Goal: Task Accomplishment & Management: Complete application form

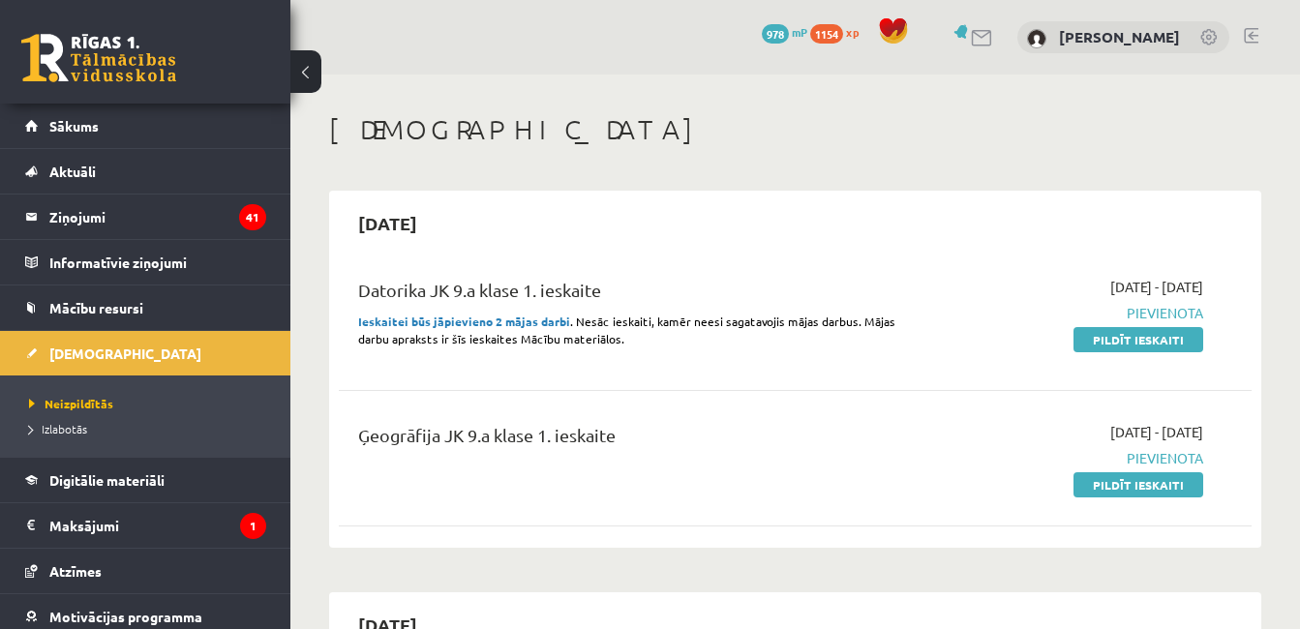
drag, startPoint x: 1172, startPoint y: 482, endPoint x: 758, endPoint y: 89, distance: 571.0
click at [1172, 482] on link "Pildīt ieskaiti" at bounding box center [1138, 484] width 130 height 25
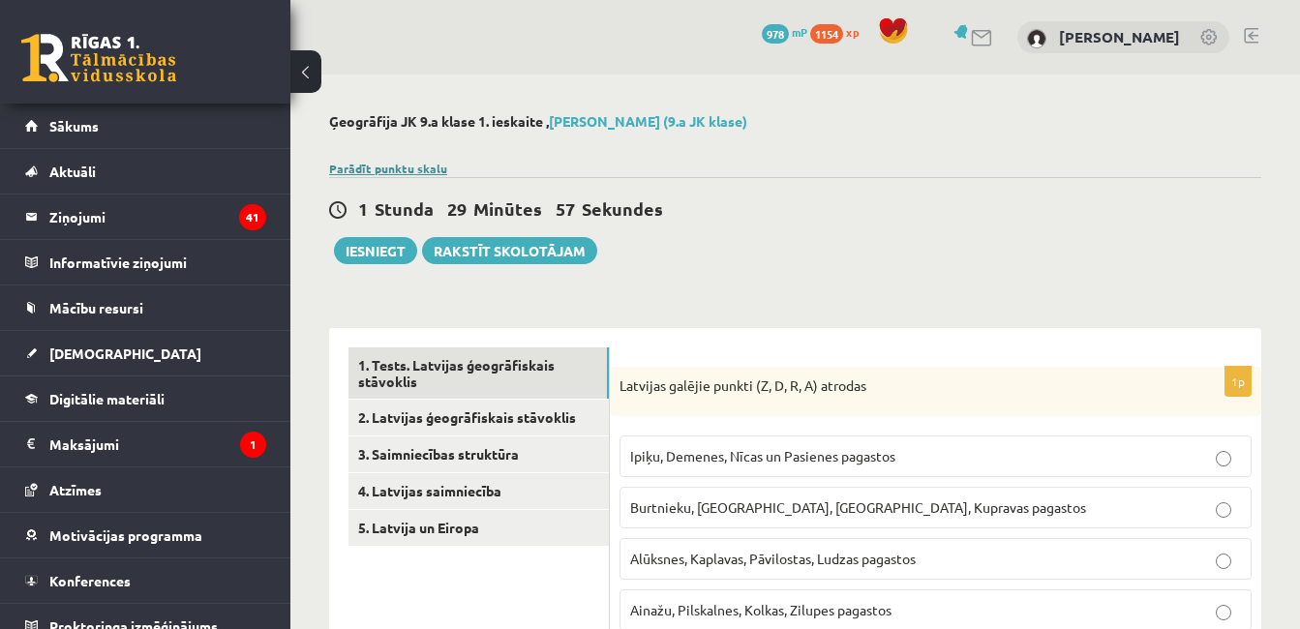
click at [424, 171] on link "Parādīt punktu skalu" at bounding box center [388, 168] width 118 height 15
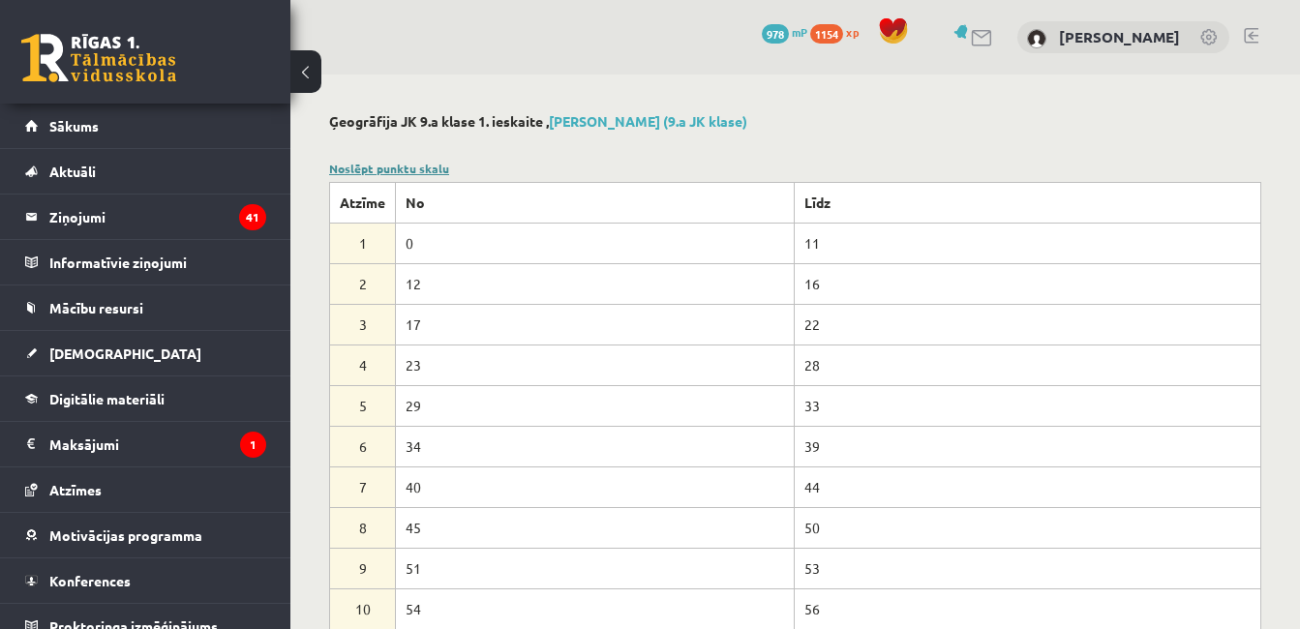
click at [424, 173] on link "Noslēpt punktu skalu" at bounding box center [389, 168] width 120 height 15
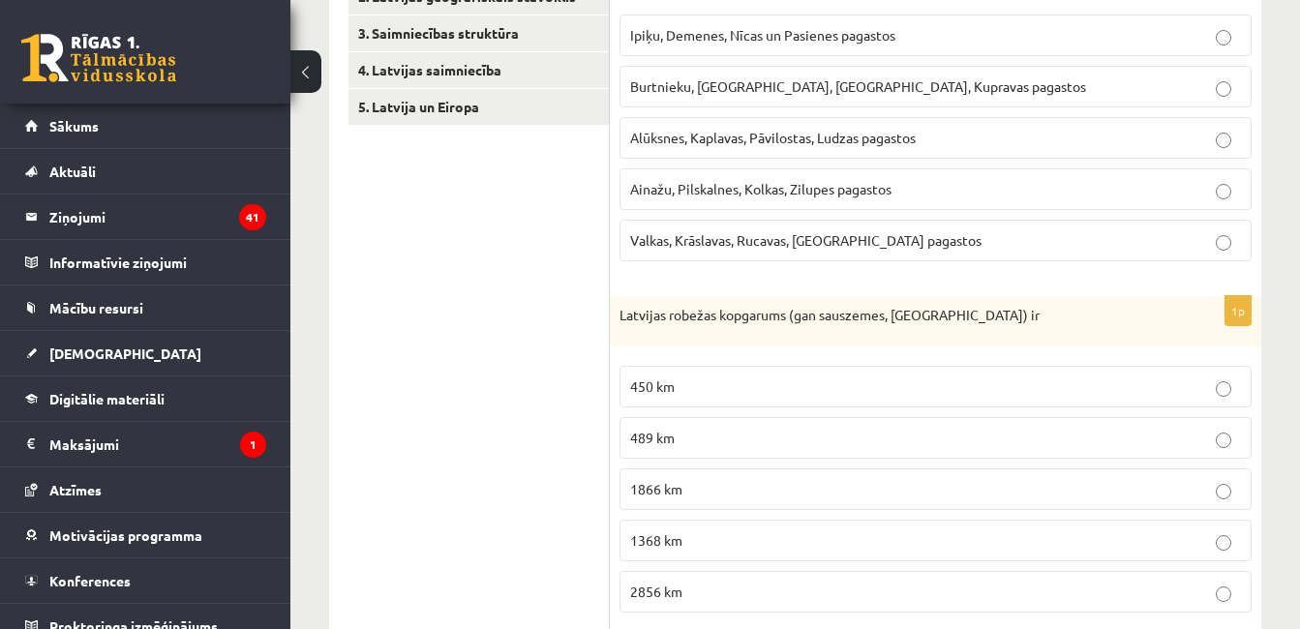
scroll to position [430, 0]
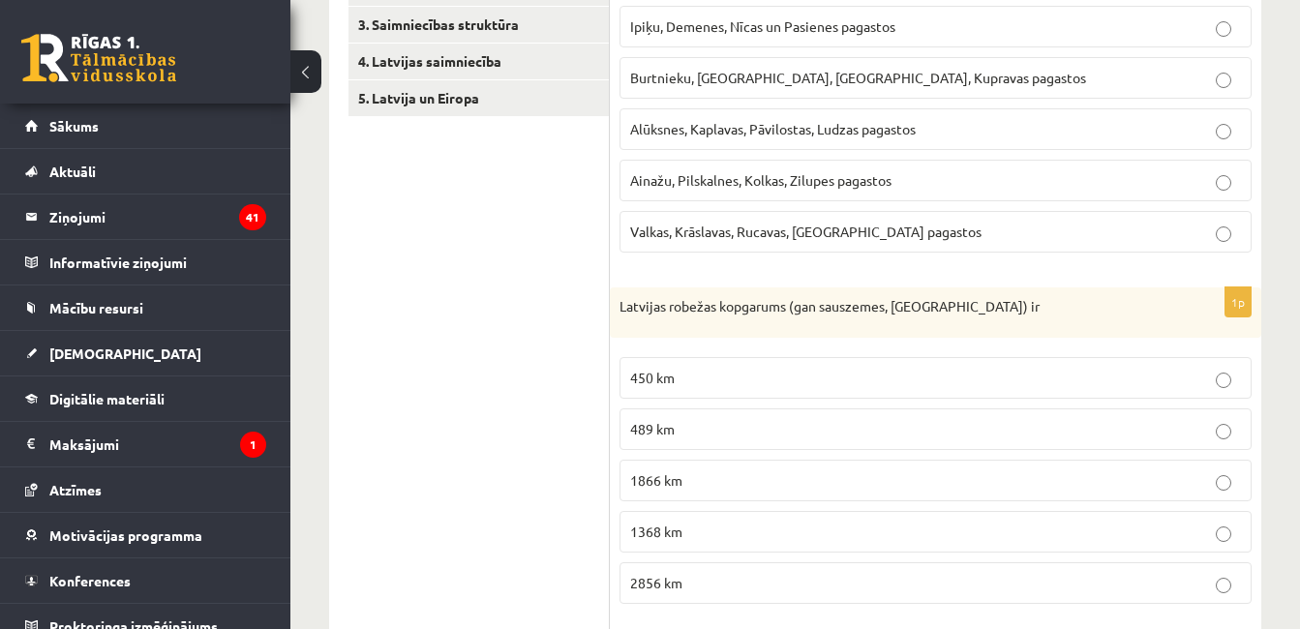
click at [905, 34] on p "Ipiķu, Demenes, Nīcas un Pasienes pagastos" at bounding box center [935, 26] width 611 height 20
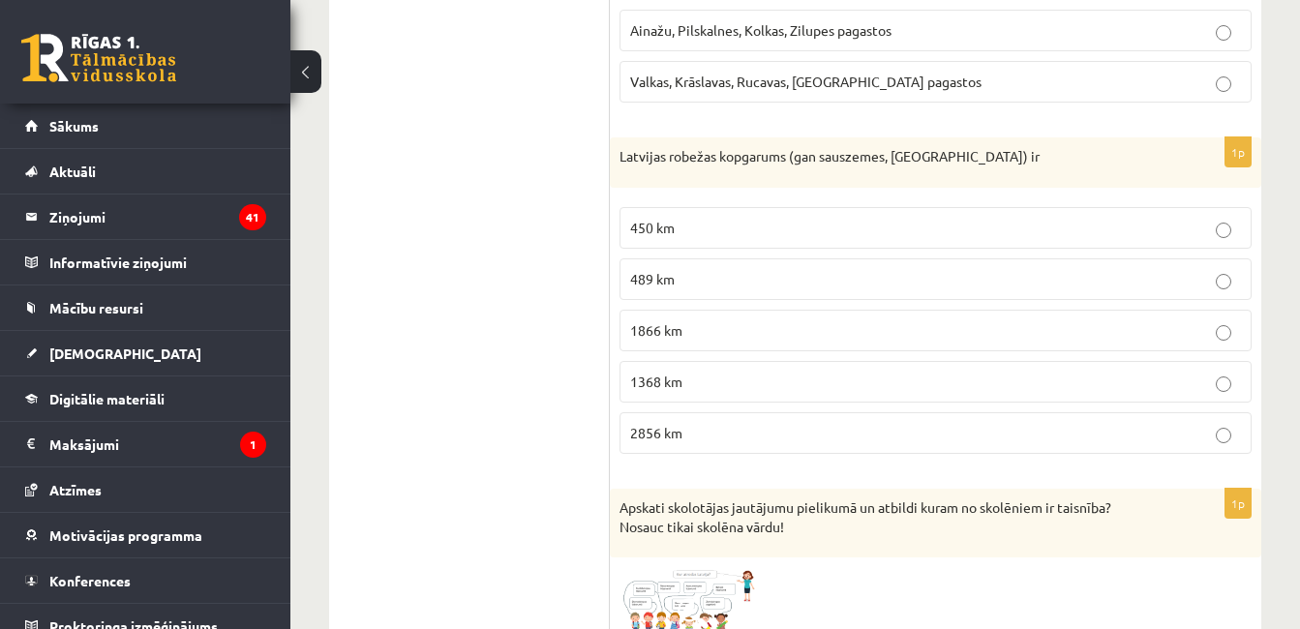
scroll to position [585, 0]
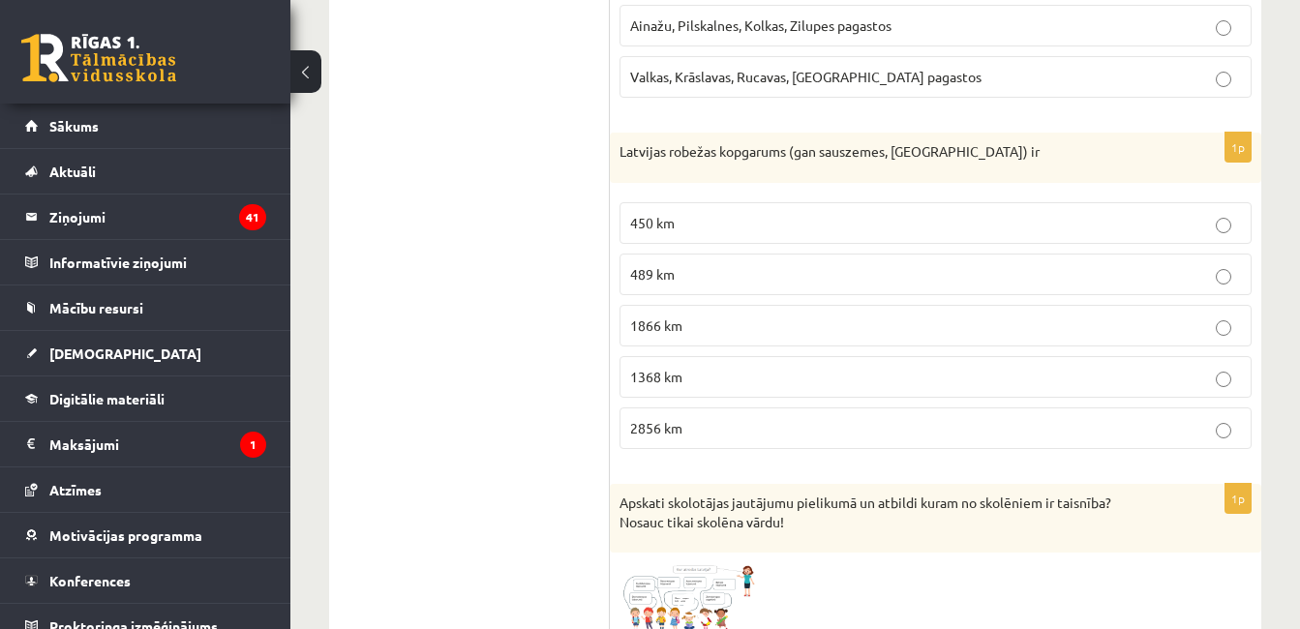
click at [920, 318] on p "1866 km" at bounding box center [935, 326] width 611 height 20
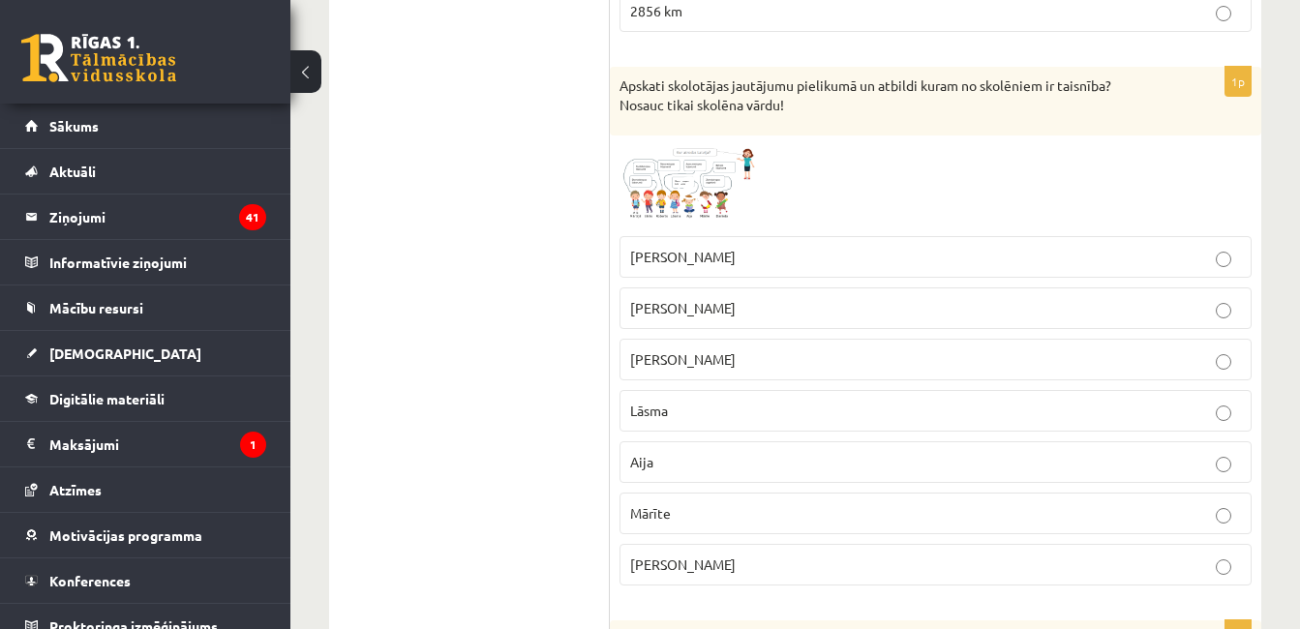
scroll to position [1011, 0]
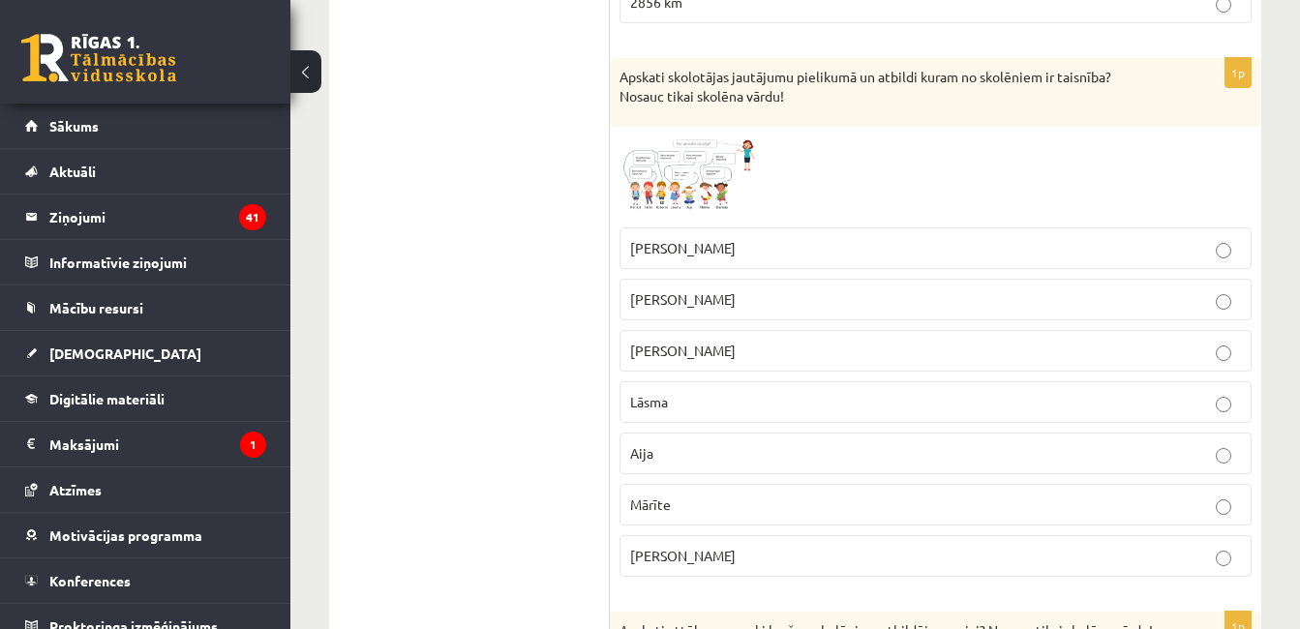
click at [704, 172] on span at bounding box center [693, 182] width 31 height 31
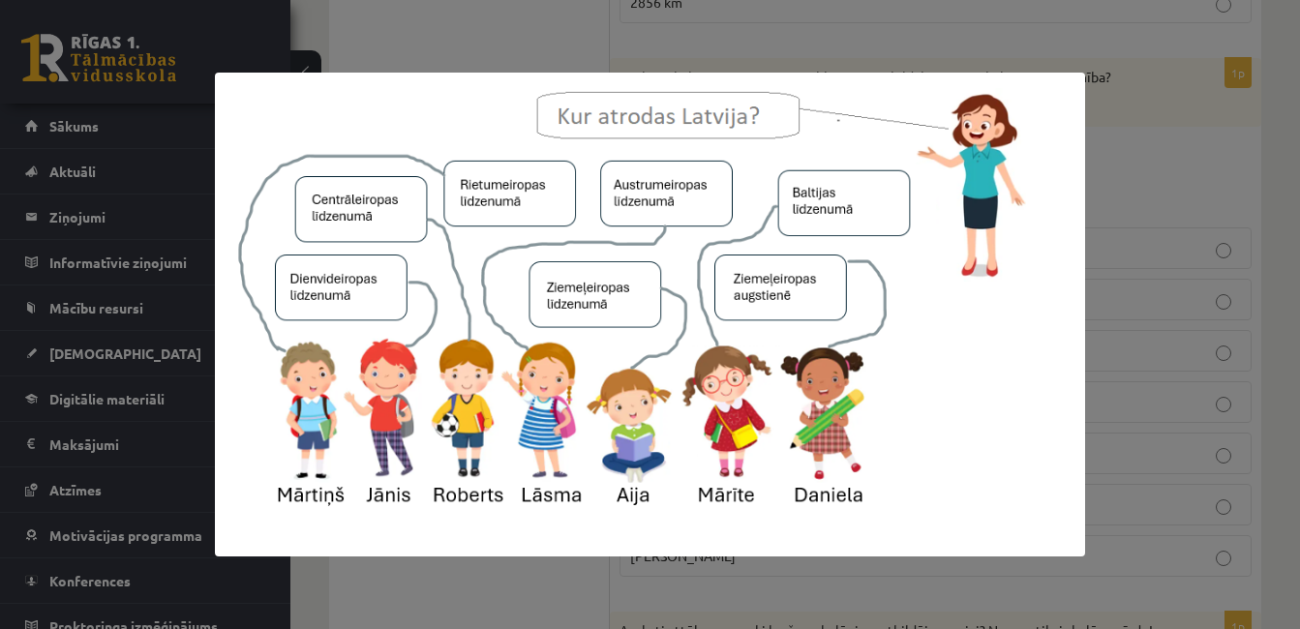
click at [1263, 442] on div at bounding box center [650, 314] width 1300 height 629
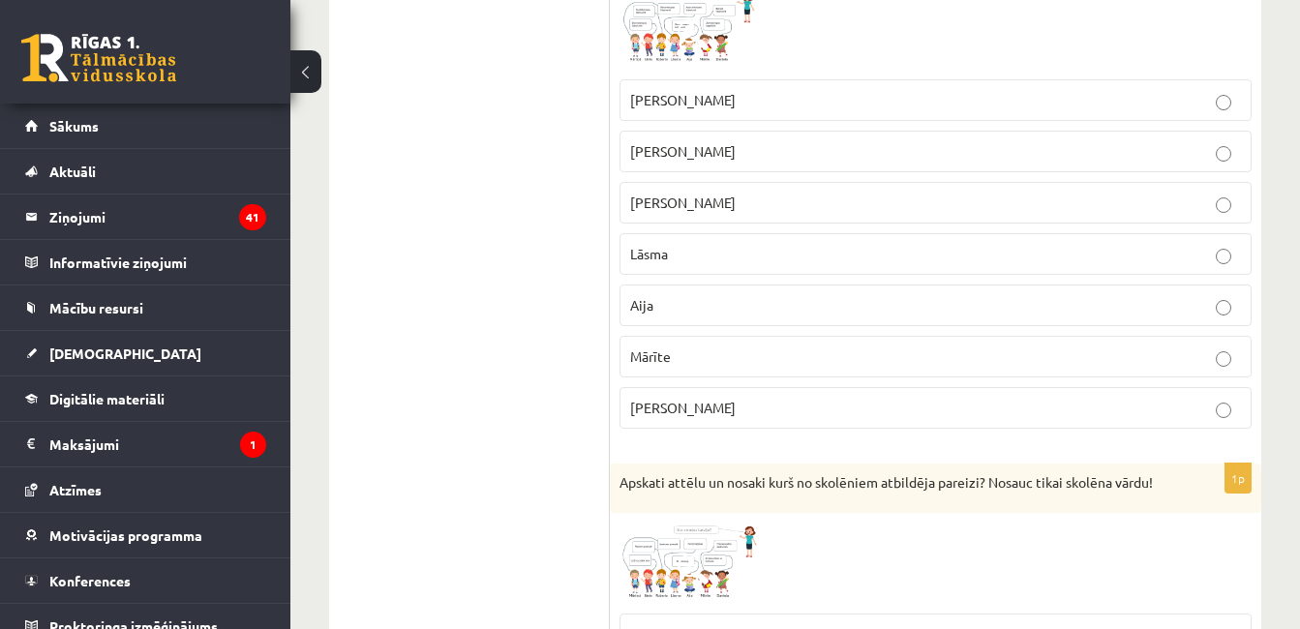
scroll to position [1165, 0]
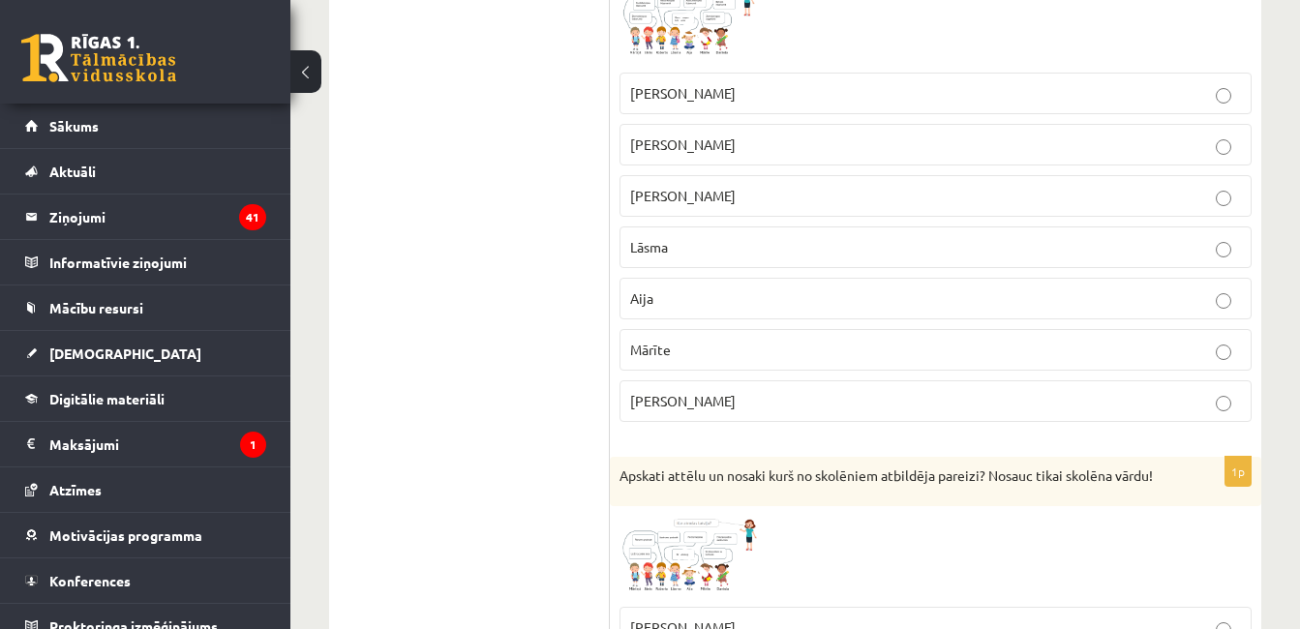
click at [792, 240] on p "Lāsma" at bounding box center [935, 247] width 611 height 20
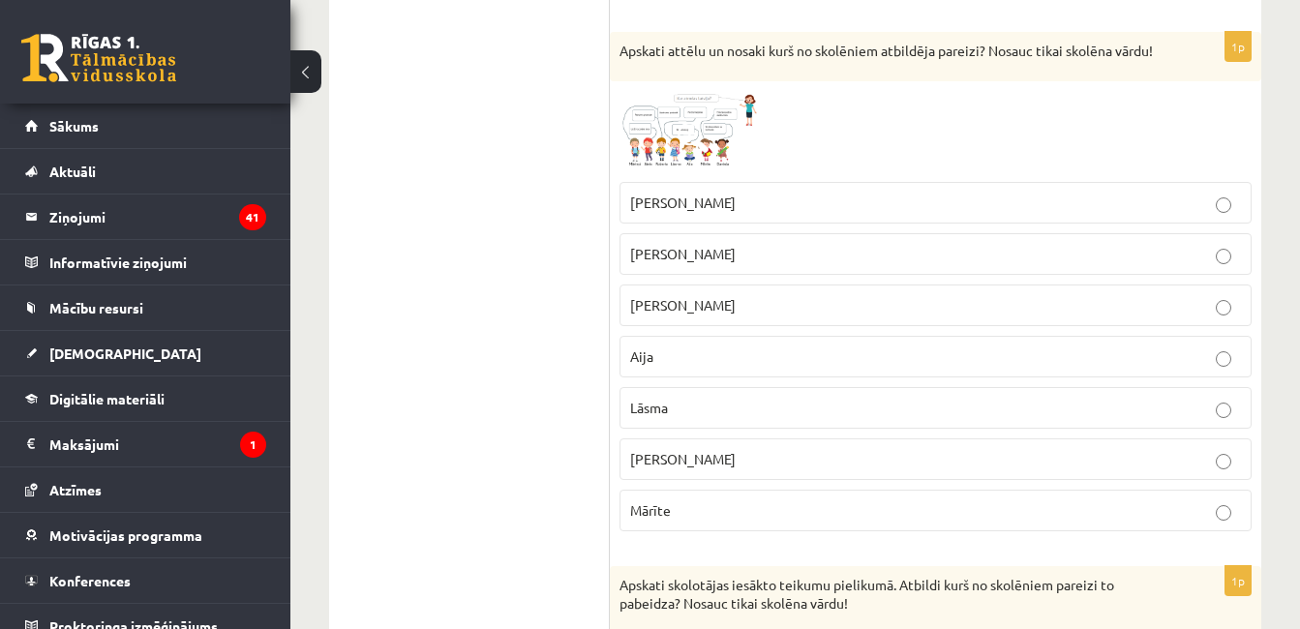
scroll to position [1591, 0]
click at [722, 171] on img at bounding box center [691, 130] width 145 height 81
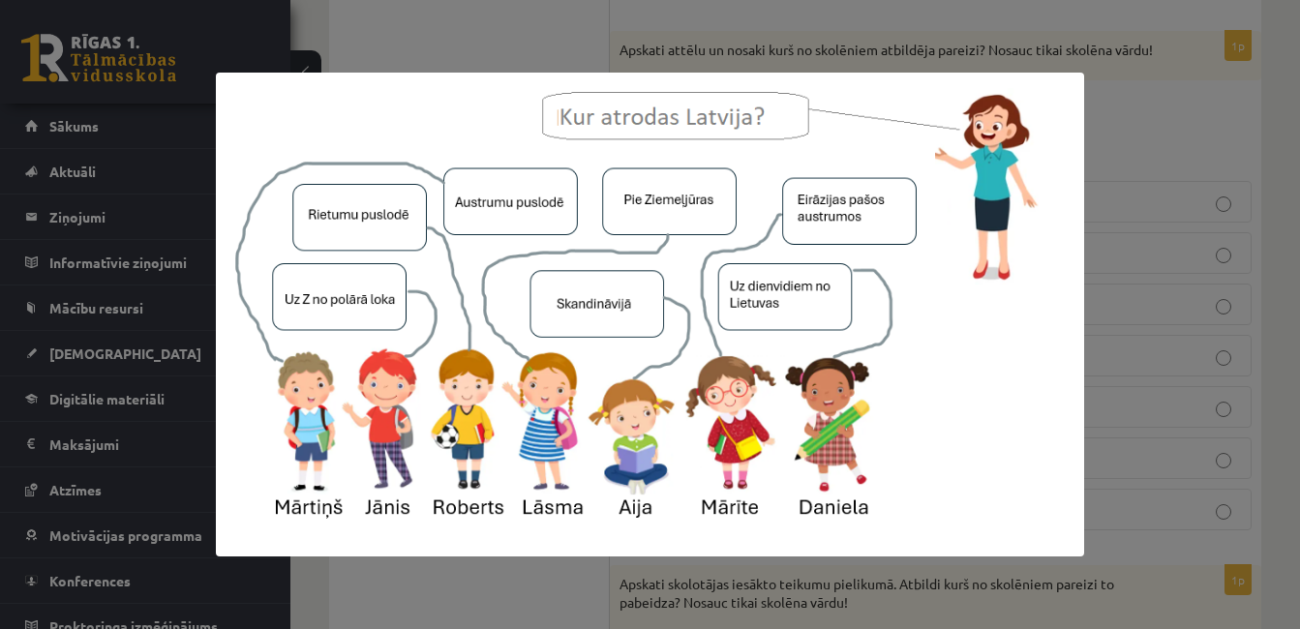
click at [1291, 497] on div at bounding box center [650, 314] width 1300 height 629
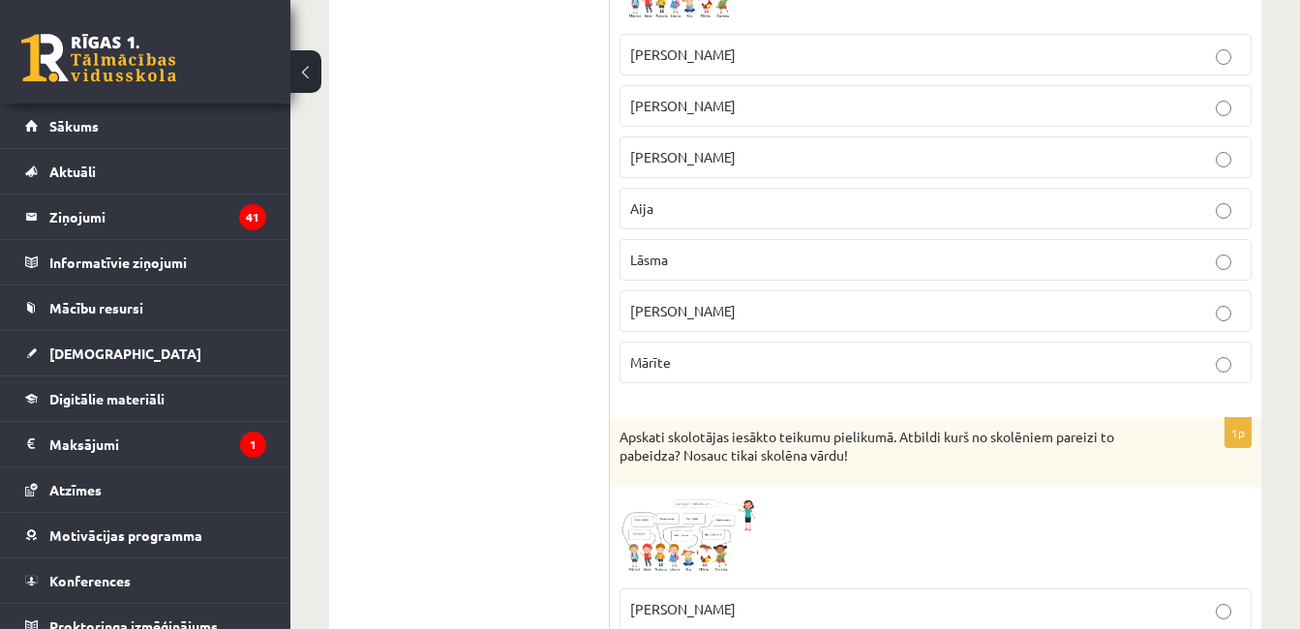
scroll to position [1746, 0]
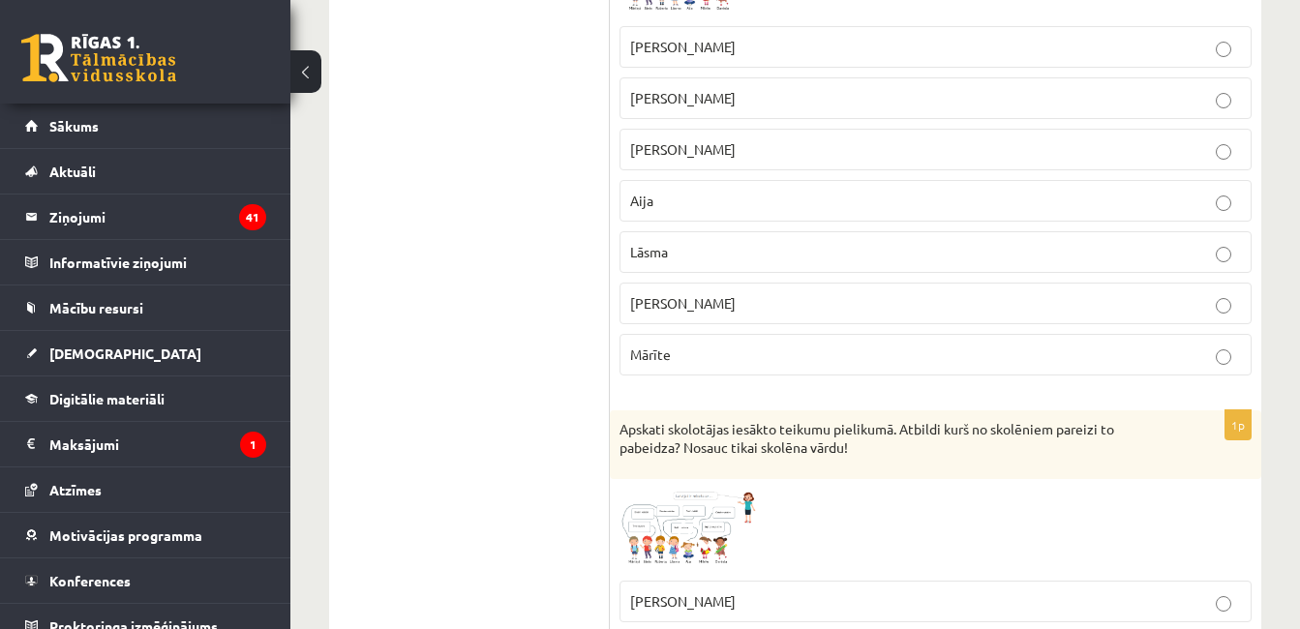
click at [922, 273] on label "Lāsma" at bounding box center [935, 252] width 632 height 42
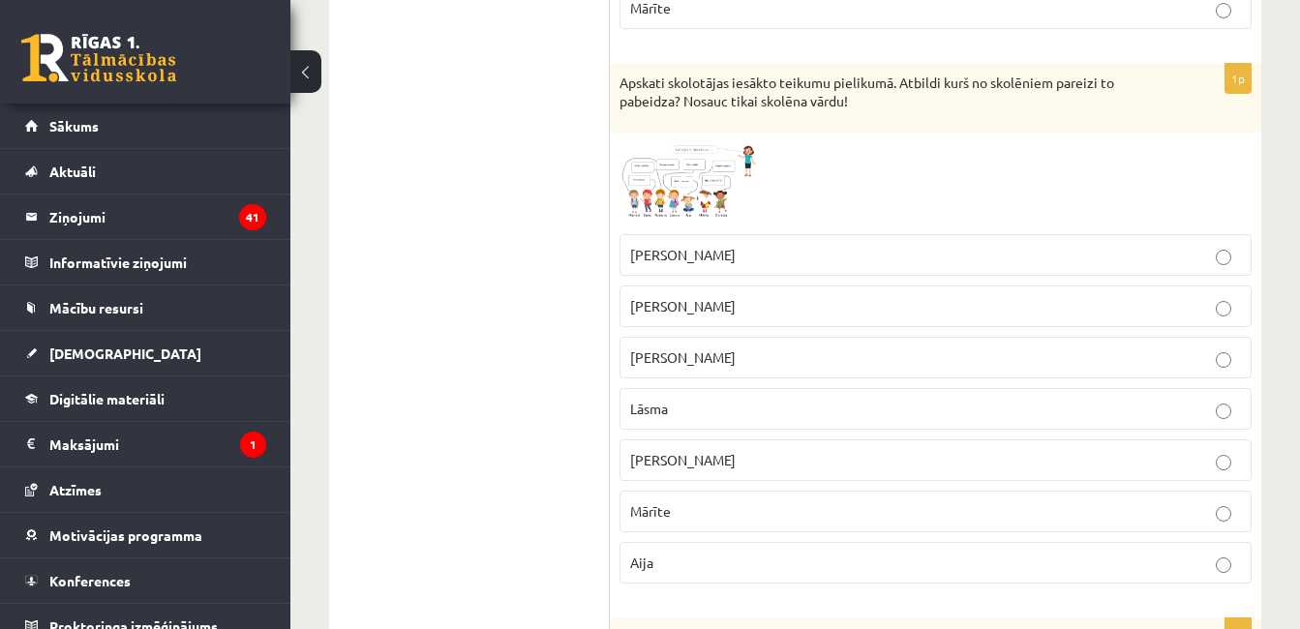
scroll to position [2095, 0]
click at [699, 196] on span at bounding box center [693, 186] width 31 height 31
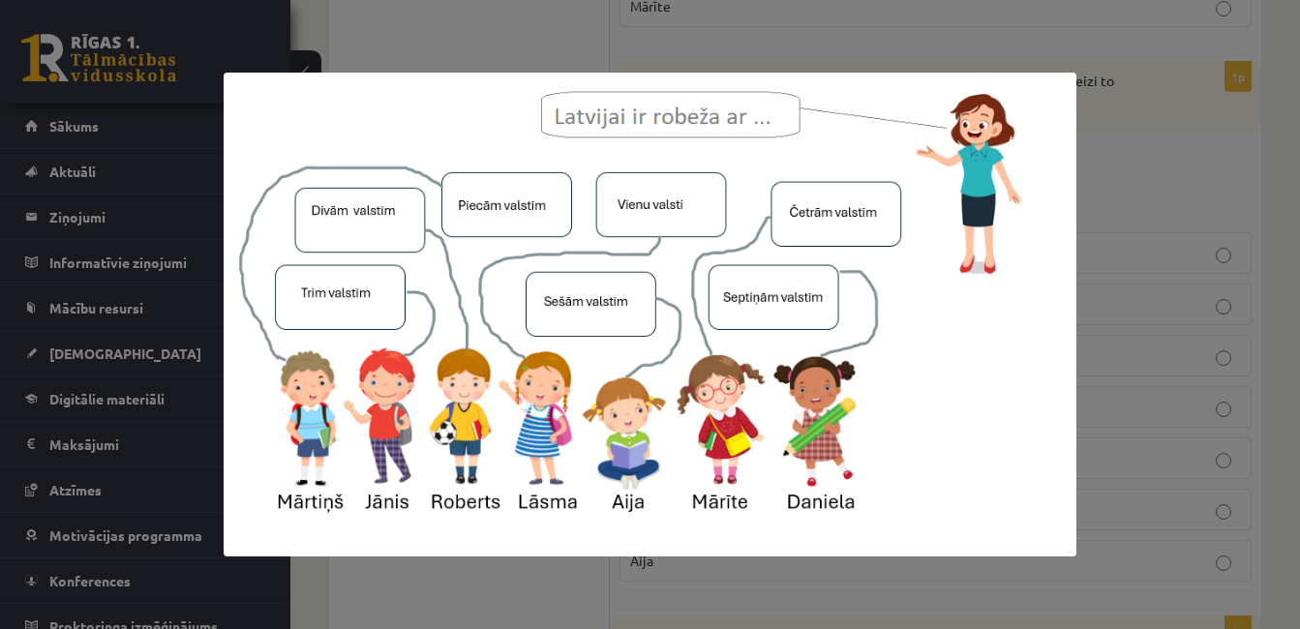
click at [1254, 234] on div at bounding box center [650, 314] width 1300 height 629
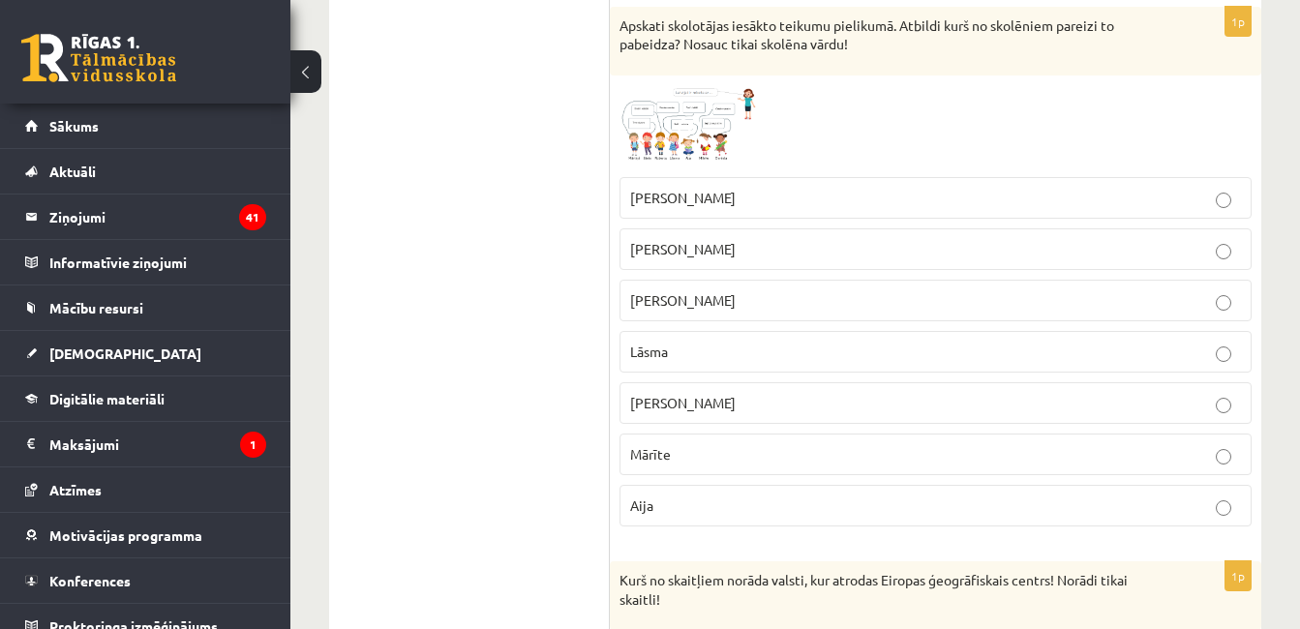
scroll to position [2133, 0]
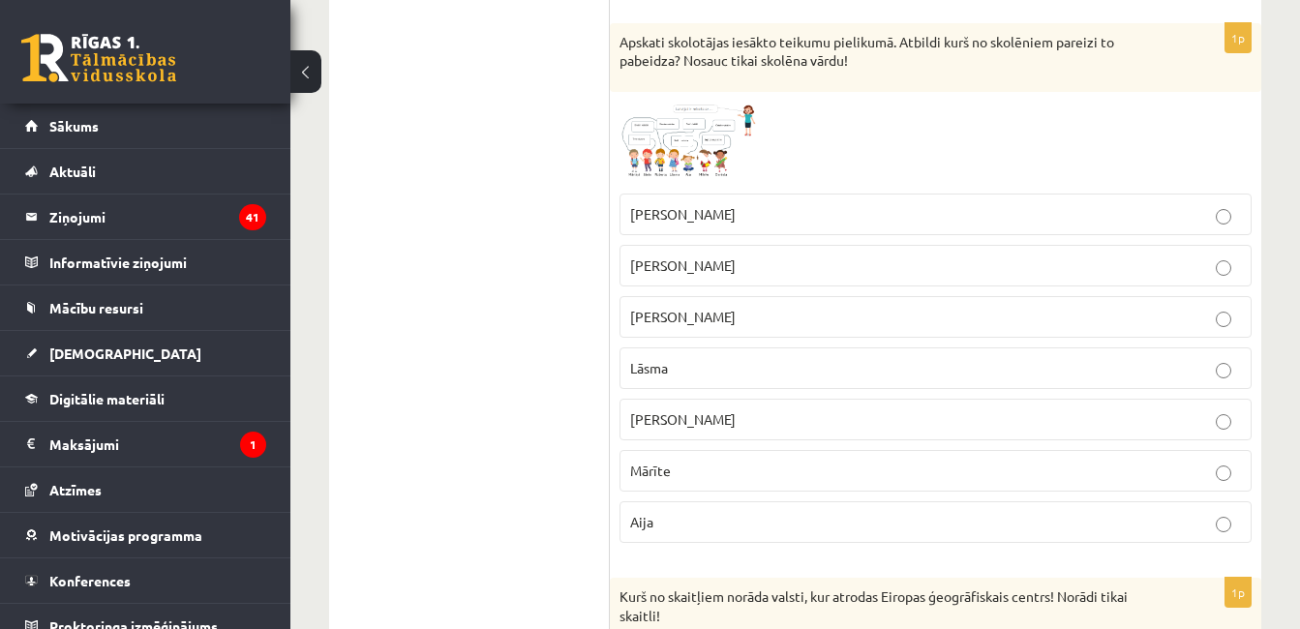
click at [692, 163] on span at bounding box center [693, 148] width 31 height 31
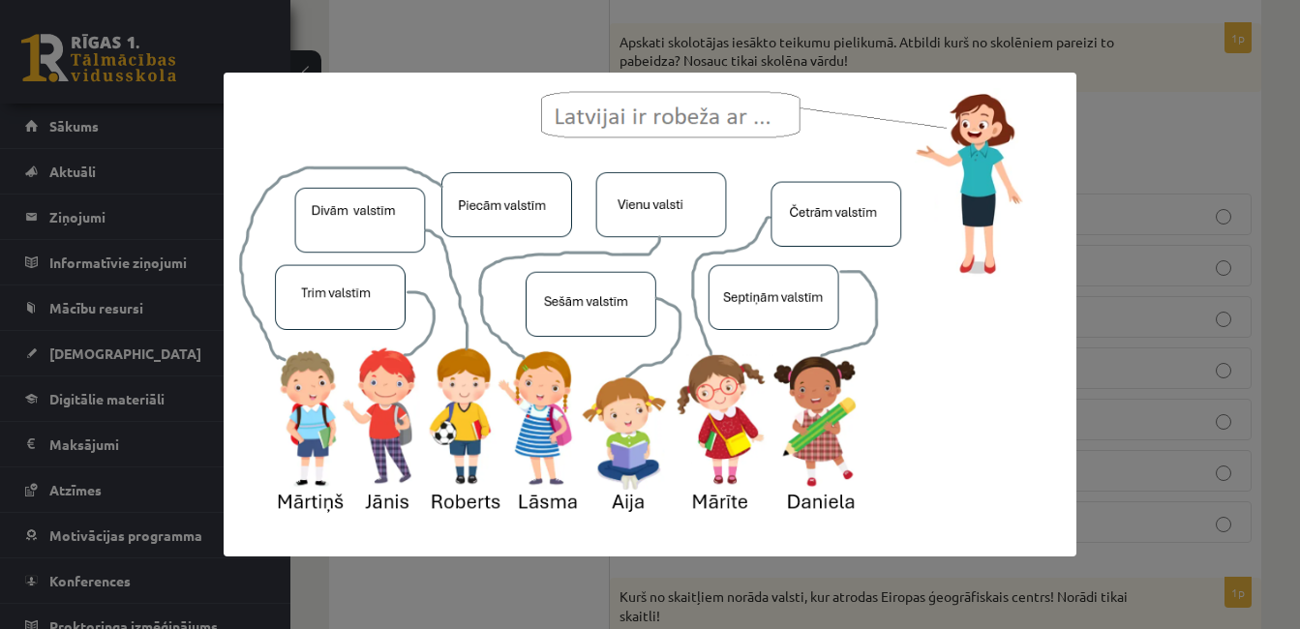
click at [1234, 325] on div at bounding box center [650, 314] width 1300 height 629
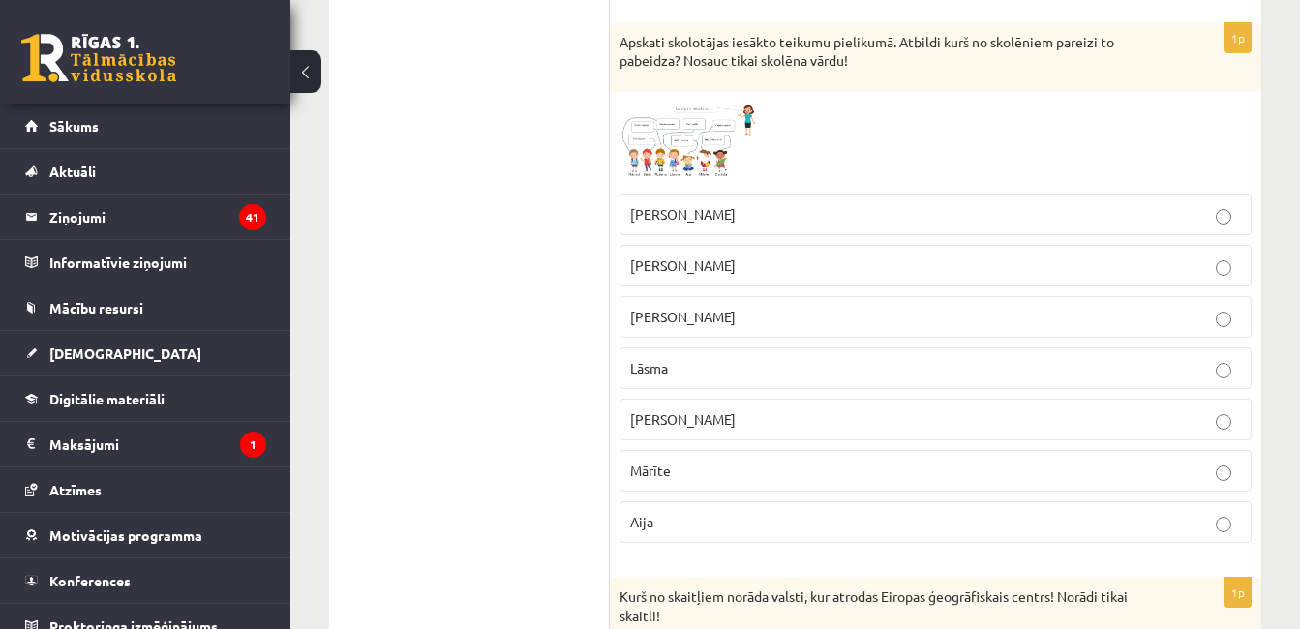
click at [733, 178] on img at bounding box center [691, 143] width 145 height 82
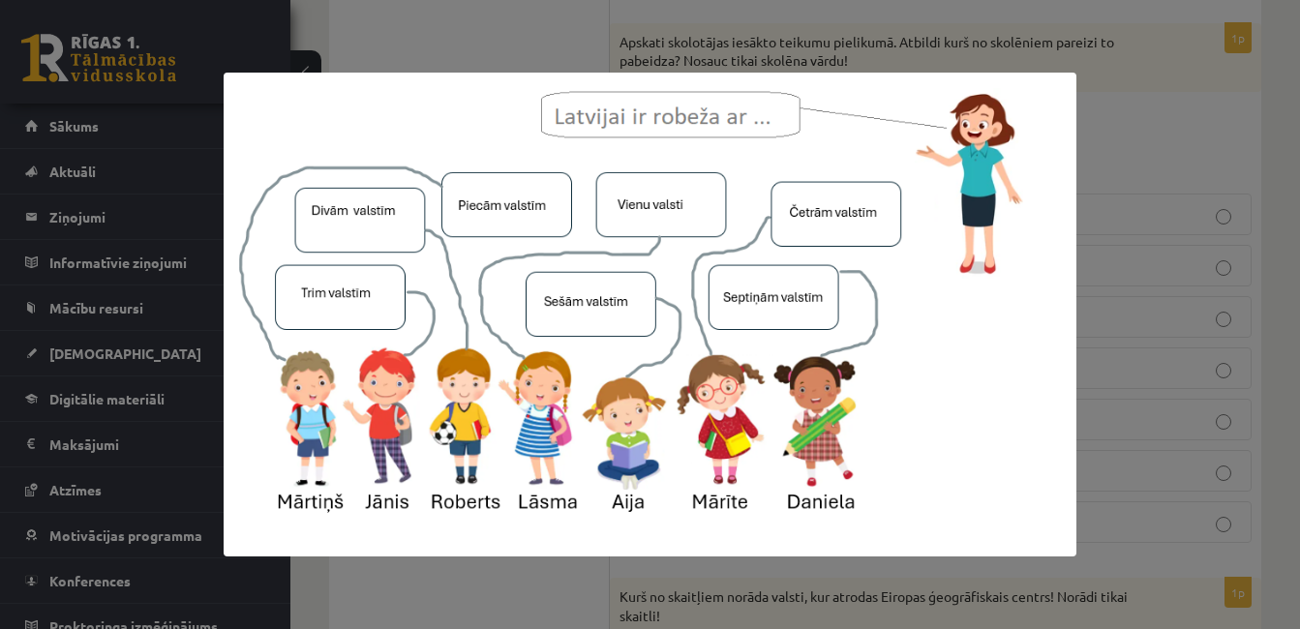
click at [1101, 331] on div at bounding box center [650, 314] width 1300 height 629
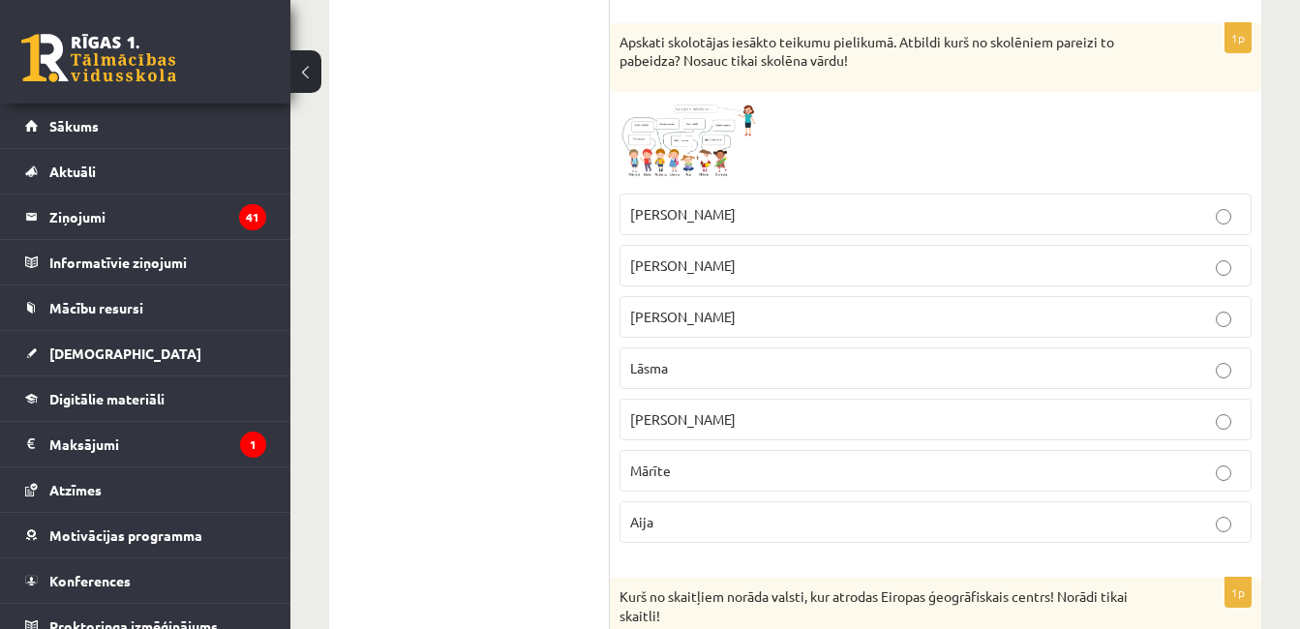
click at [930, 256] on fieldset "[PERSON_NAME] [PERSON_NAME] [PERSON_NAME][GEOGRAPHIC_DATA] [GEOGRAPHIC_DATA]" at bounding box center [935, 366] width 632 height 365
click at [1206, 235] on label "[PERSON_NAME]" at bounding box center [935, 215] width 632 height 42
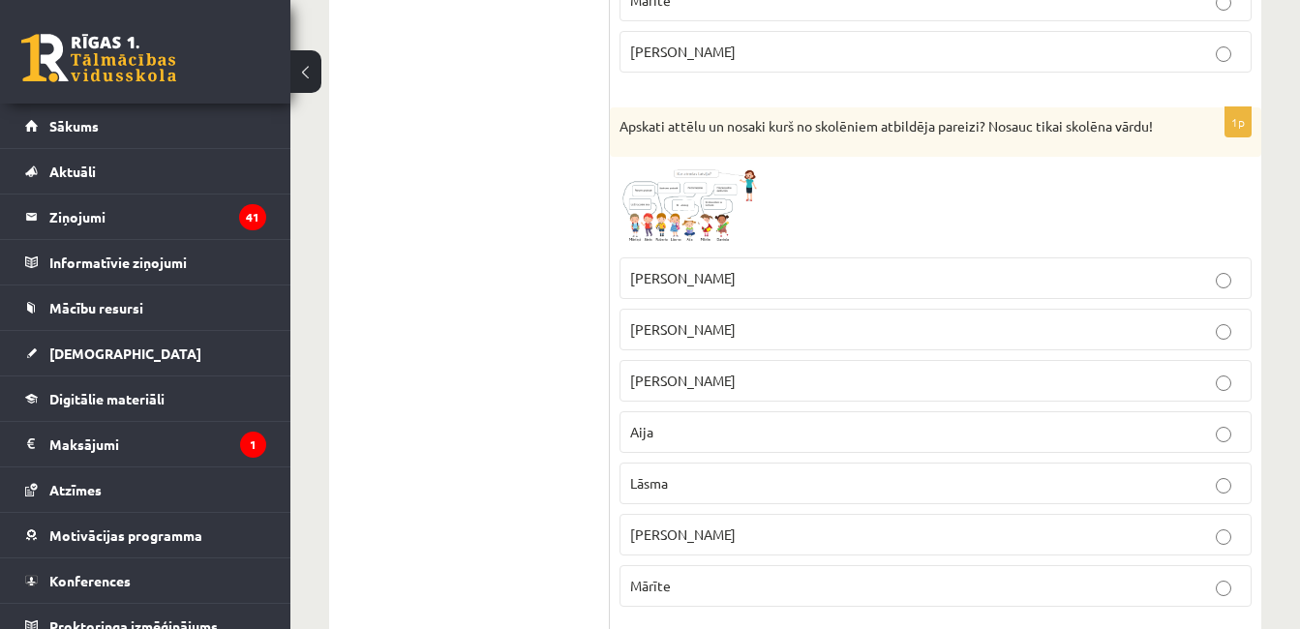
scroll to position [1514, 0]
click at [683, 229] on span at bounding box center [693, 213] width 31 height 31
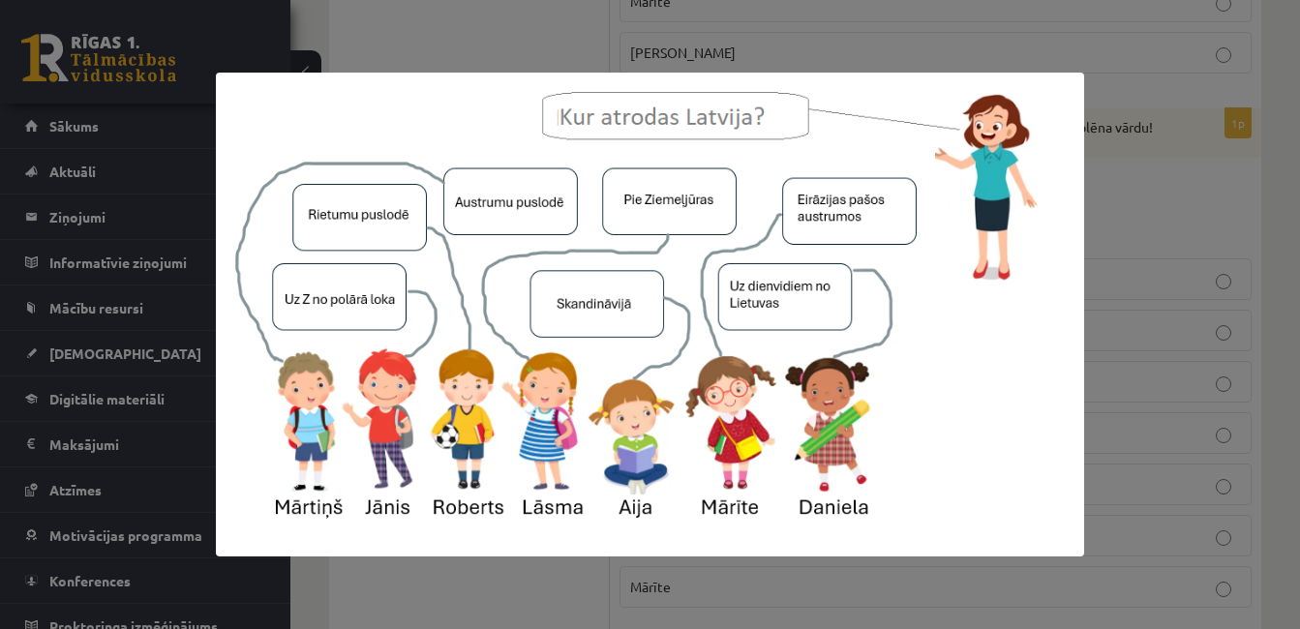
click at [1163, 300] on div at bounding box center [650, 314] width 1300 height 629
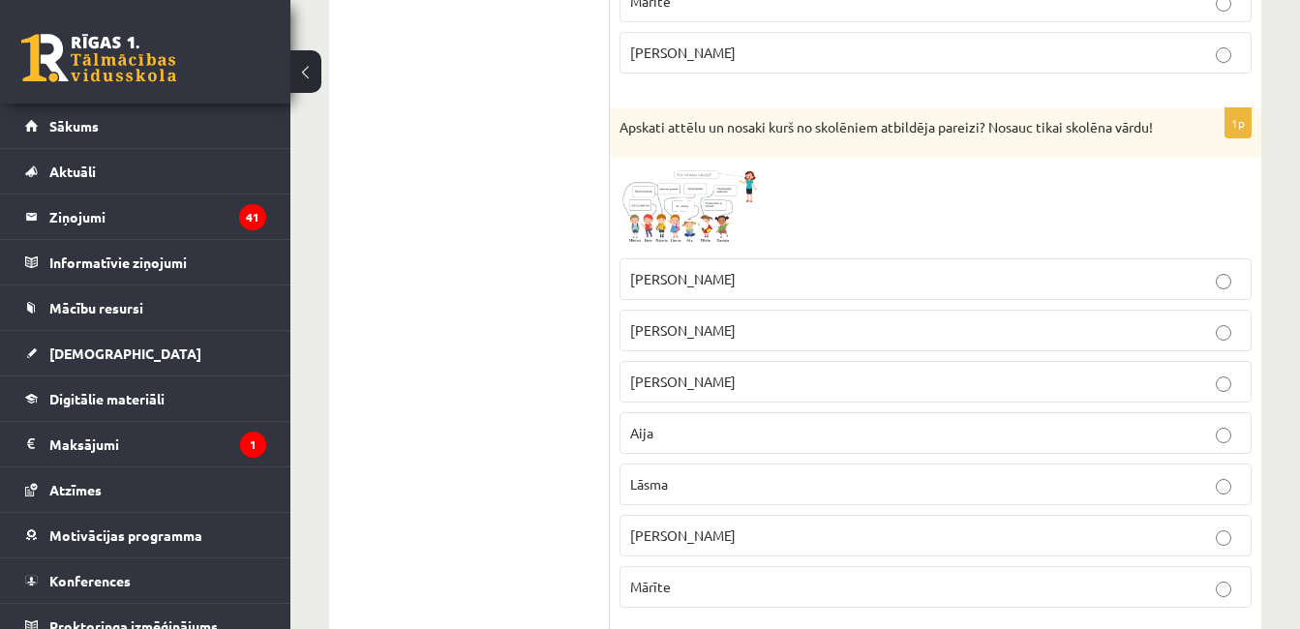
click at [724, 235] on img at bounding box center [691, 207] width 145 height 81
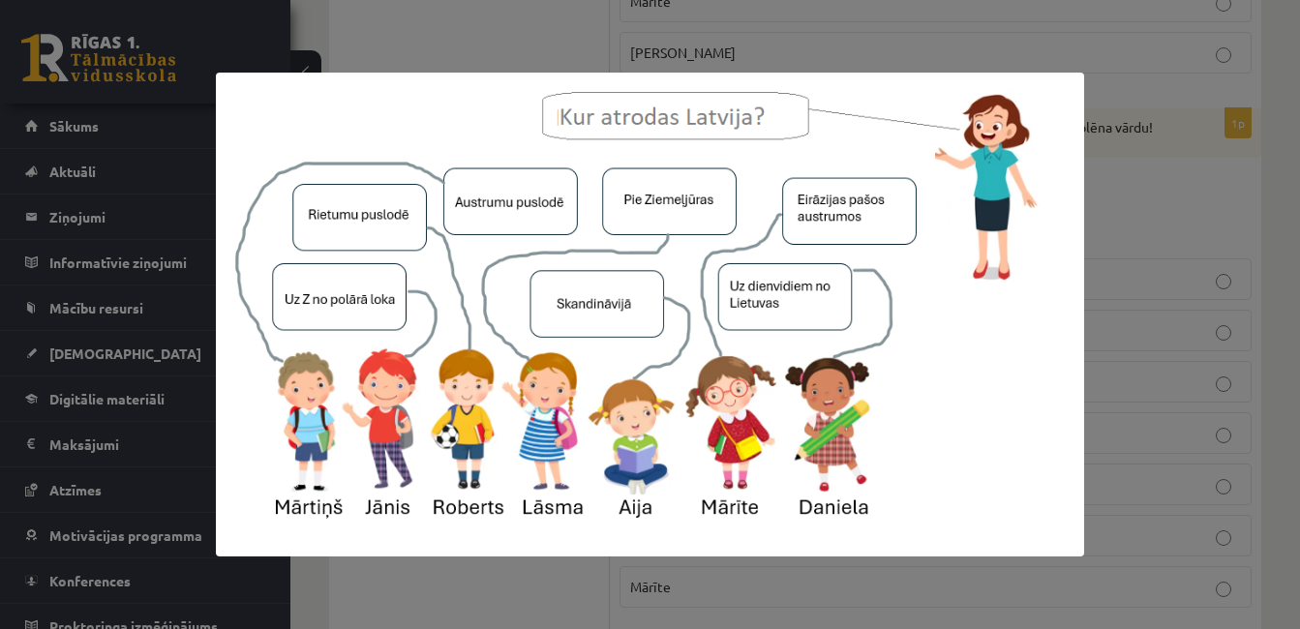
click at [1072, 192] on img at bounding box center [650, 315] width 869 height 484
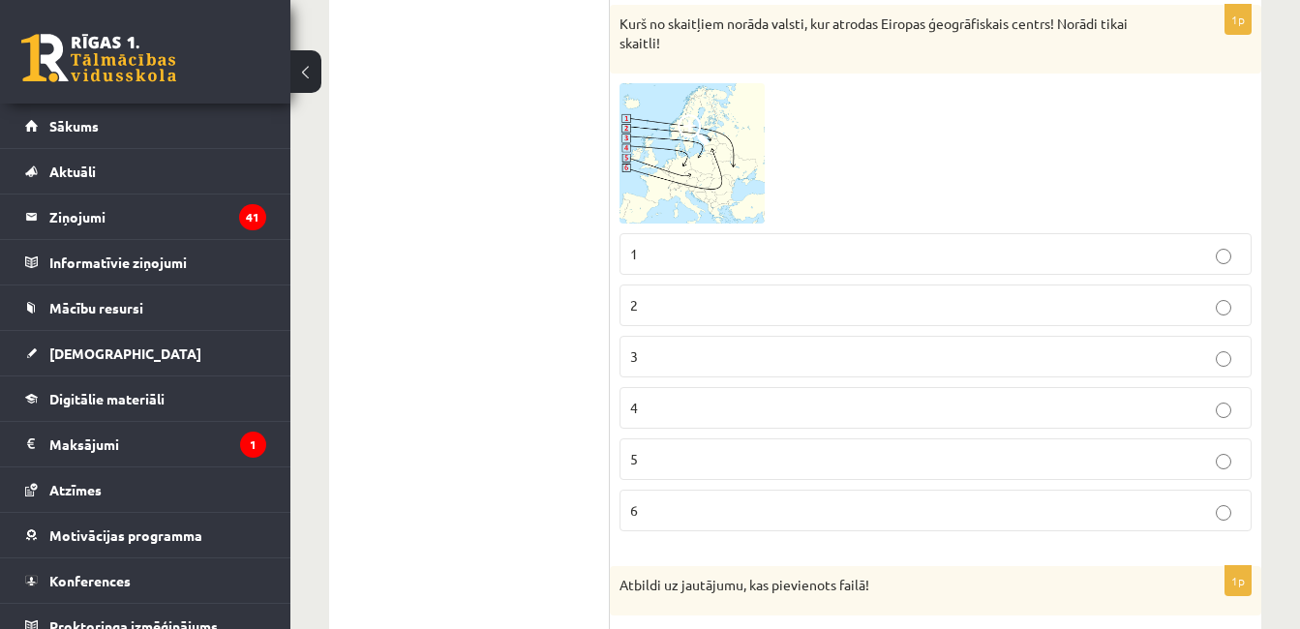
scroll to position [2714, 0]
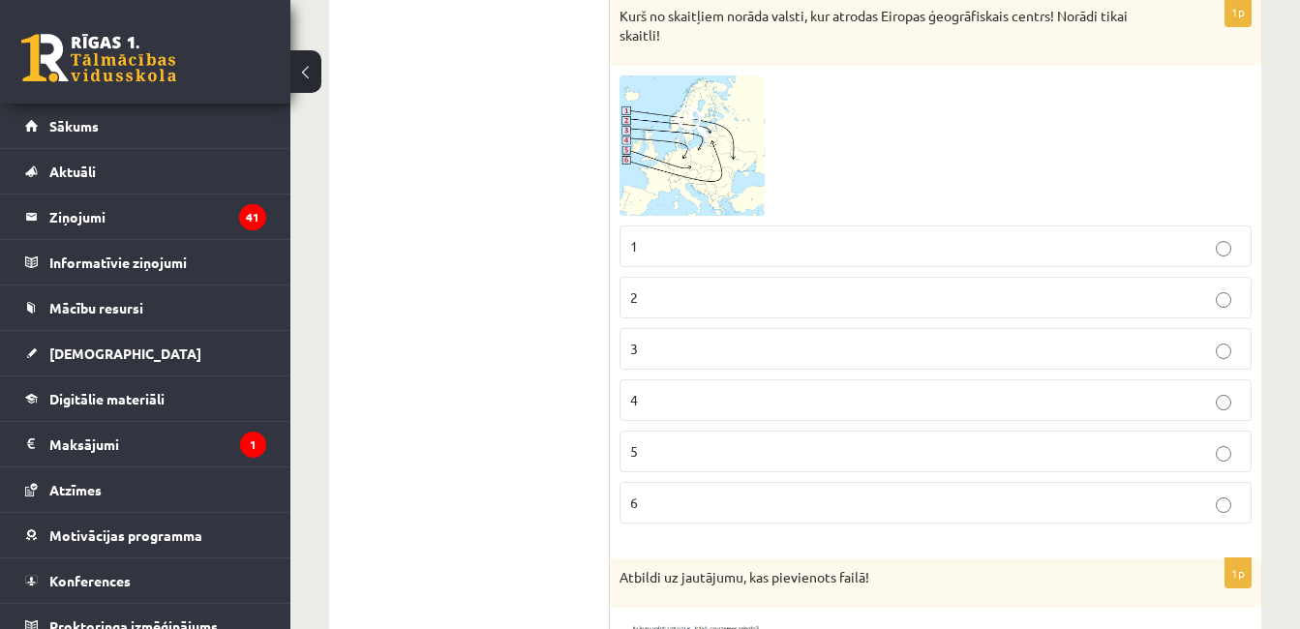
click at [695, 193] on img at bounding box center [691, 146] width 145 height 140
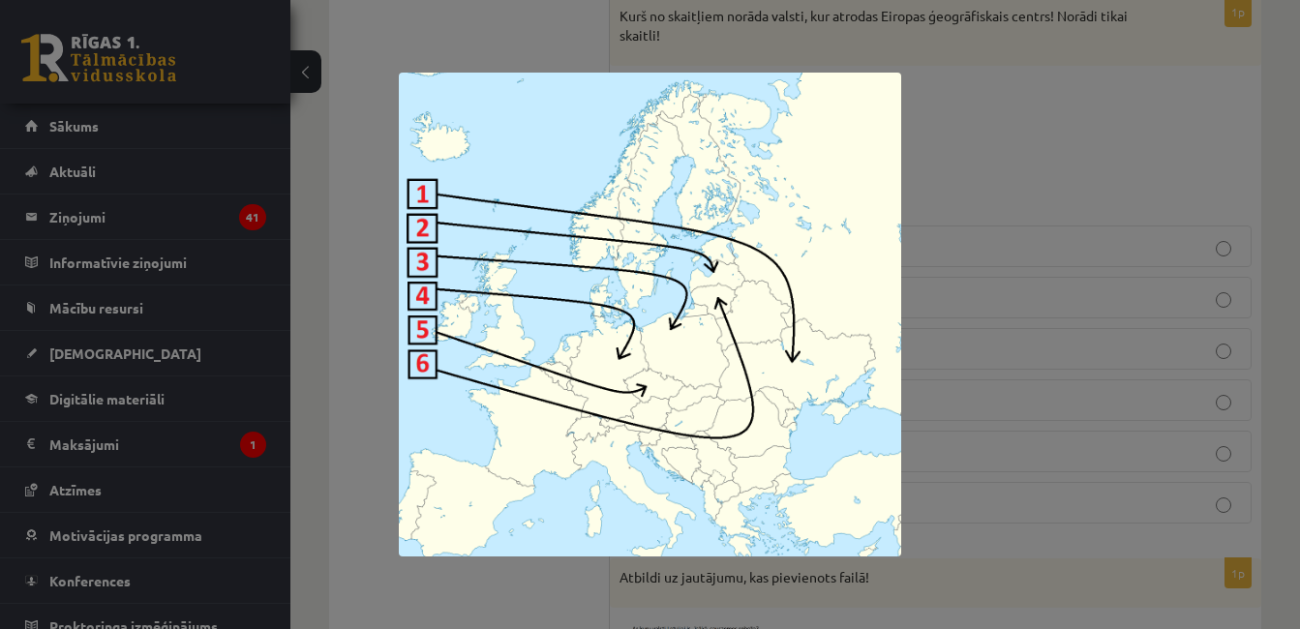
click at [1266, 190] on div at bounding box center [650, 314] width 1300 height 629
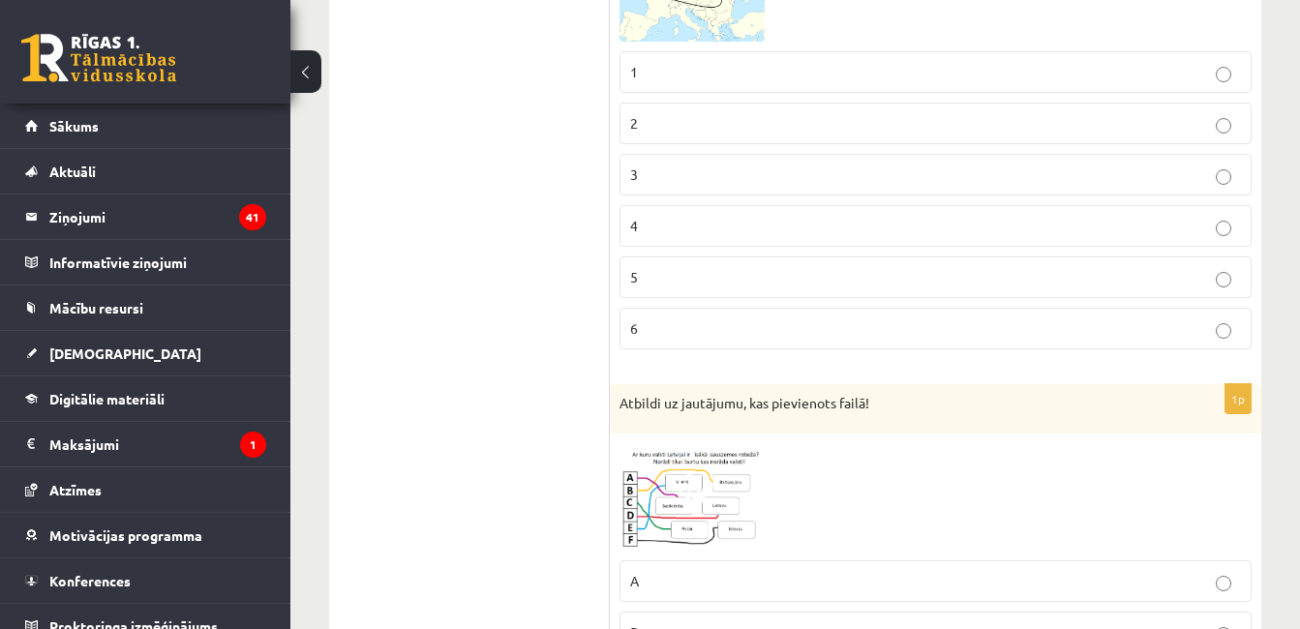
scroll to position [2908, 0]
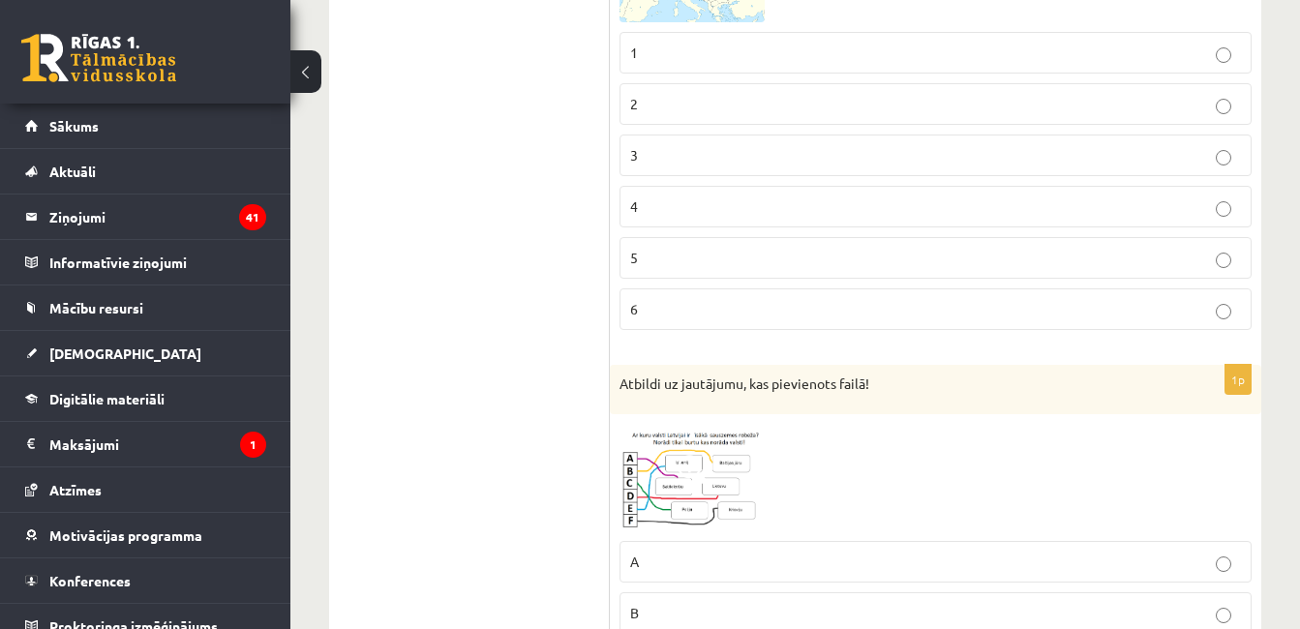
click at [989, 253] on fieldset "1 2 3 4 5 6" at bounding box center [935, 179] width 632 height 314
click at [995, 227] on label "4" at bounding box center [935, 207] width 632 height 42
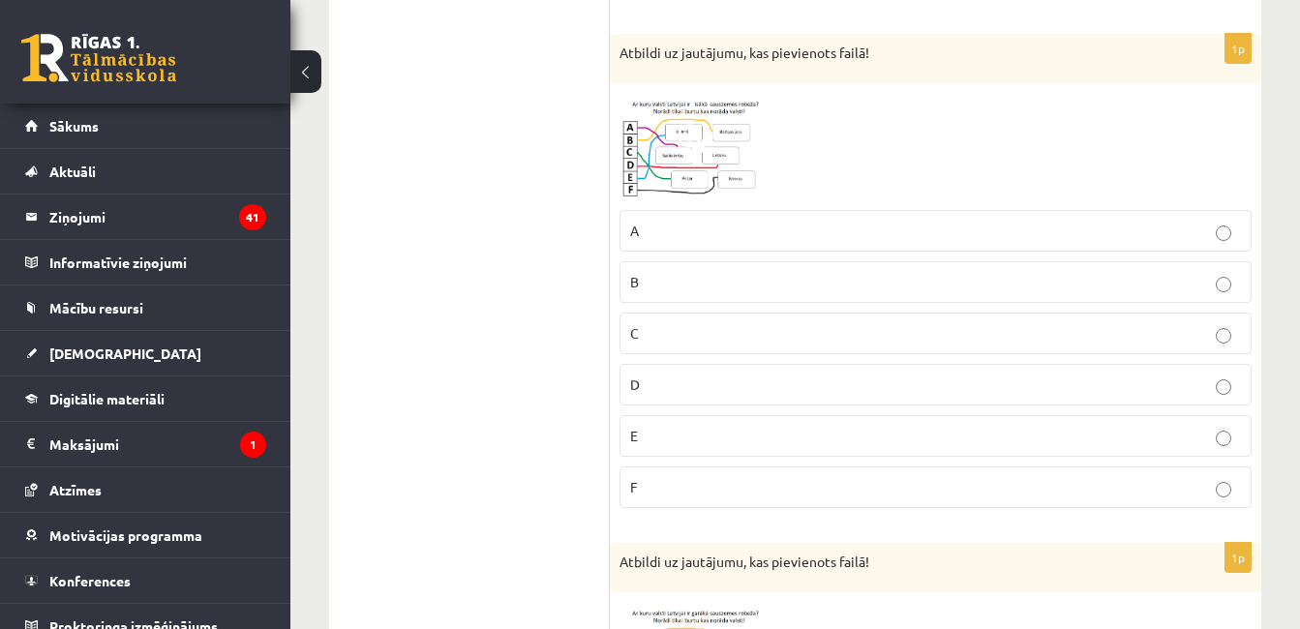
scroll to position [3256, 0]
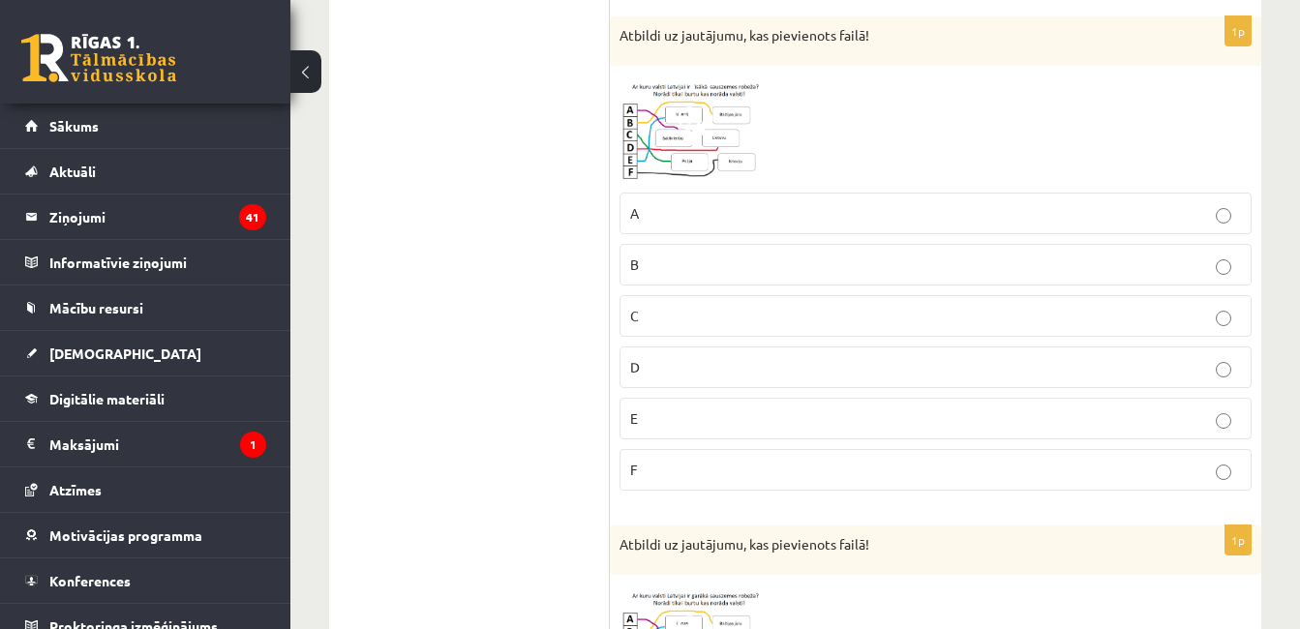
click at [680, 137] on span at bounding box center [693, 121] width 31 height 31
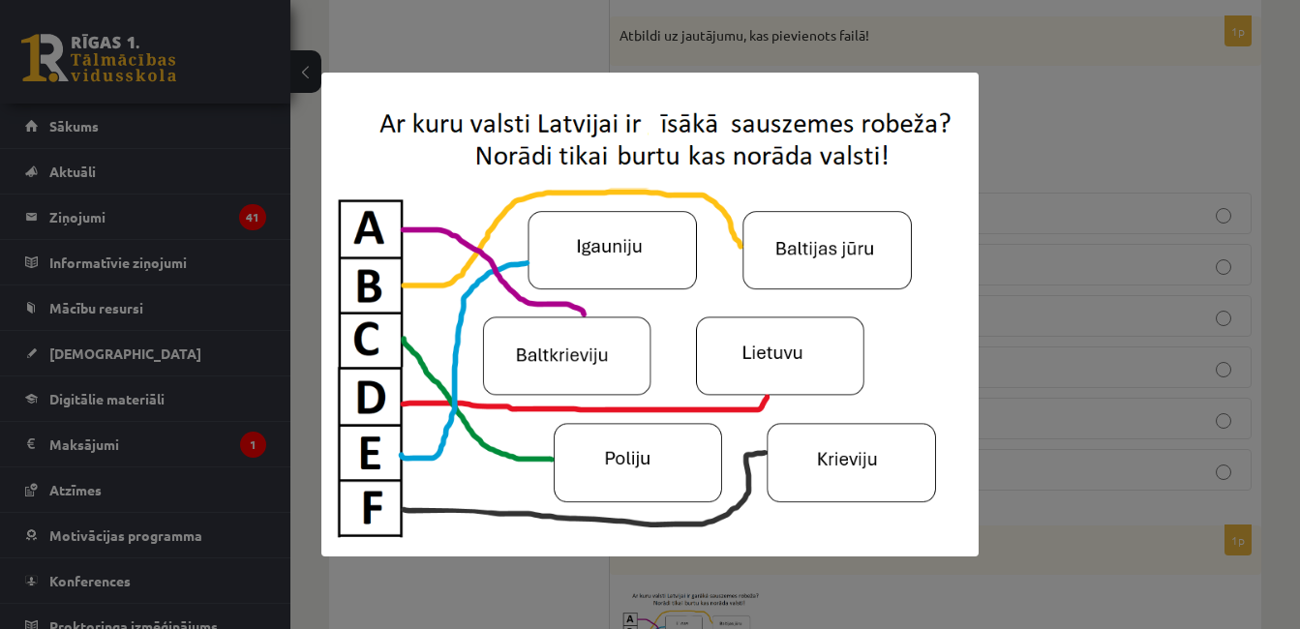
click at [1286, 295] on div at bounding box center [650, 314] width 1300 height 629
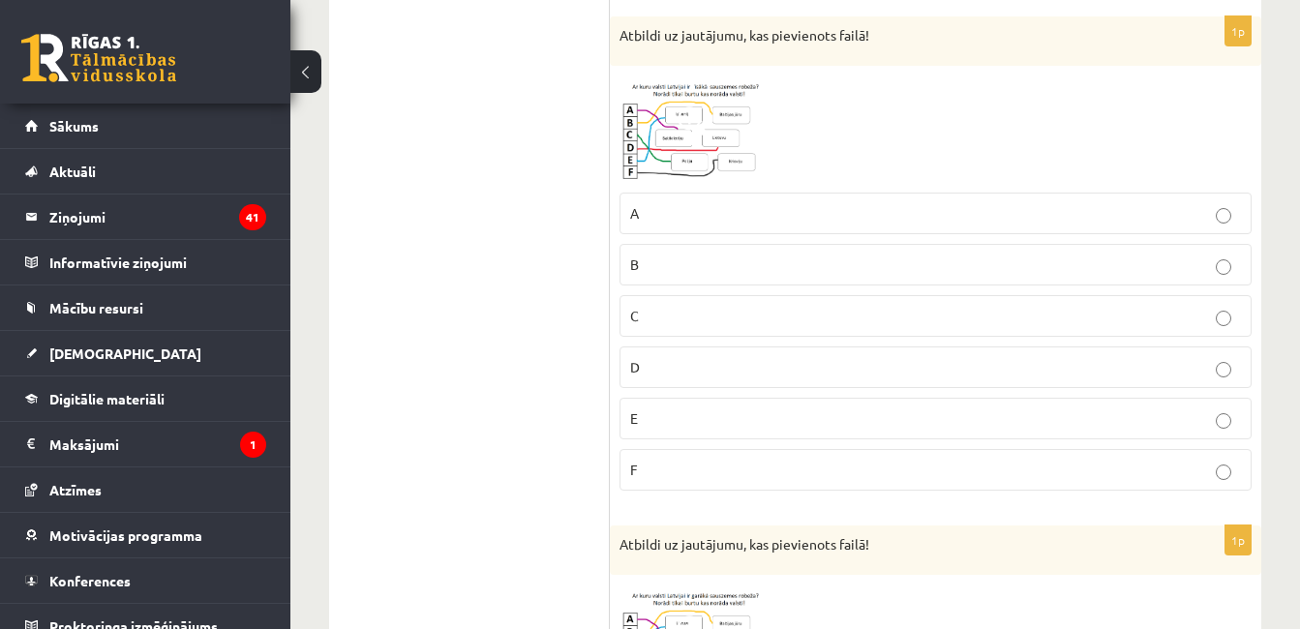
click at [1143, 326] on p "C" at bounding box center [935, 316] width 611 height 20
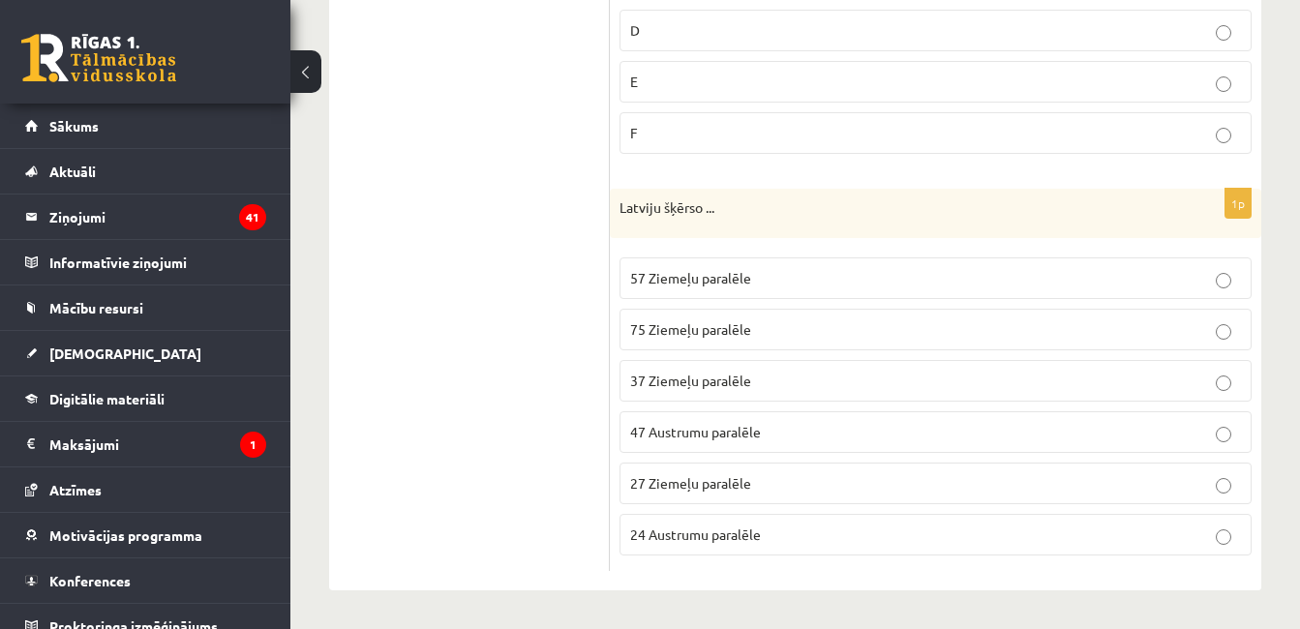
scroll to position [4630, 0]
click at [795, 294] on label "57 Ziemeļu paralēle" at bounding box center [935, 278] width 632 height 42
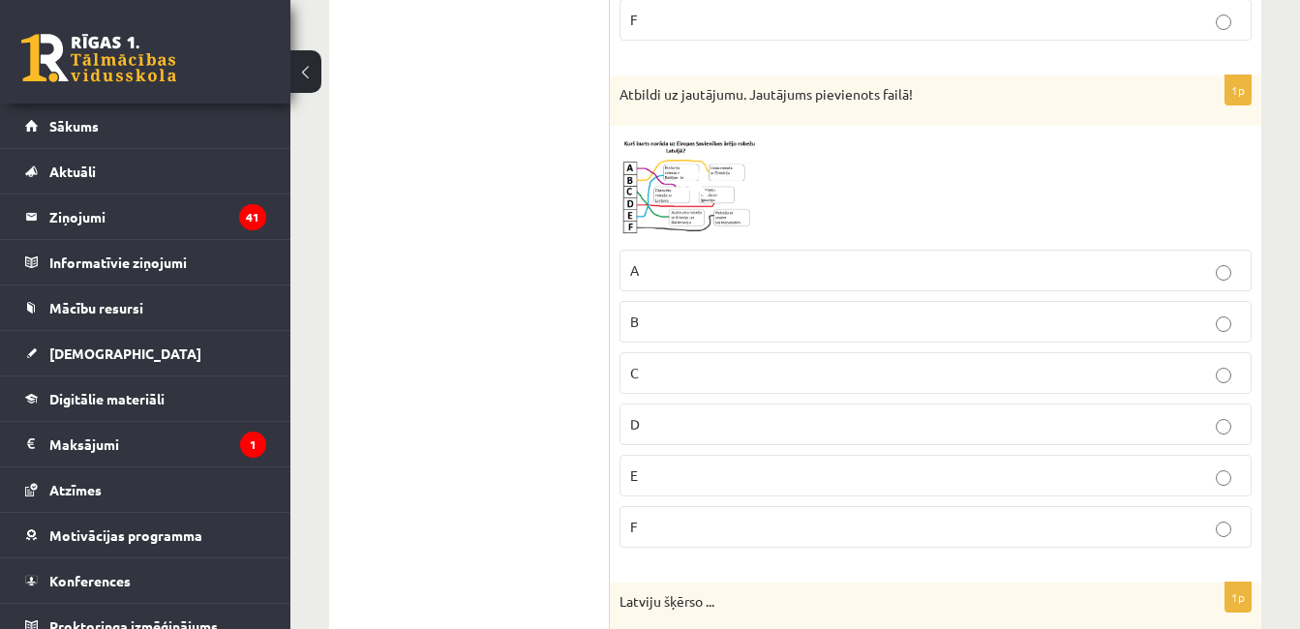
scroll to position [4204, 0]
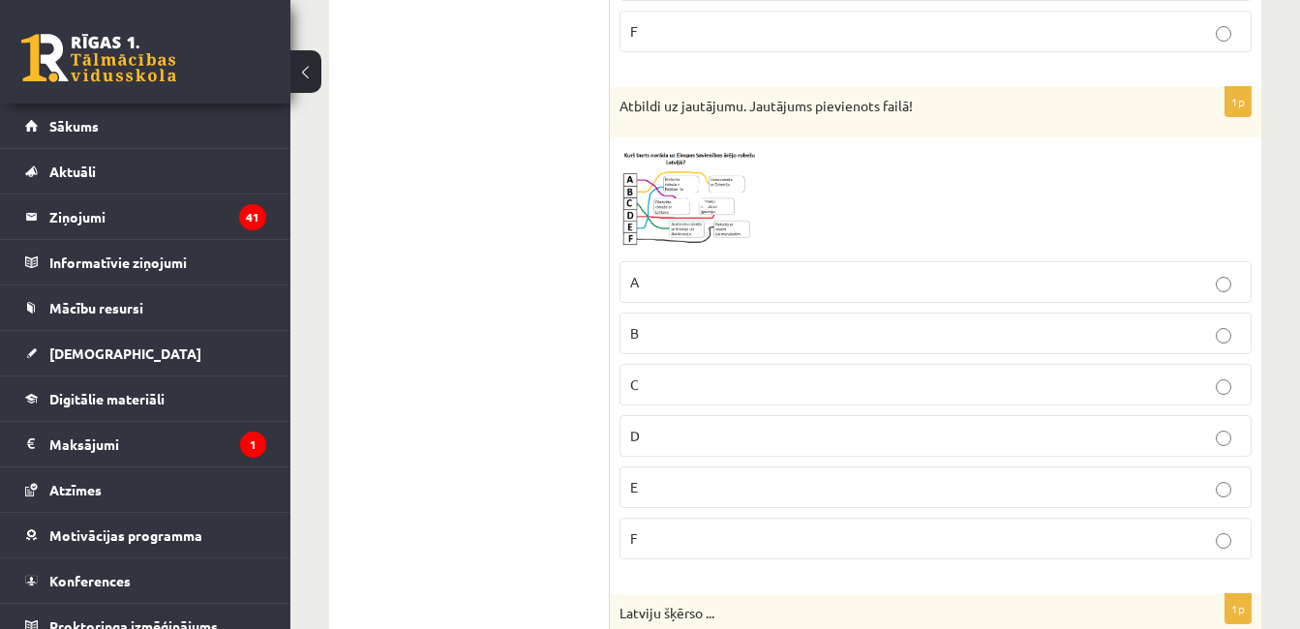
click at [713, 209] on img at bounding box center [691, 199] width 145 height 105
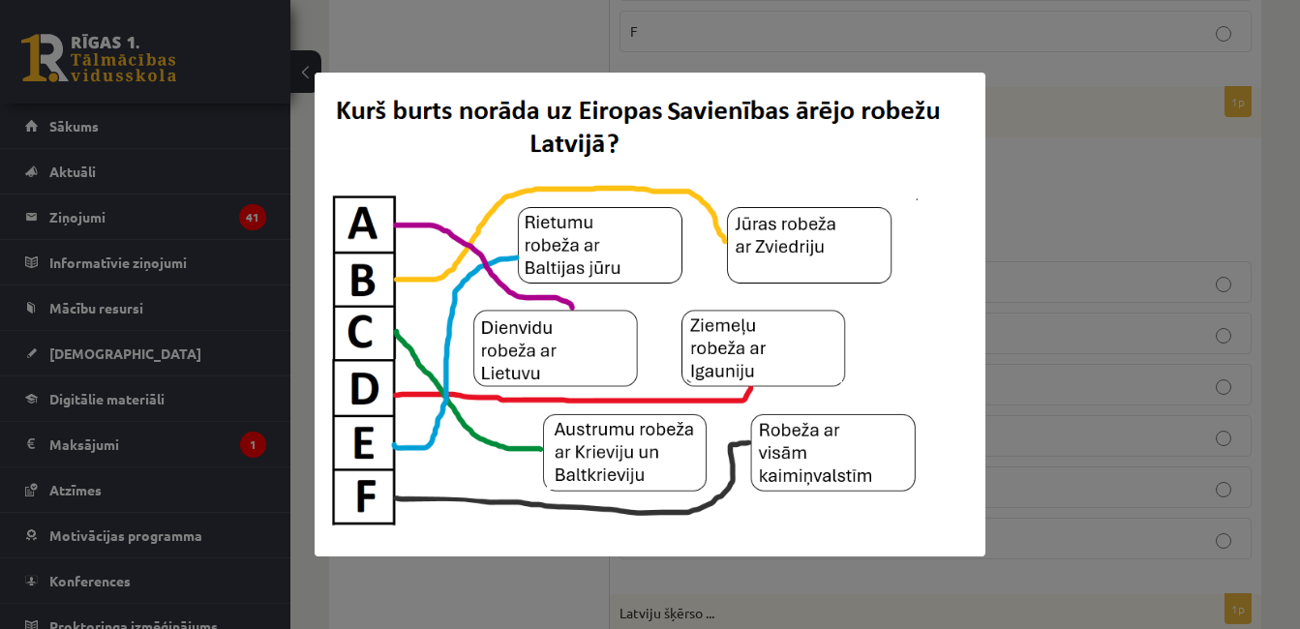
click at [1223, 281] on div at bounding box center [650, 314] width 1300 height 629
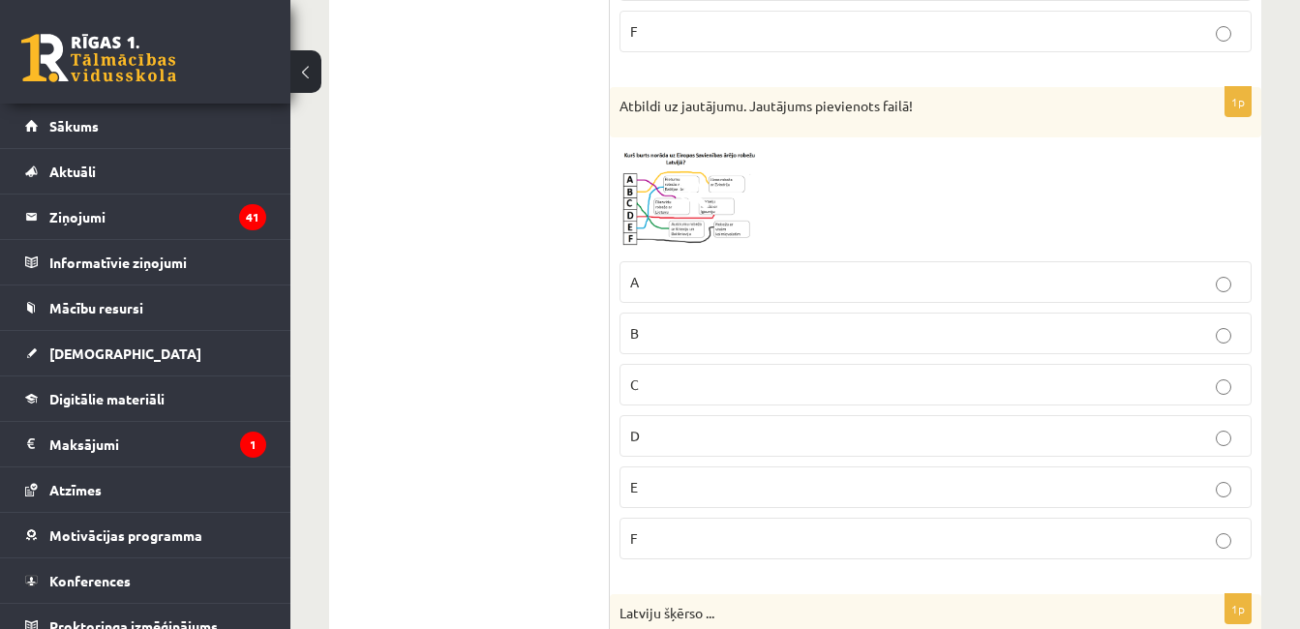
click at [849, 446] on p "D" at bounding box center [935, 436] width 611 height 20
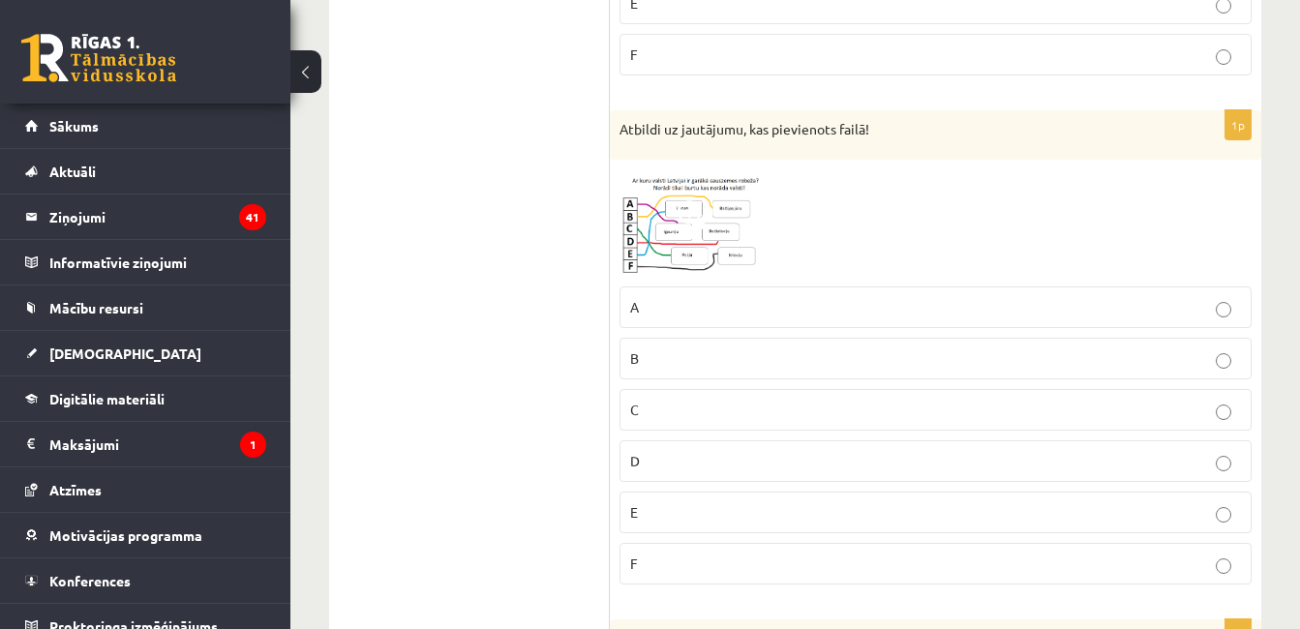
scroll to position [3700, 0]
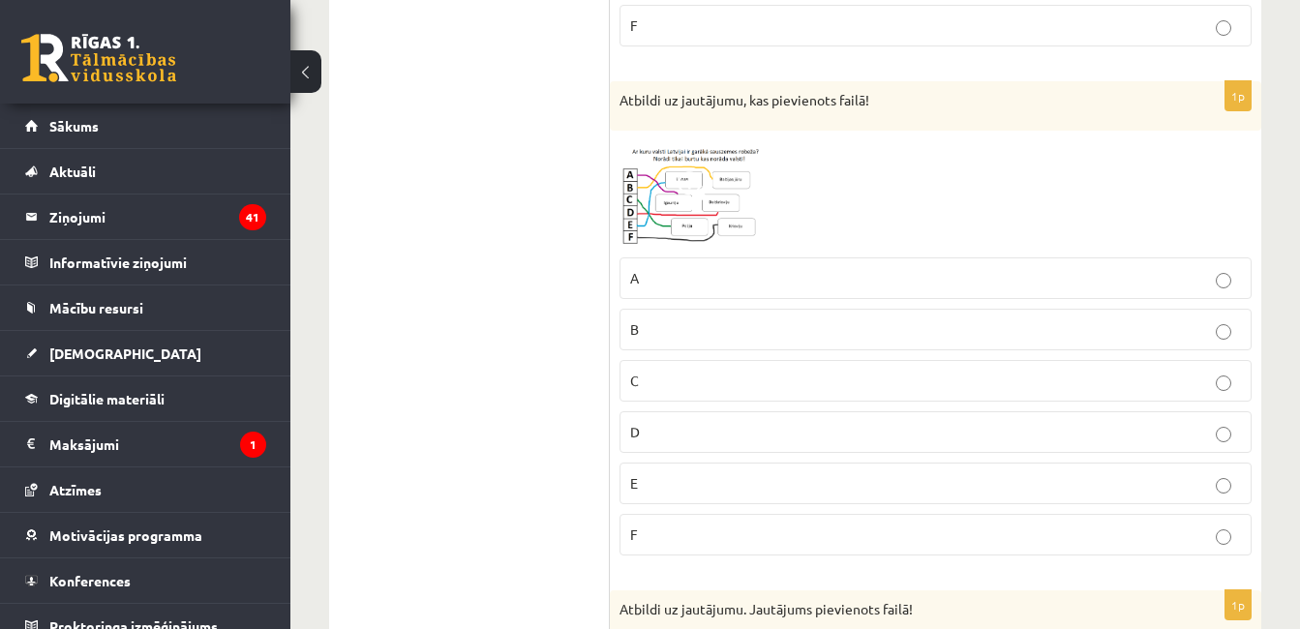
click at [738, 218] on img at bounding box center [691, 193] width 145 height 107
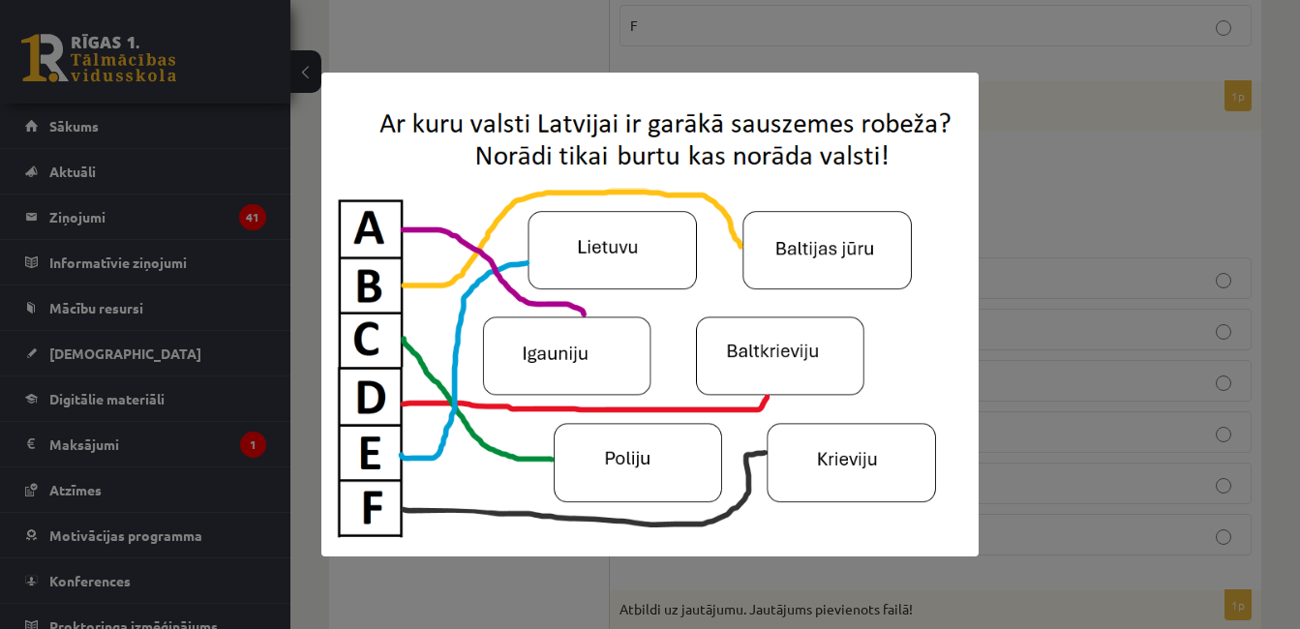
click at [1113, 219] on div at bounding box center [650, 314] width 1300 height 629
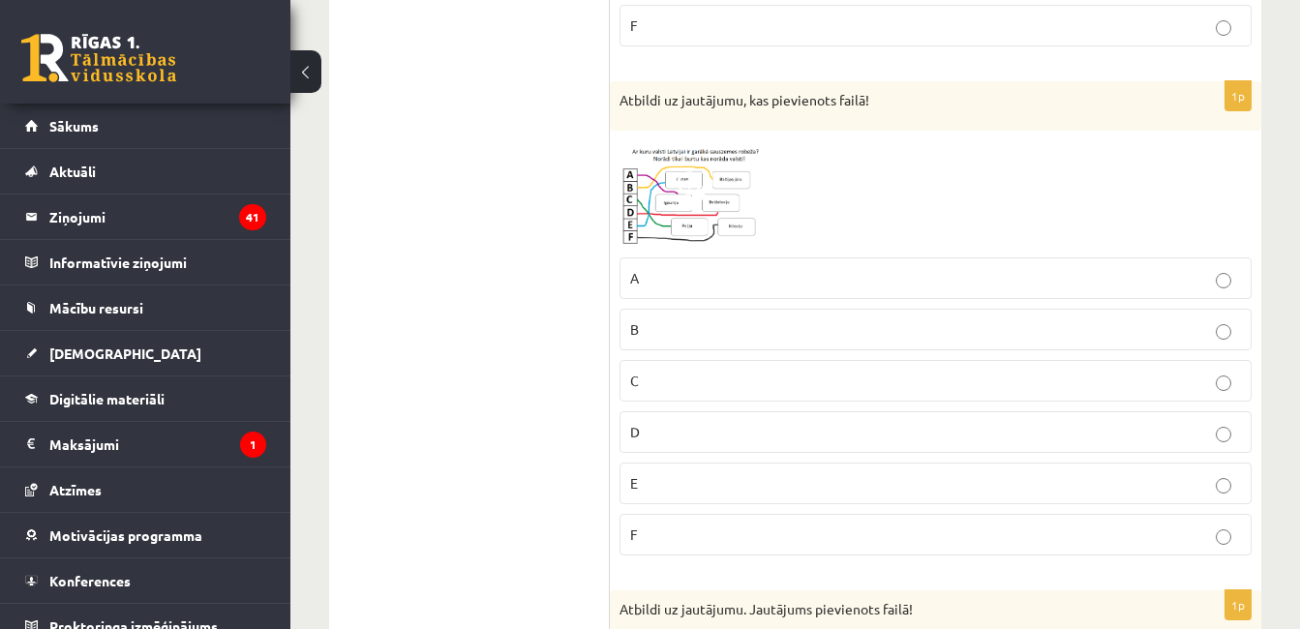
click at [767, 545] on p "F" at bounding box center [935, 535] width 611 height 20
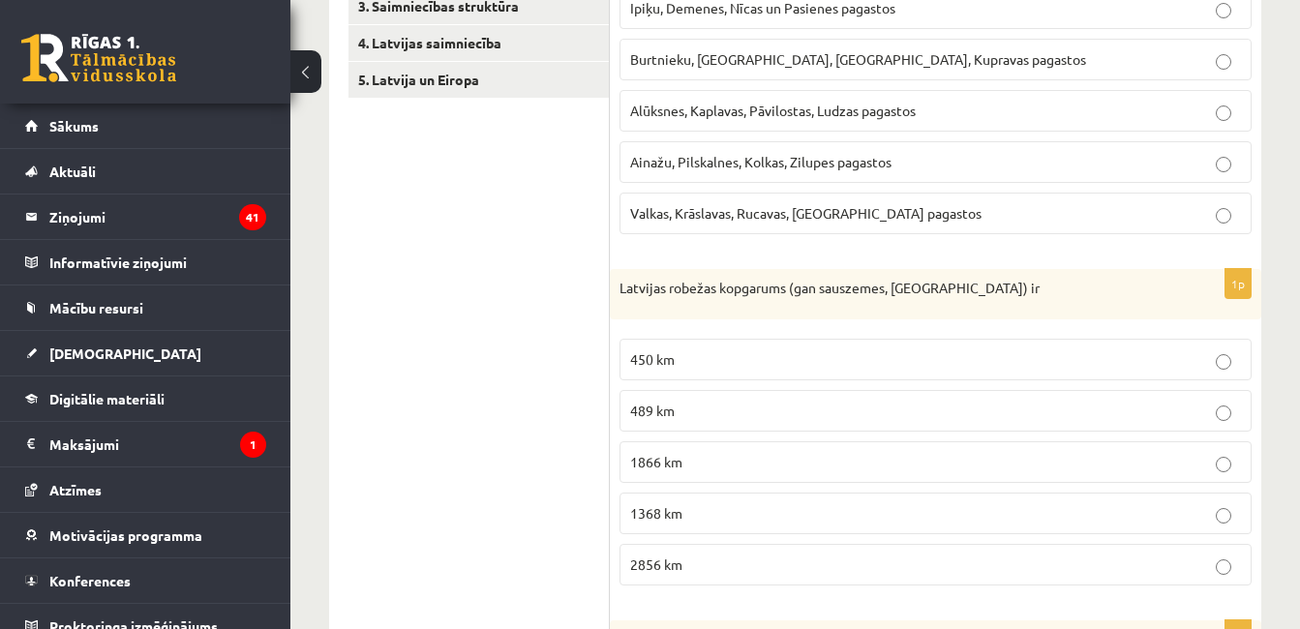
scroll to position [0, 0]
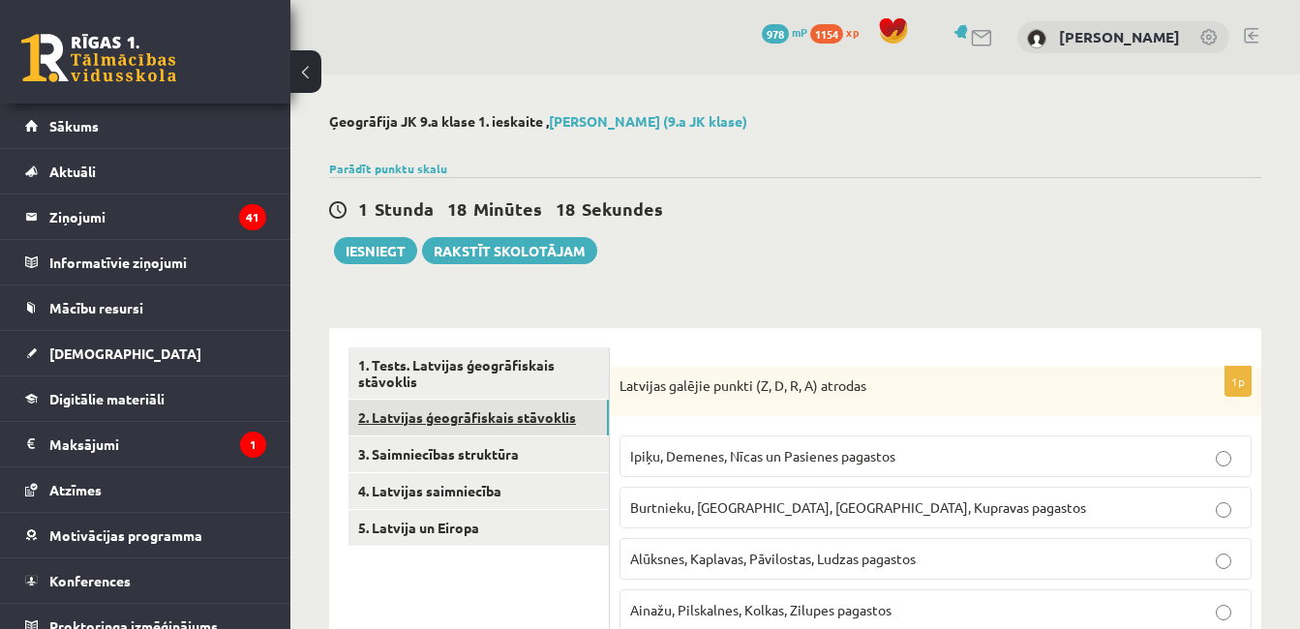
click at [584, 409] on link "2. Latvijas ģeogrāfiskais stāvoklis" at bounding box center [478, 418] width 260 height 36
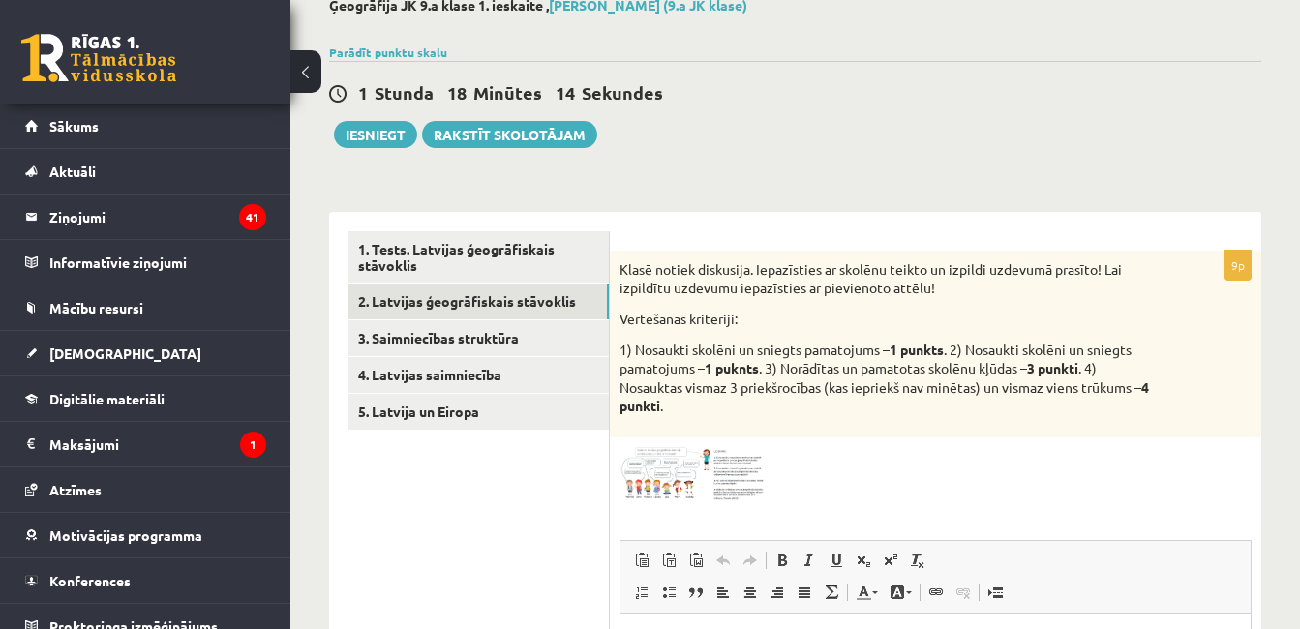
scroll to position [194, 0]
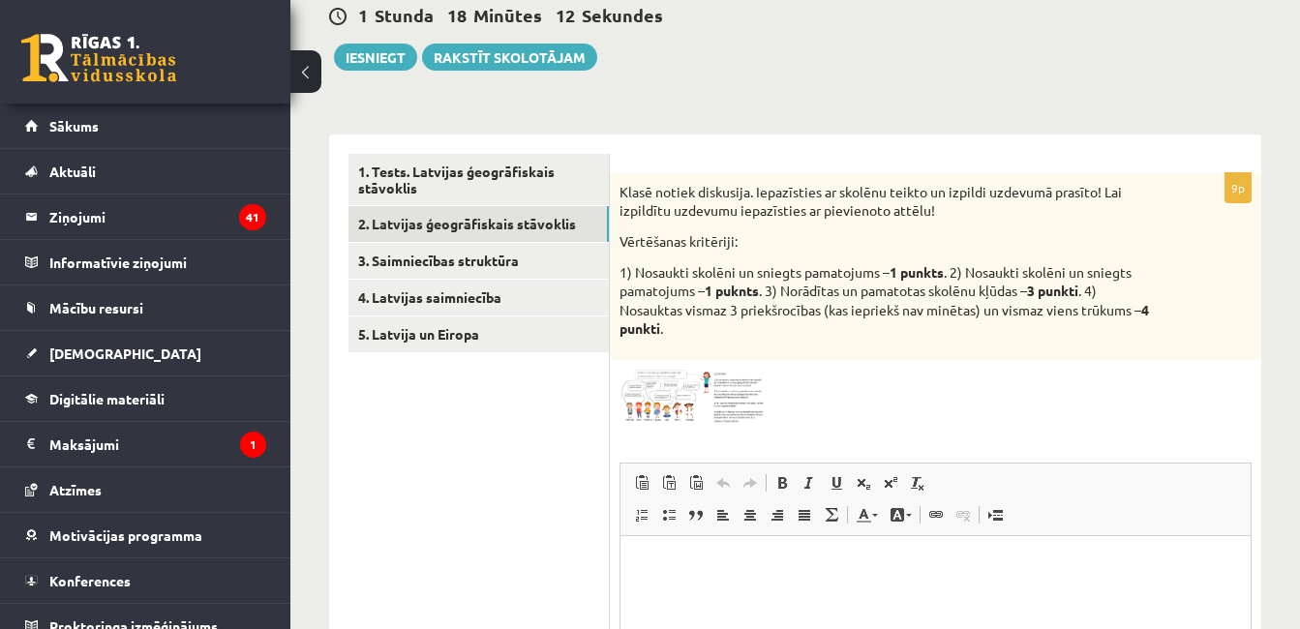
click at [747, 393] on img at bounding box center [691, 397] width 145 height 54
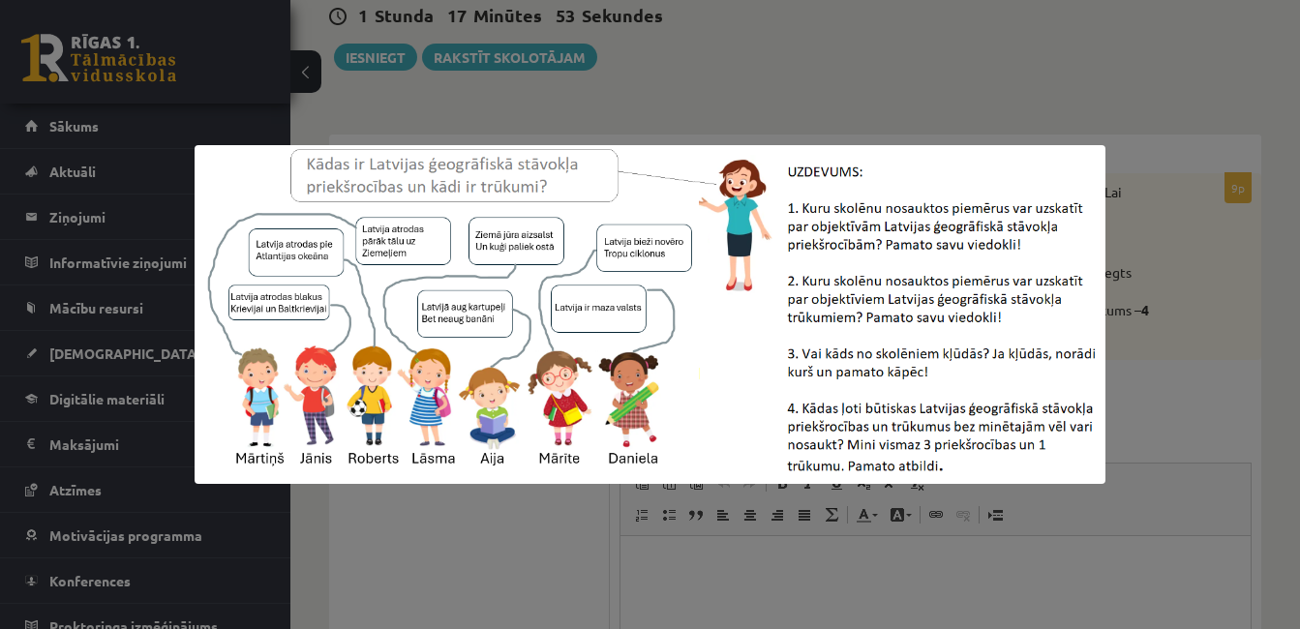
click at [1276, 330] on div at bounding box center [650, 314] width 1300 height 629
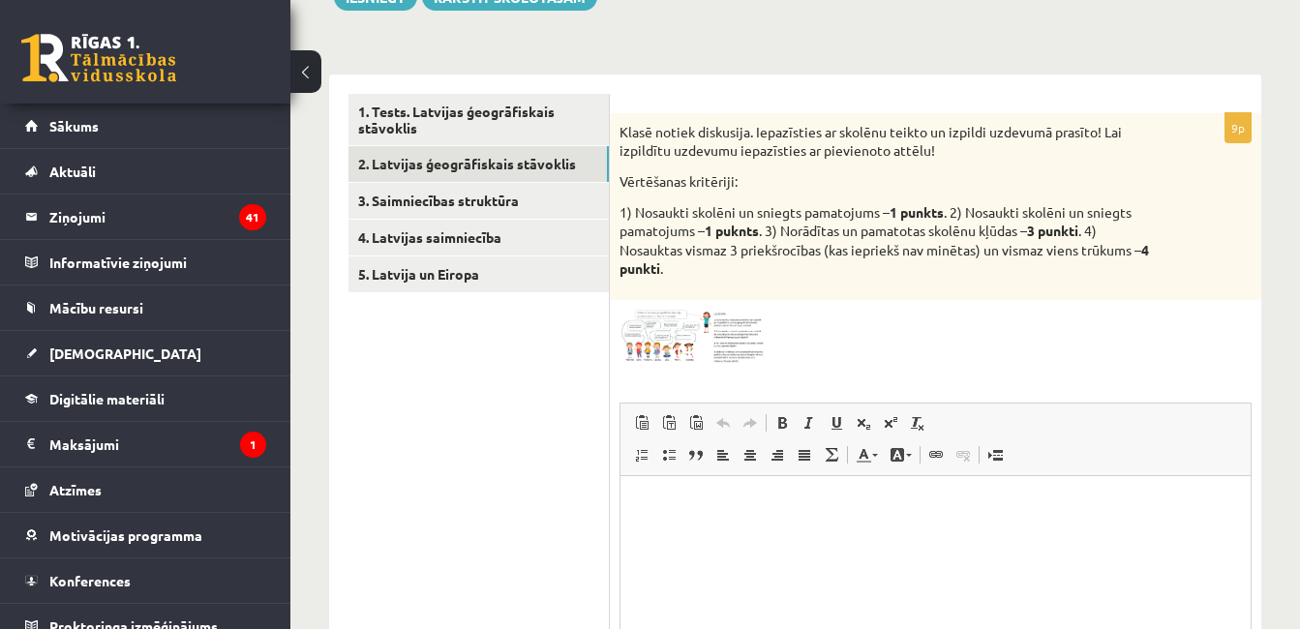
scroll to position [310, 0]
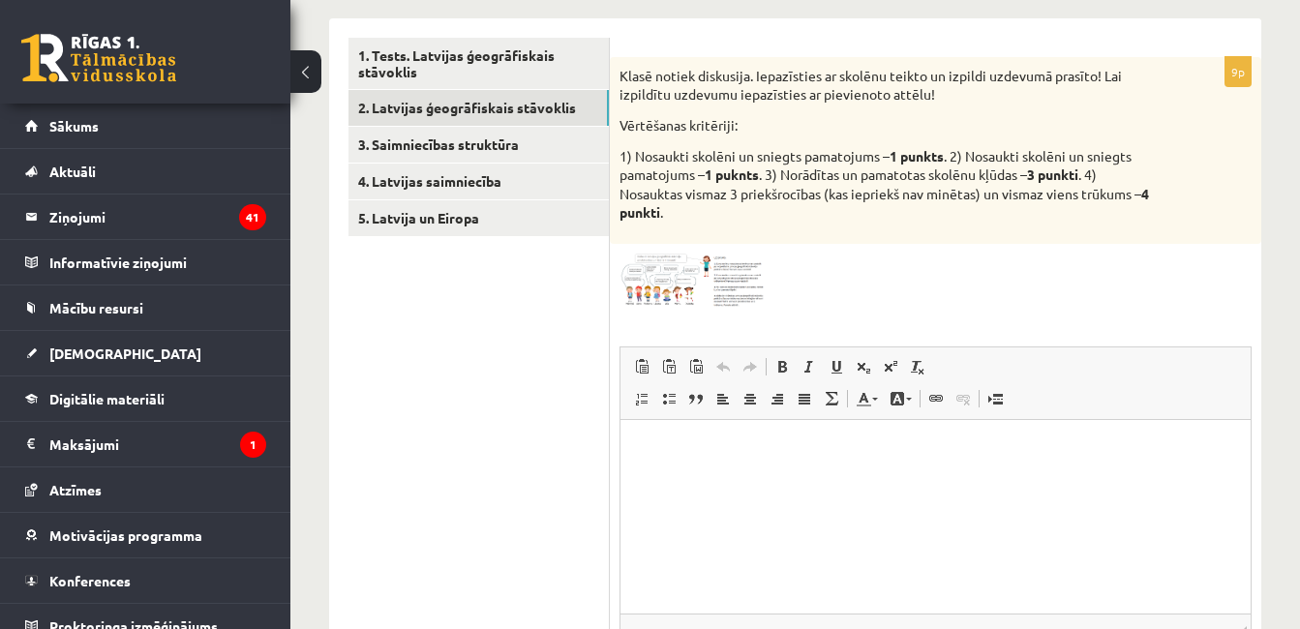
click at [738, 298] on img at bounding box center [691, 281] width 145 height 54
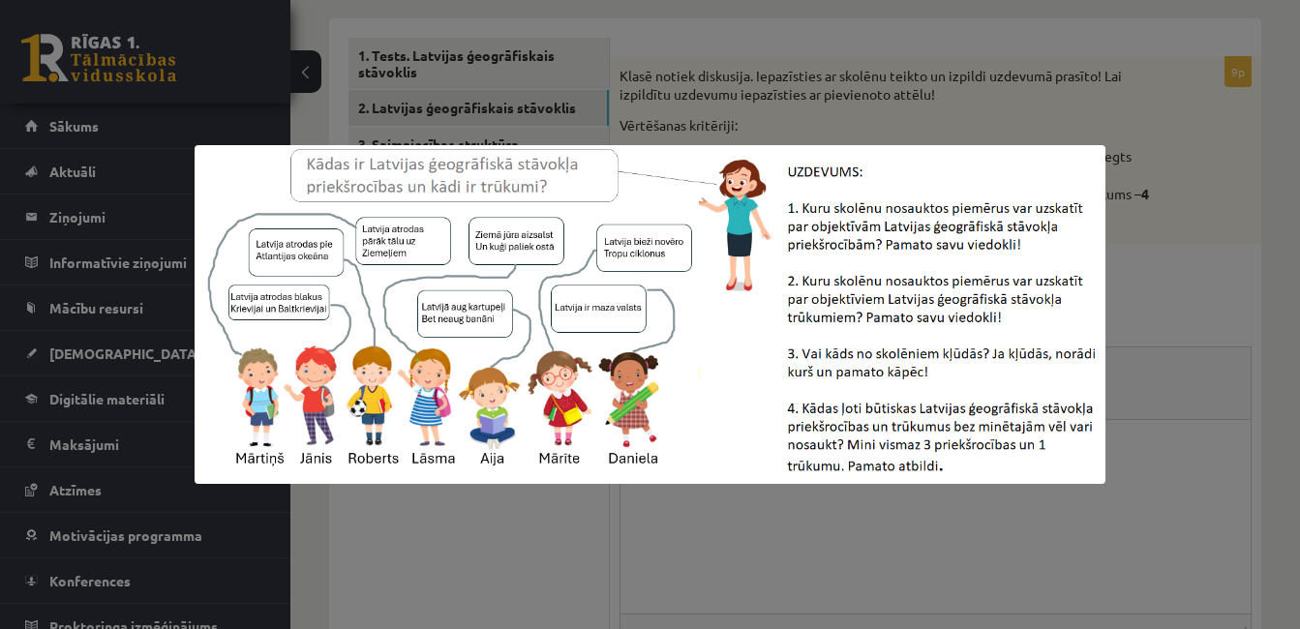
click at [1157, 206] on div at bounding box center [650, 314] width 1300 height 629
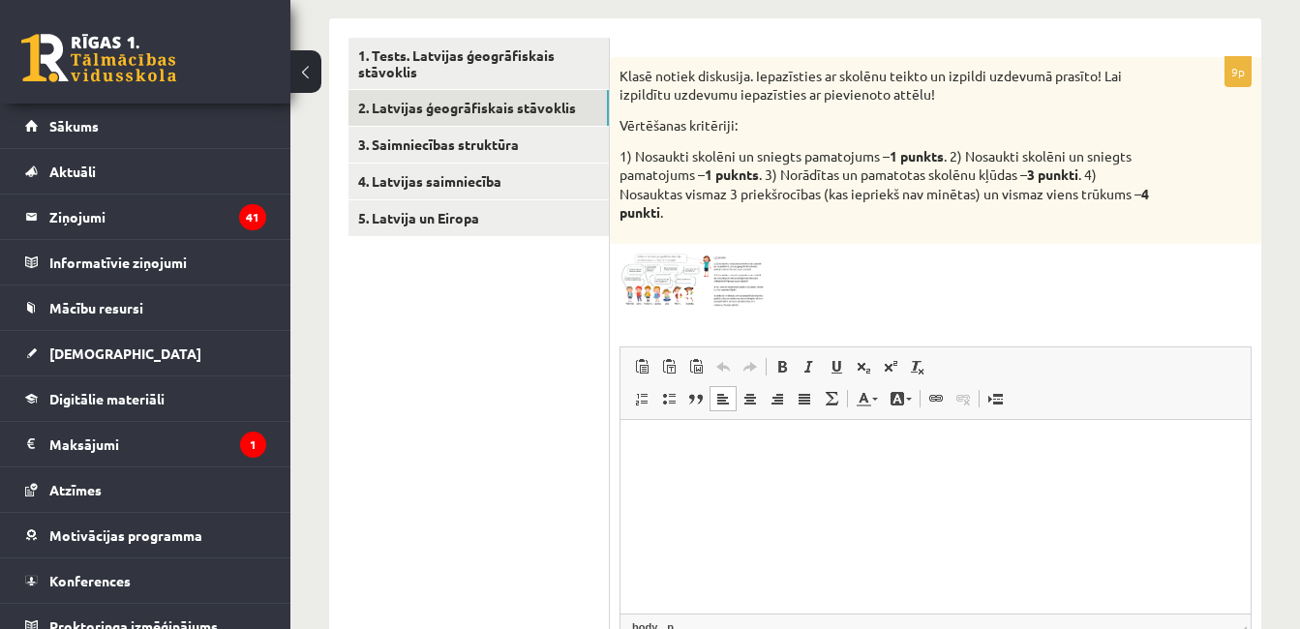
click at [768, 471] on html at bounding box center [935, 448] width 630 height 59
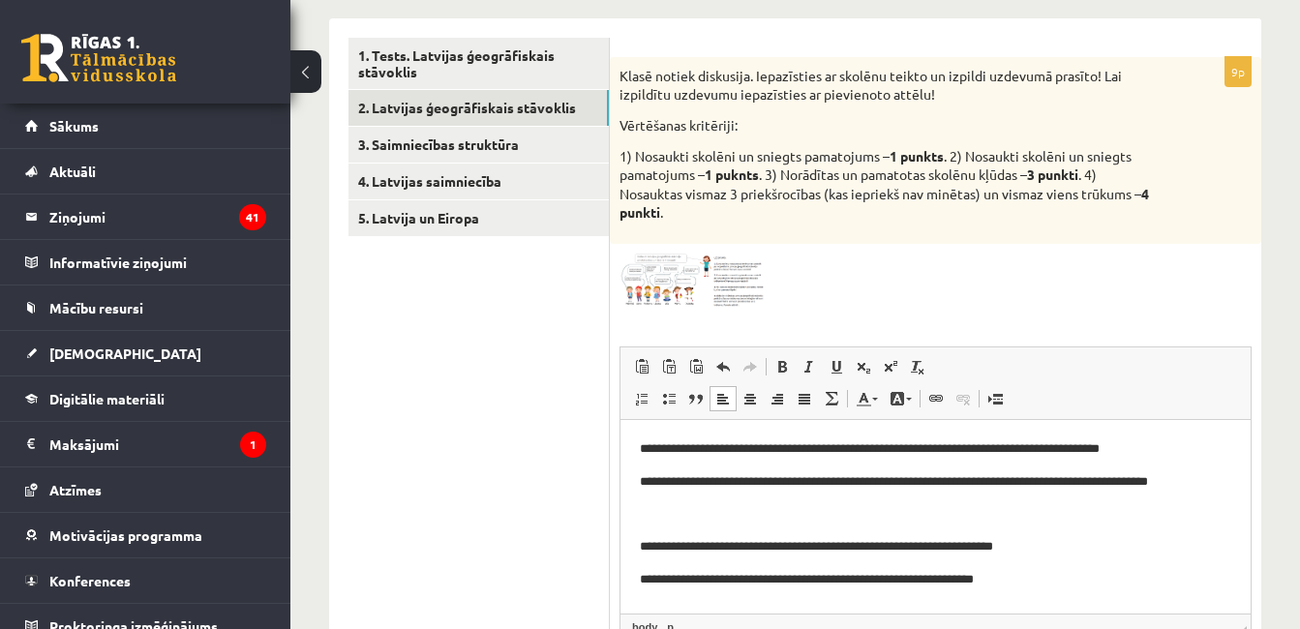
click at [637, 549] on html "**********" at bounding box center [935, 514] width 630 height 190
click at [633, 545] on html "**********" at bounding box center [935, 514] width 630 height 190
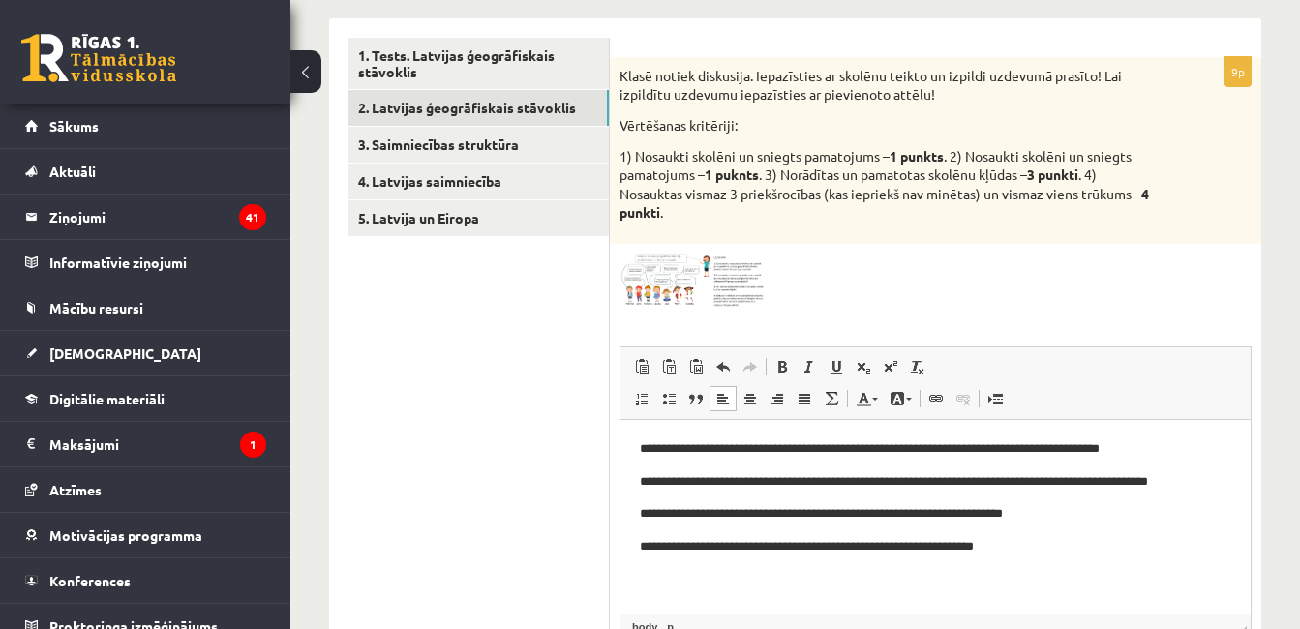
click at [1205, 483] on p "**********" at bounding box center [935, 481] width 591 height 20
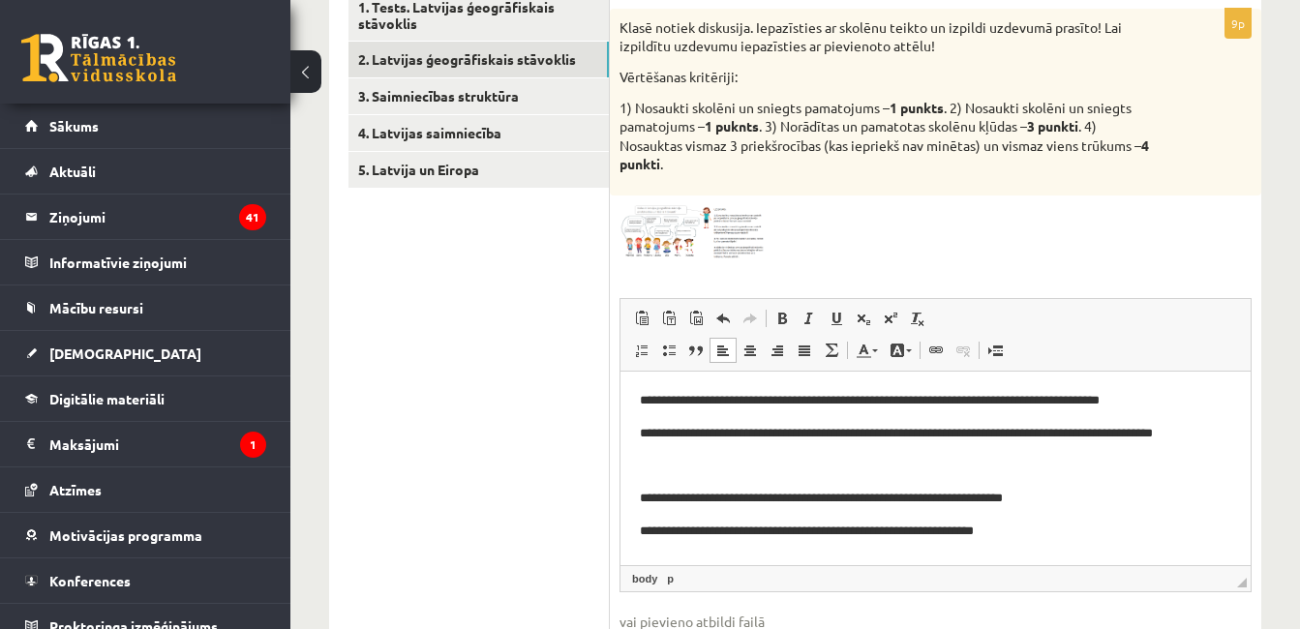
scroll to position [387, 0]
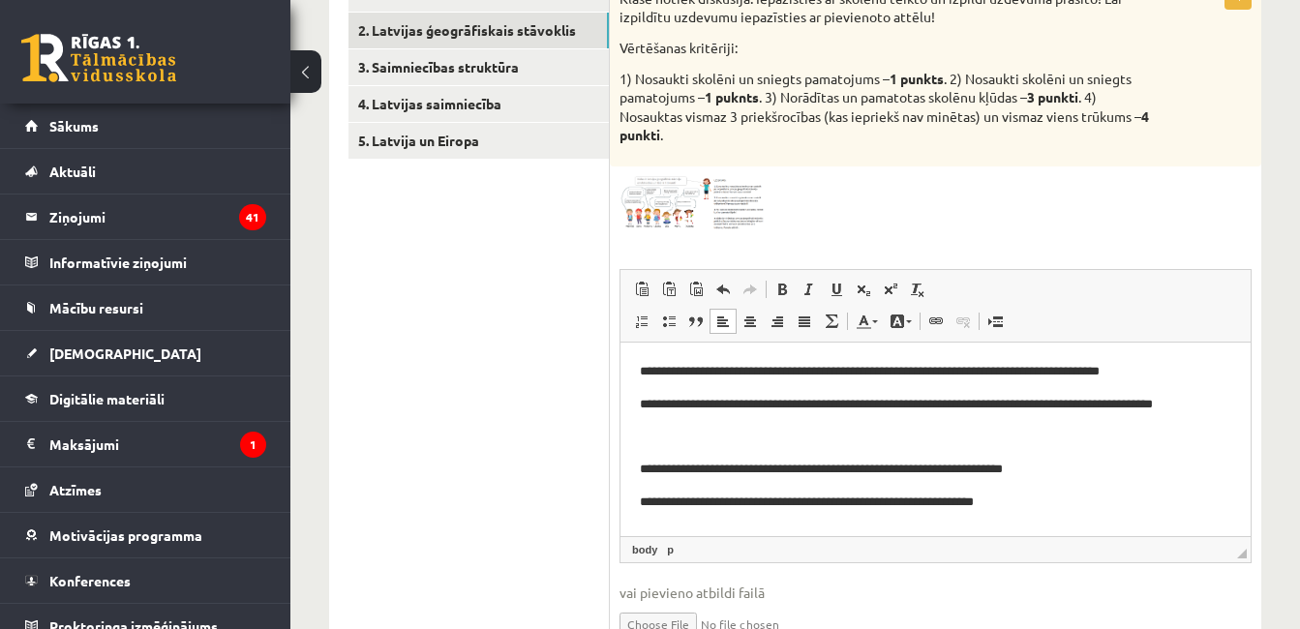
click at [715, 195] on img at bounding box center [691, 203] width 145 height 54
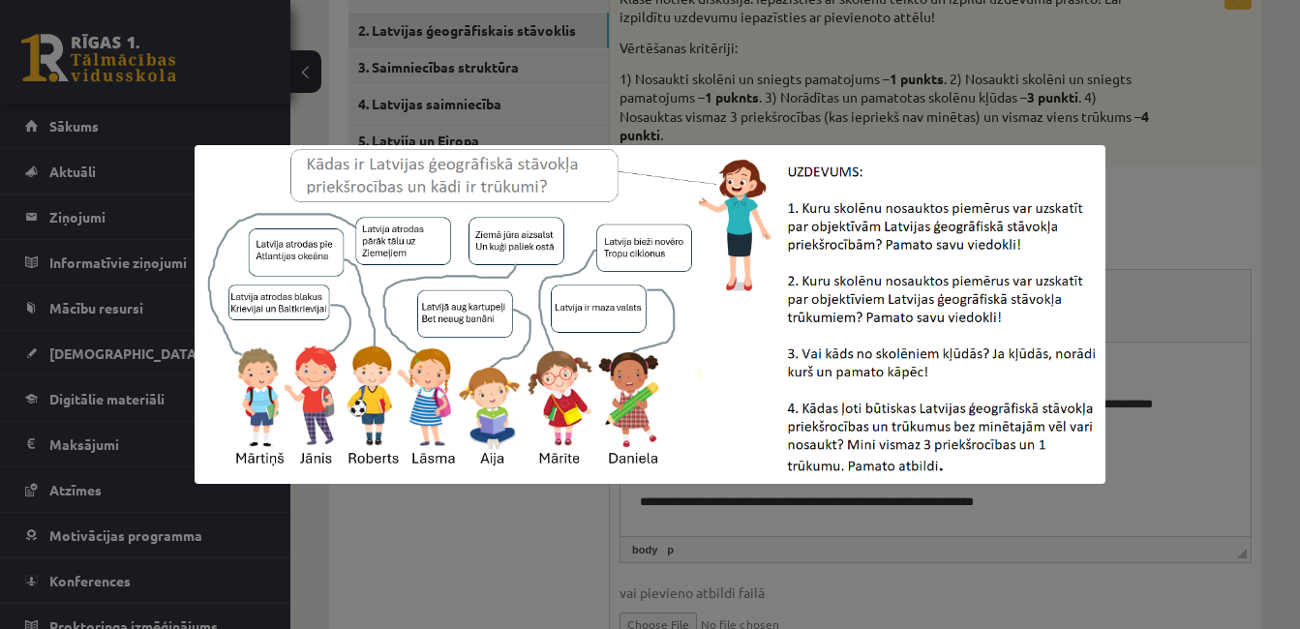
click at [1192, 183] on div at bounding box center [650, 314] width 1300 height 629
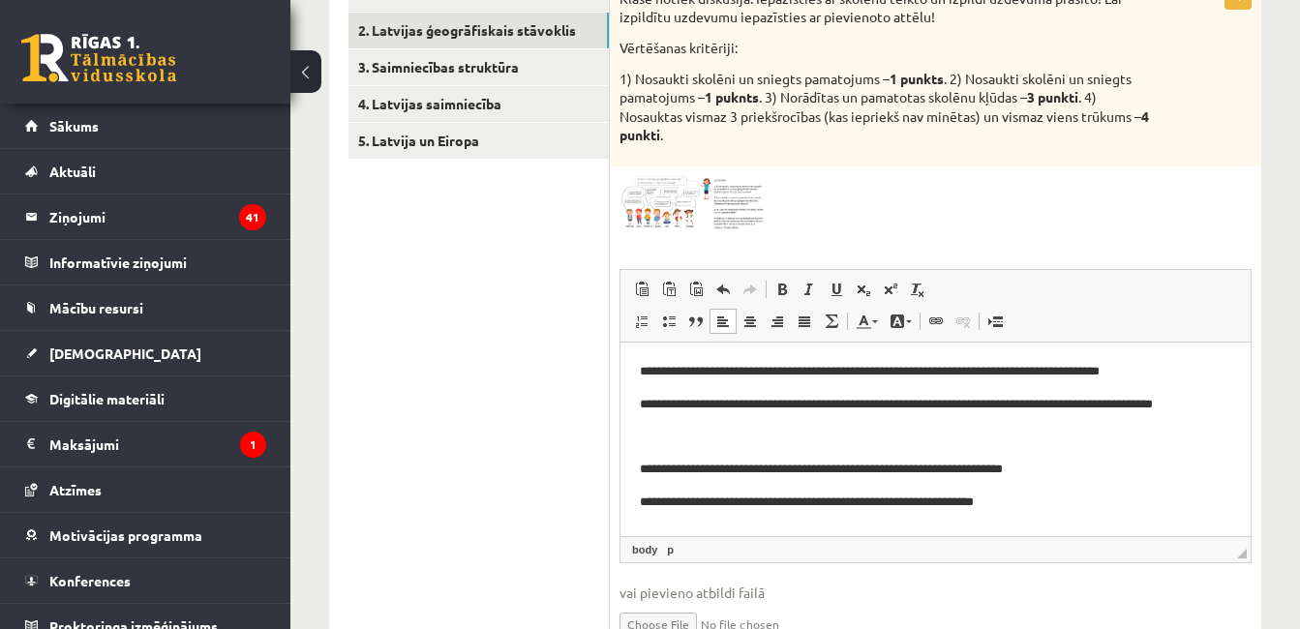
click at [1022, 515] on html "**********" at bounding box center [935, 437] width 630 height 190
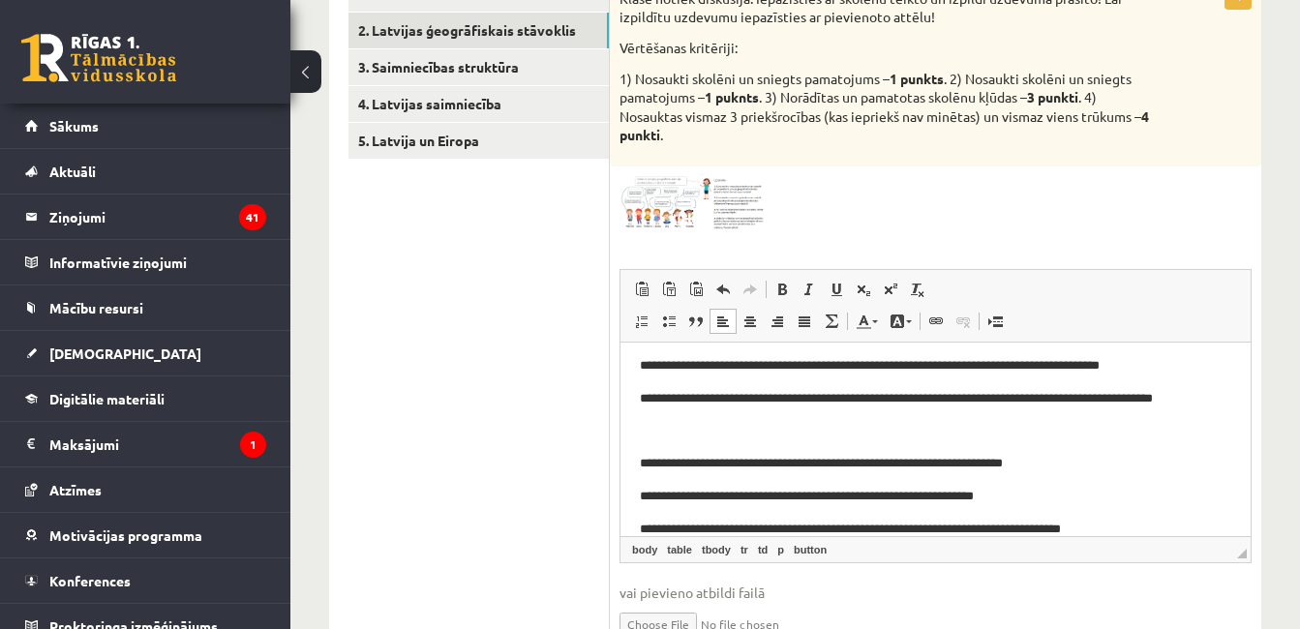
scroll to position [57, 0]
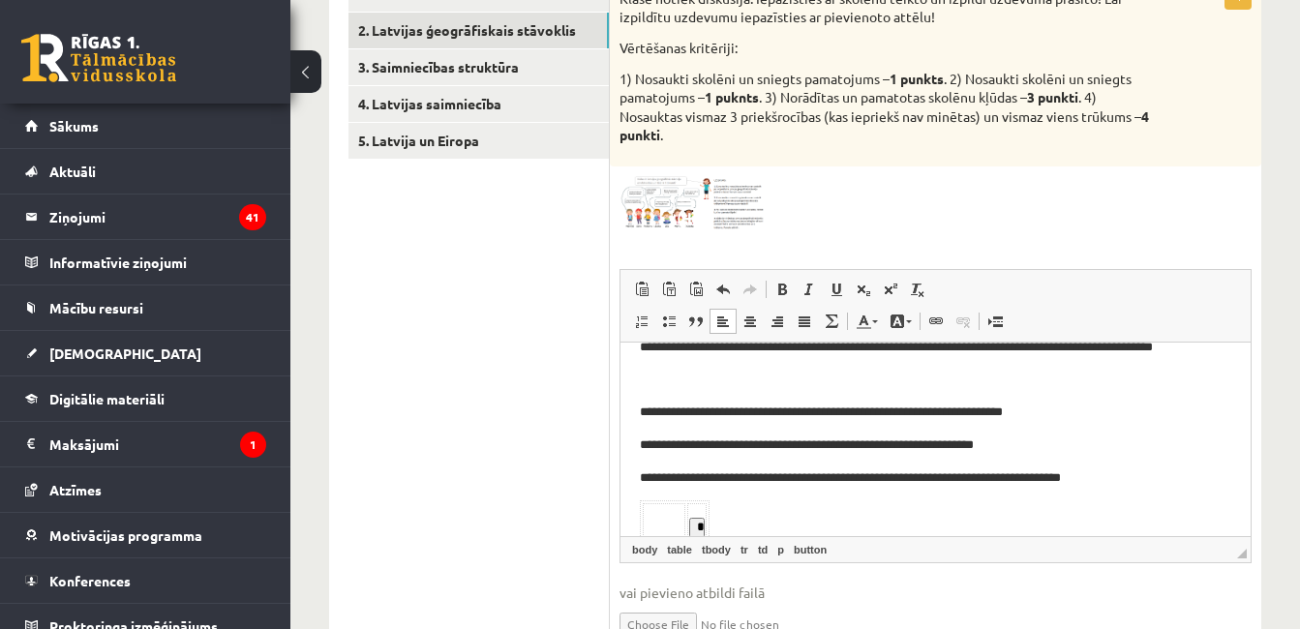
click at [781, 513] on body "**********" at bounding box center [935, 463] width 591 height 318
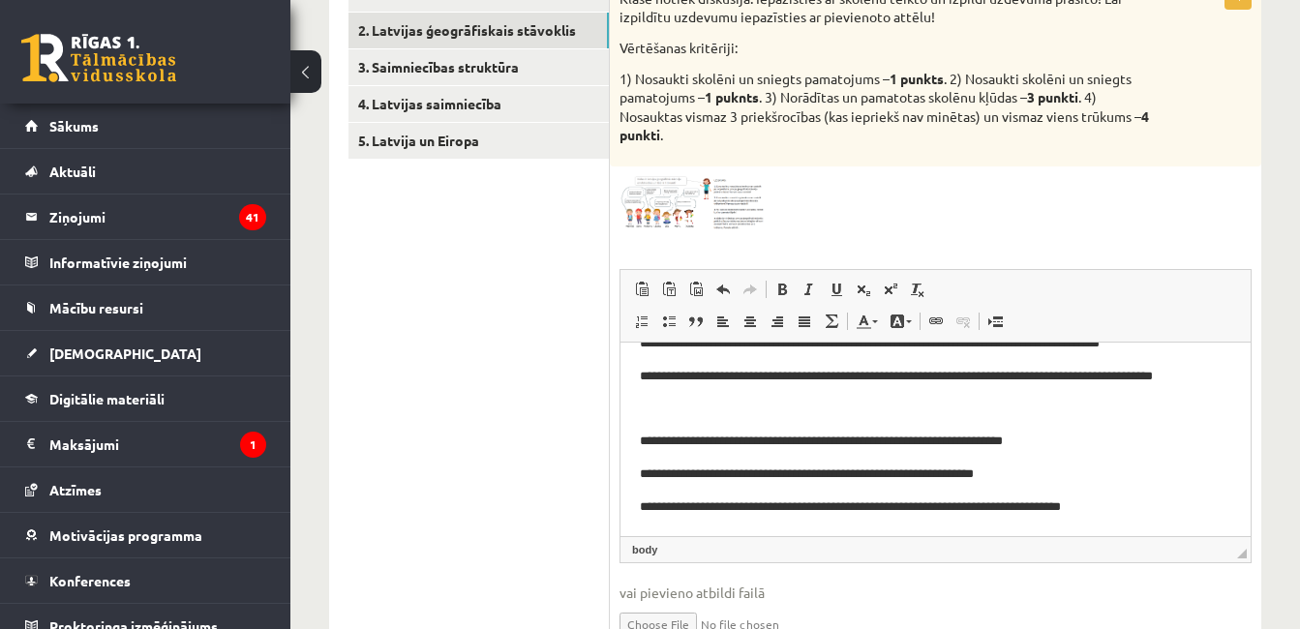
scroll to position [29, 0]
click at [640, 505] on p "**********" at bounding box center [928, 507] width 577 height 20
click at [1045, 473] on p "**********" at bounding box center [928, 474] width 577 height 20
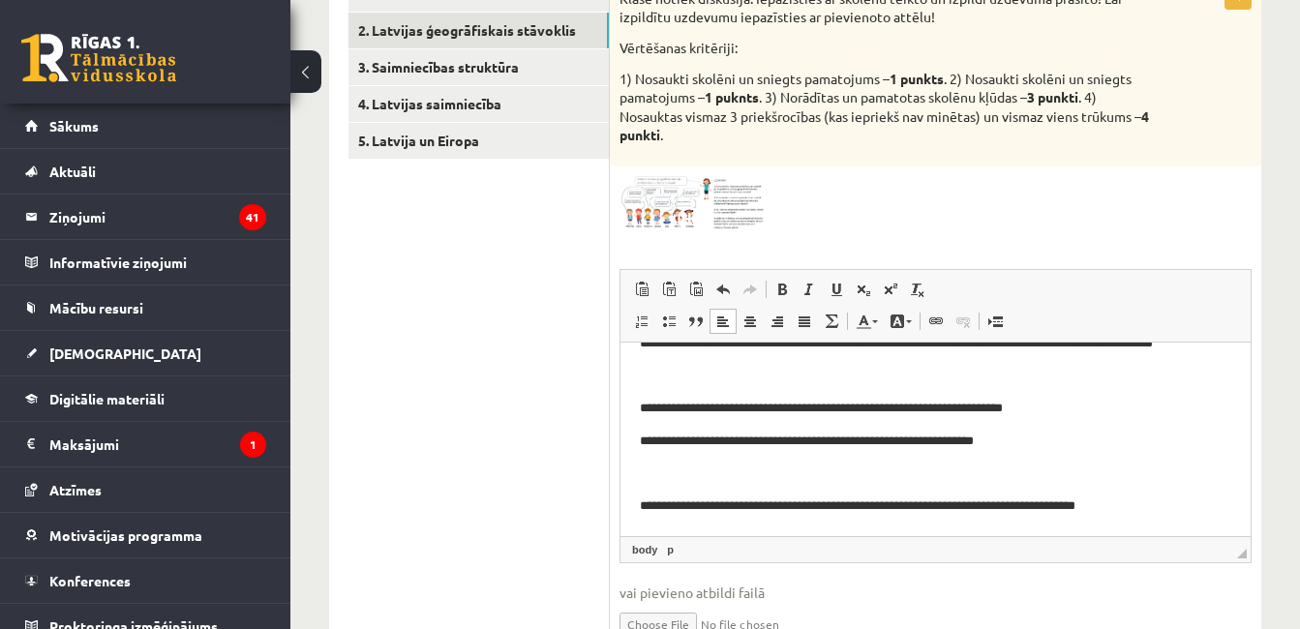
click at [724, 196] on img at bounding box center [691, 203] width 145 height 54
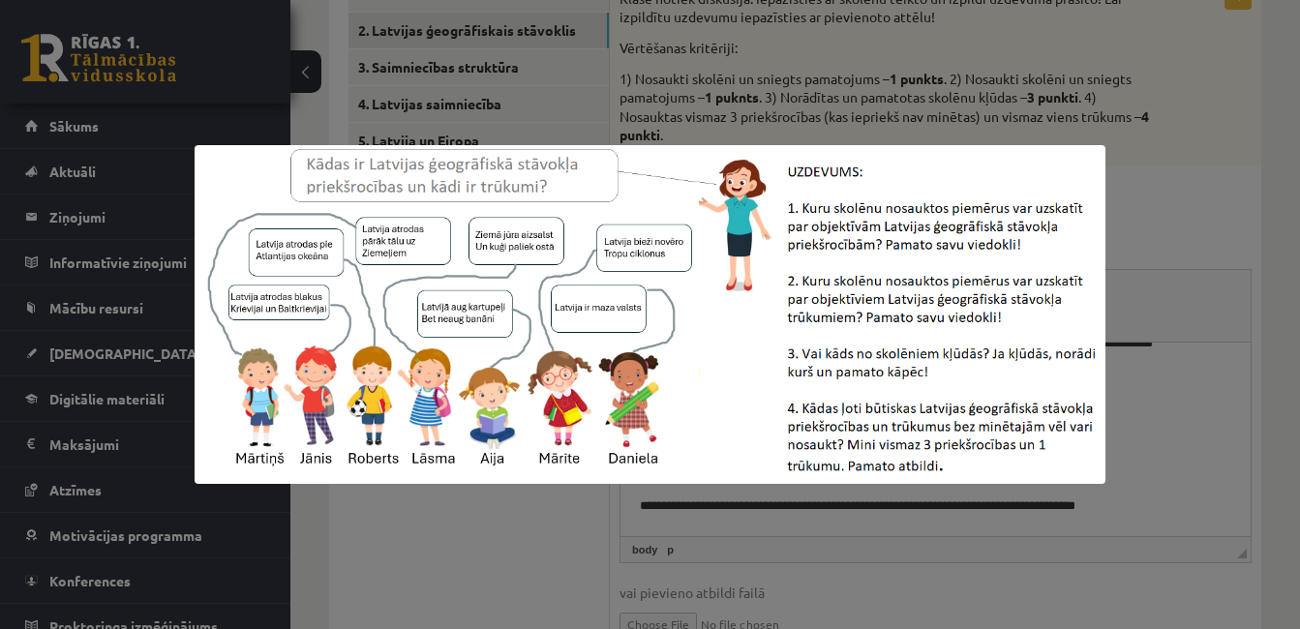
click at [868, 134] on div at bounding box center [650, 314] width 1300 height 629
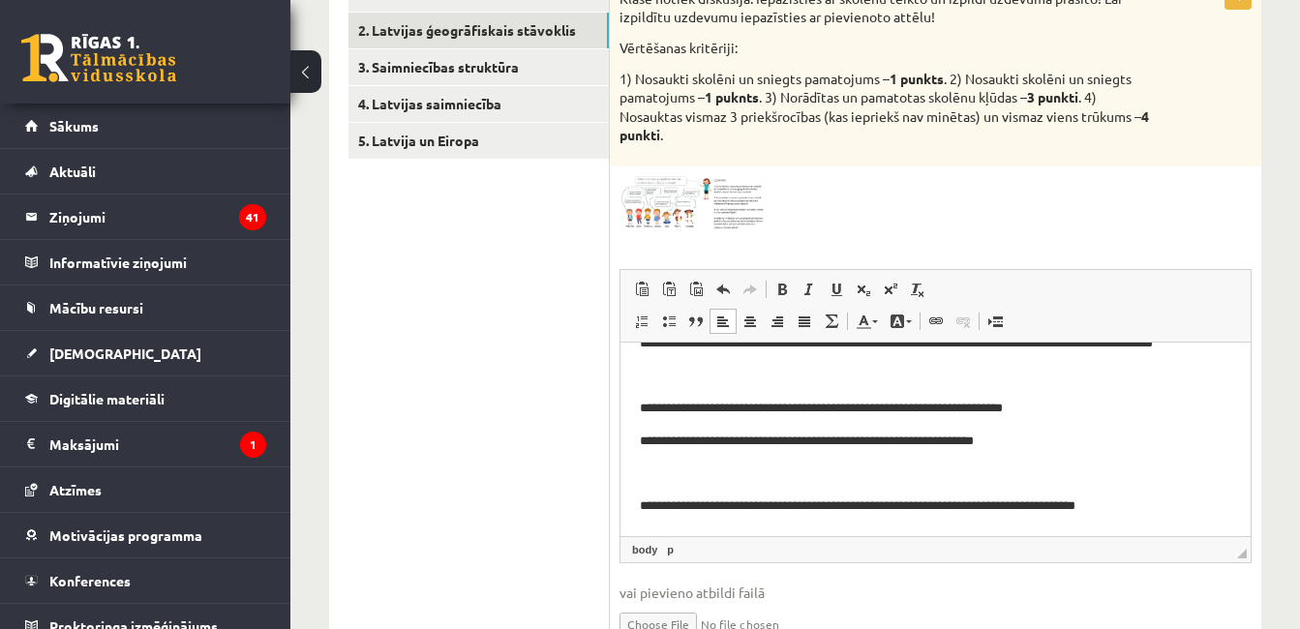
click at [740, 218] on img at bounding box center [691, 203] width 145 height 54
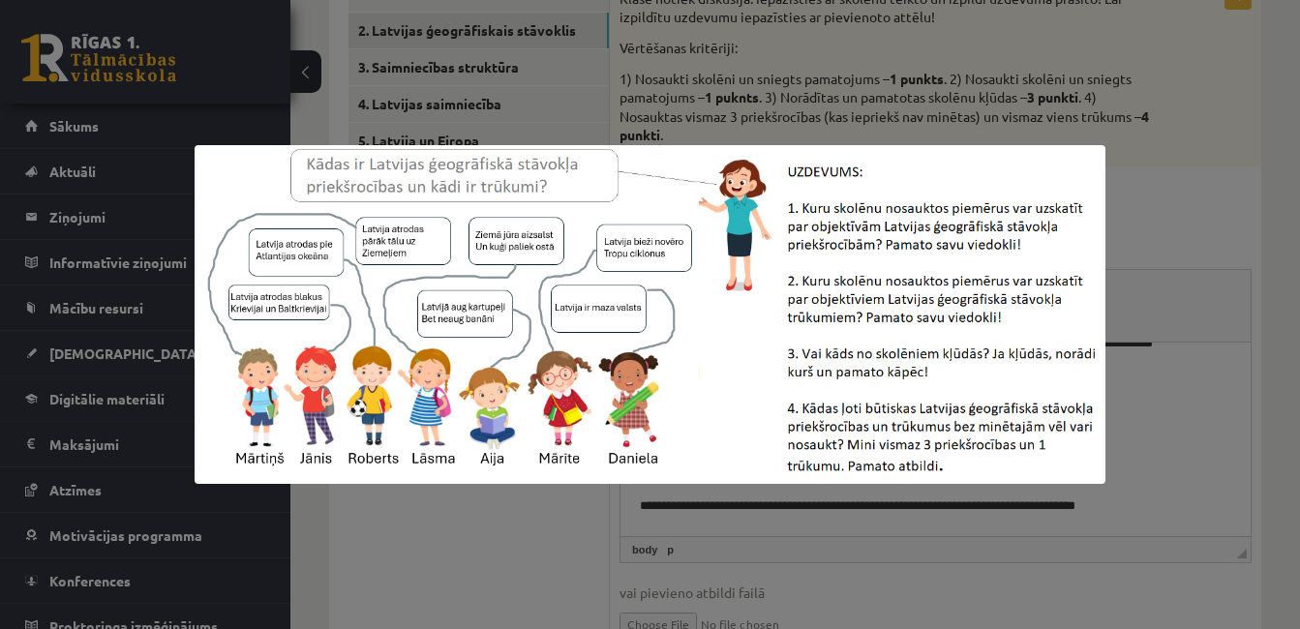
click at [1258, 259] on div at bounding box center [650, 314] width 1300 height 629
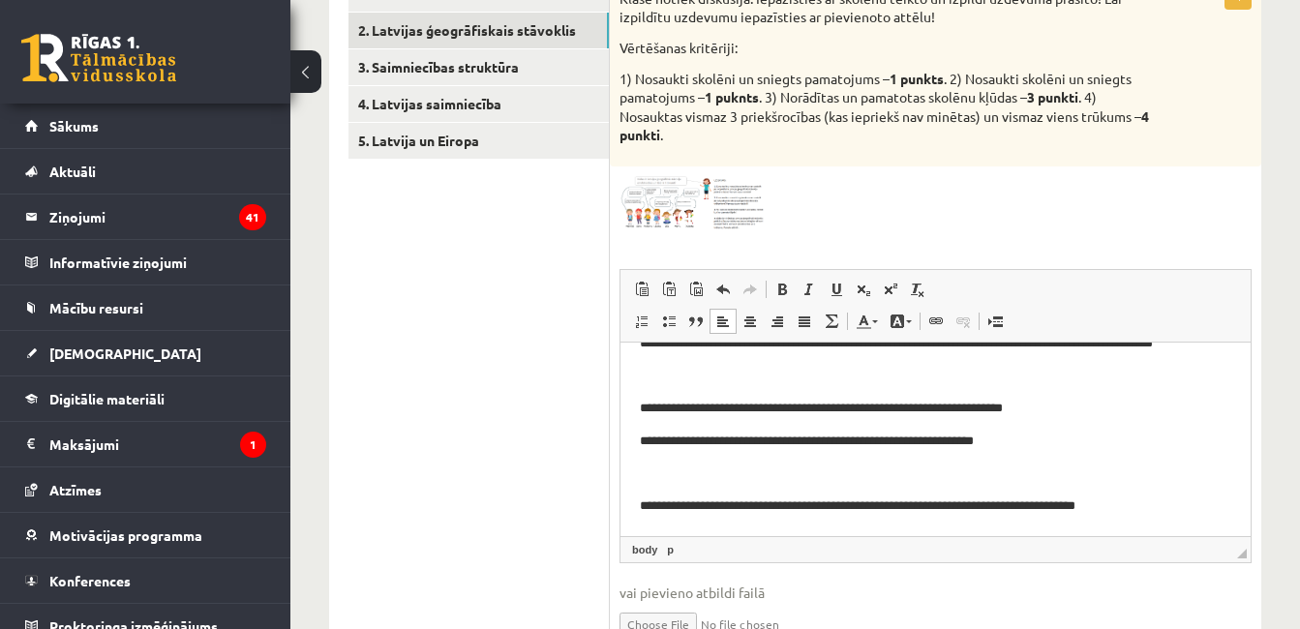
click at [743, 225] on img at bounding box center [691, 203] width 145 height 54
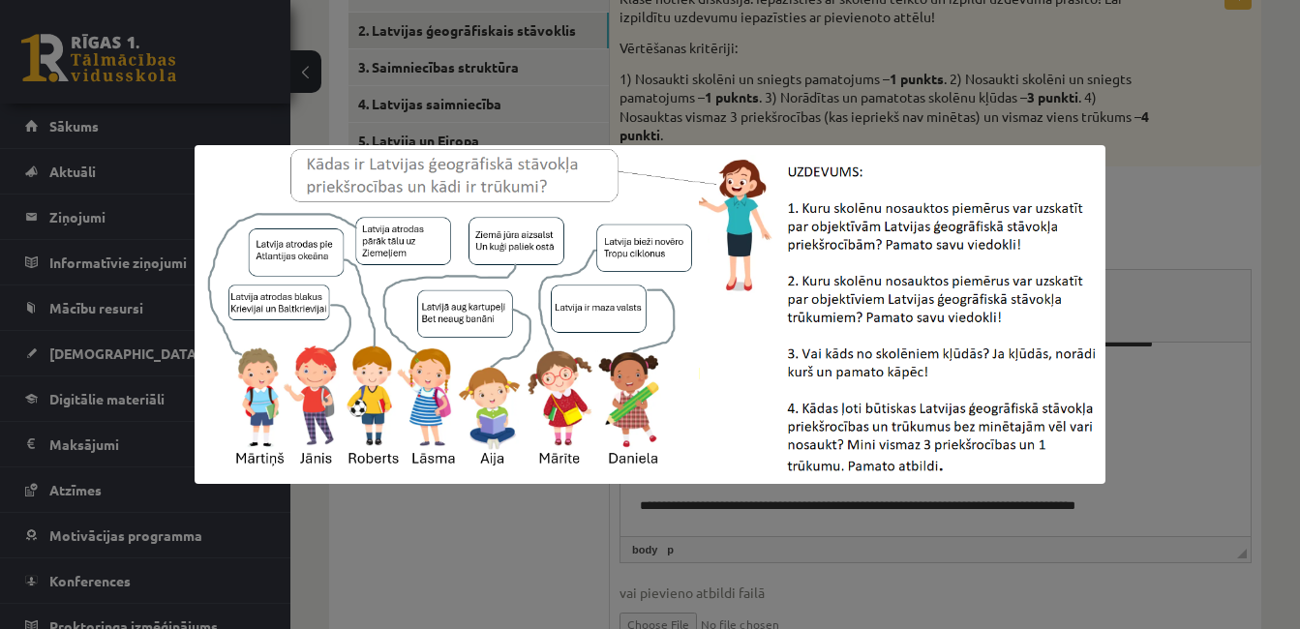
click at [1197, 294] on div at bounding box center [650, 314] width 1300 height 629
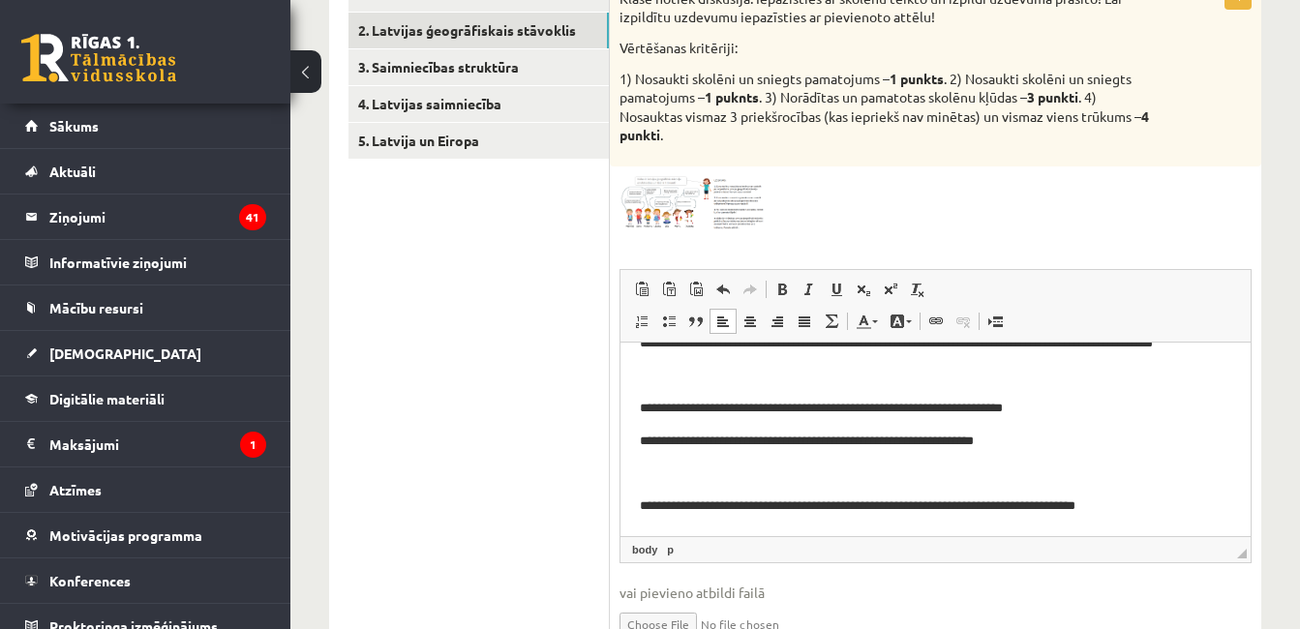
click at [1134, 506] on p "**********" at bounding box center [928, 506] width 577 height 20
click at [1150, 509] on p "**********" at bounding box center [928, 506] width 577 height 20
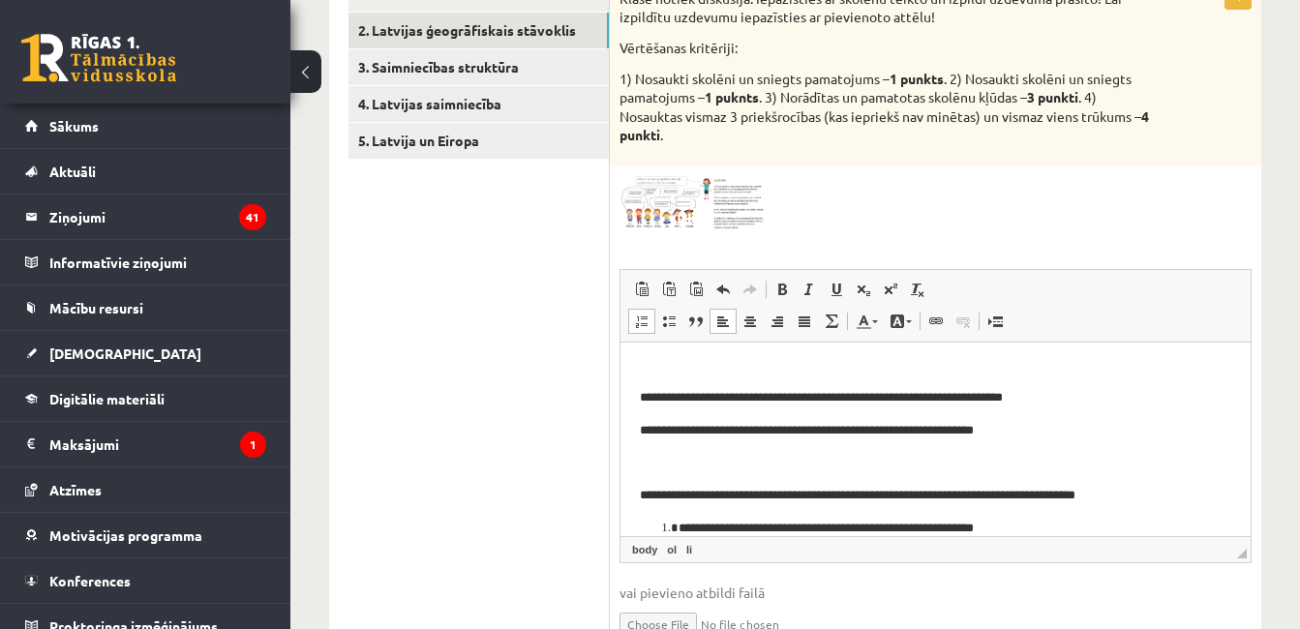
click at [679, 528] on li "**********" at bounding box center [928, 528] width 499 height 20
click at [637, 493] on html "**********" at bounding box center [935, 413] width 630 height 287
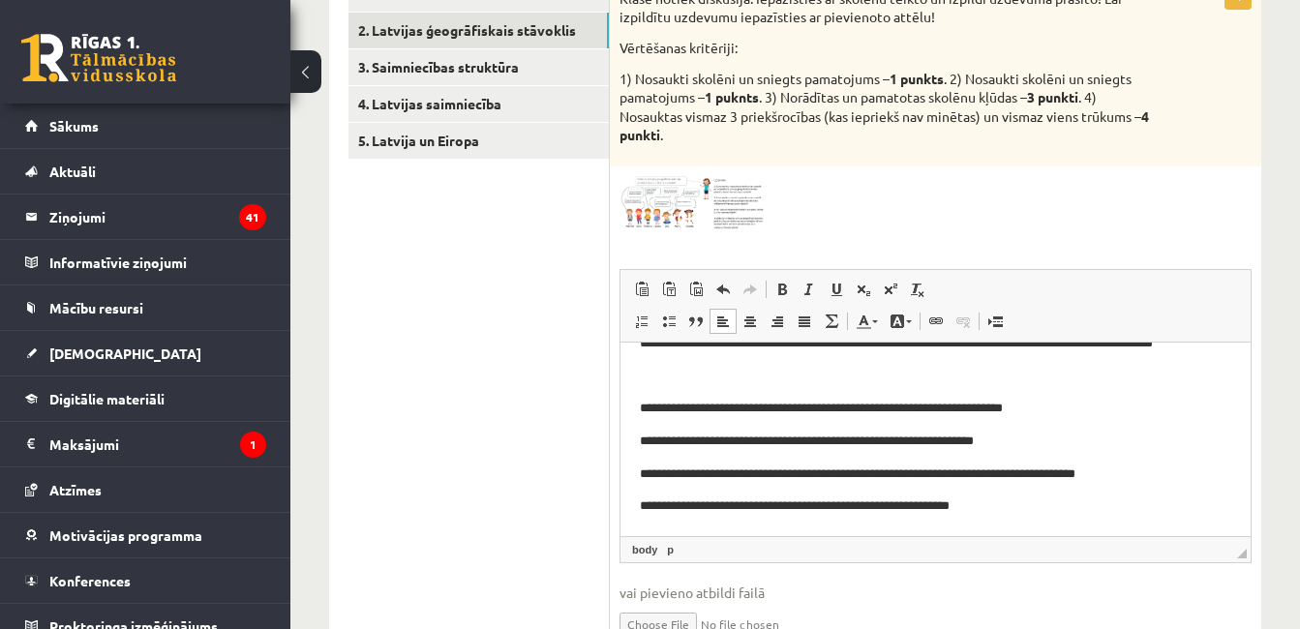
scroll to position [62, 0]
click at [1031, 449] on p "**********" at bounding box center [928, 441] width 577 height 20
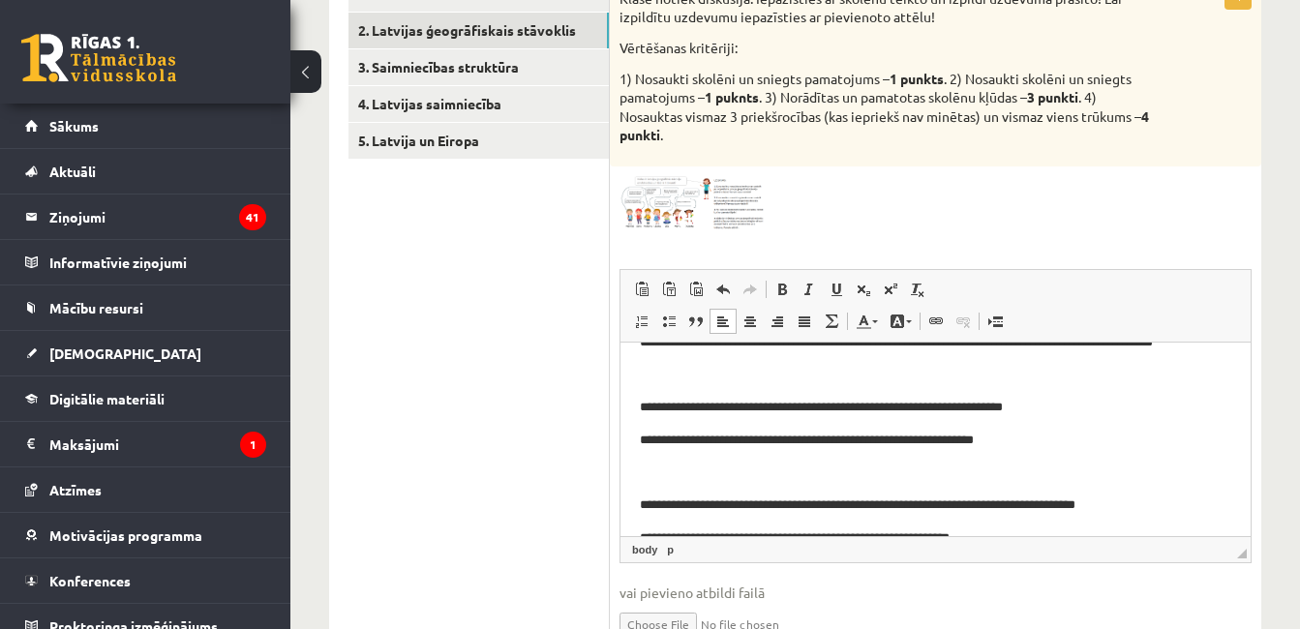
scroll to position [72, 0]
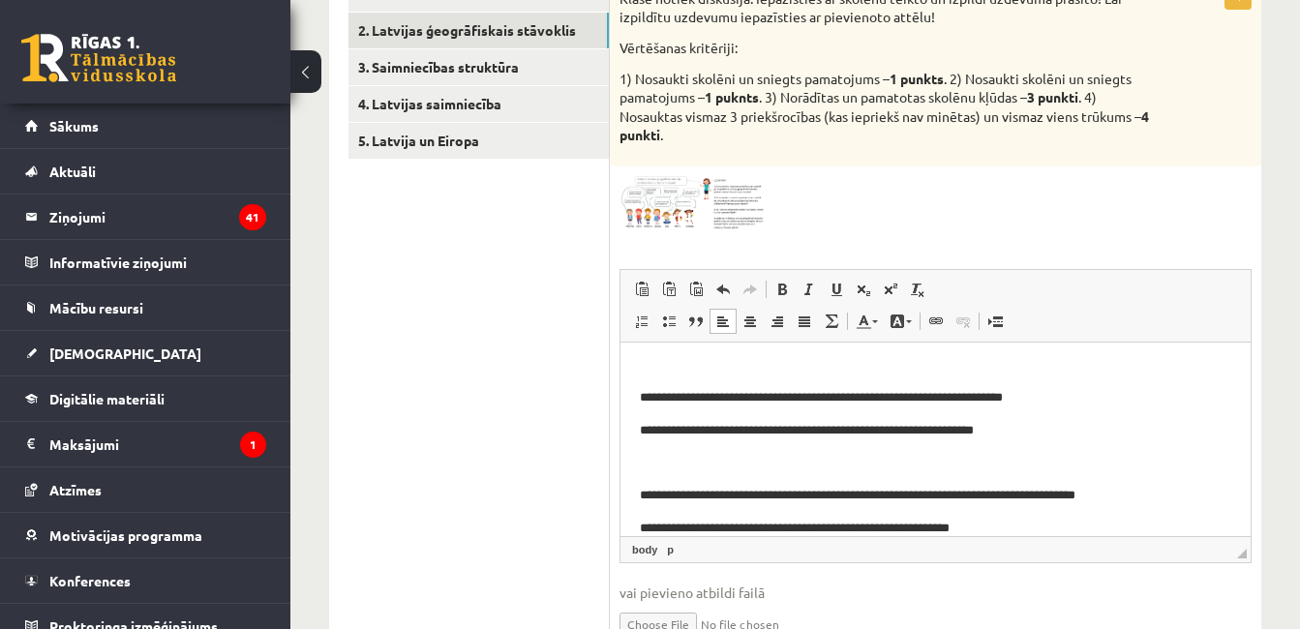
click at [1137, 499] on p "**********" at bounding box center [928, 495] width 577 height 20
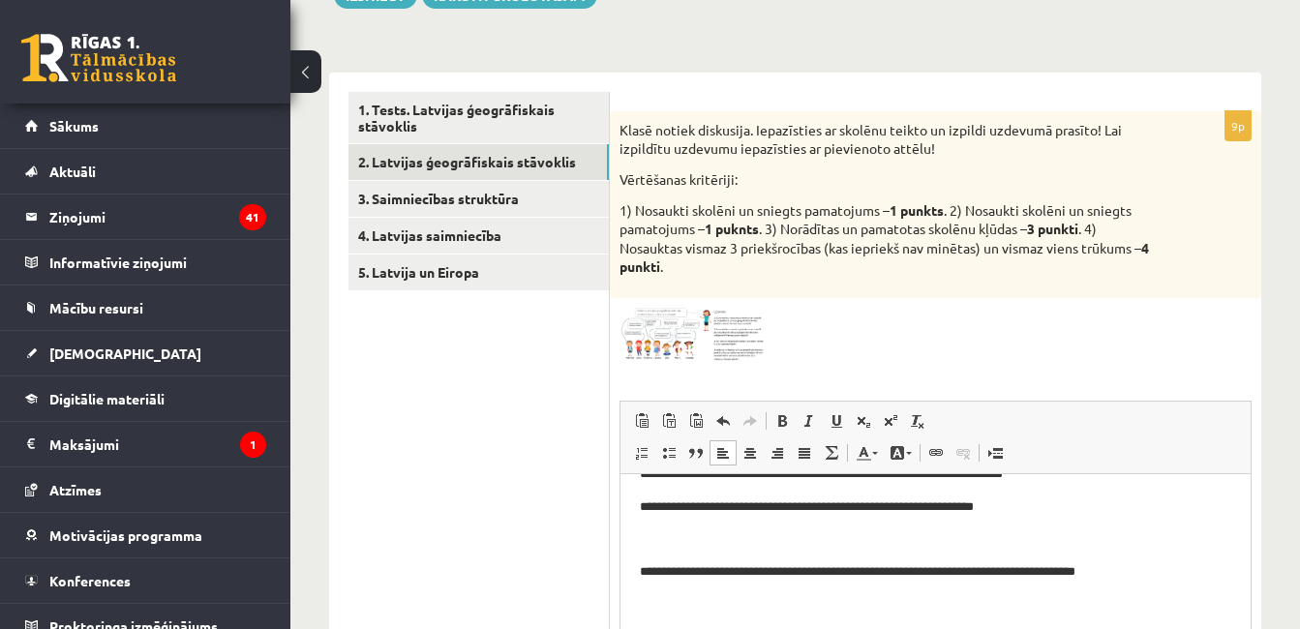
scroll to position [254, 0]
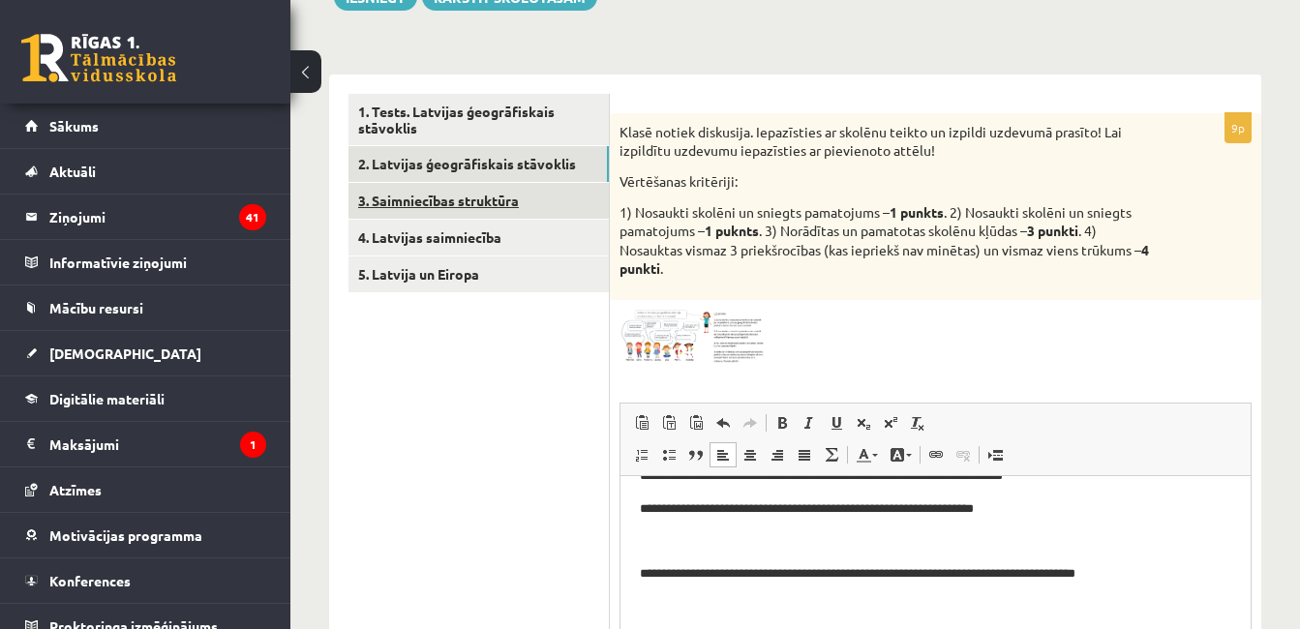
click at [561, 202] on link "3. Saimniecības struktūra" at bounding box center [478, 201] width 260 height 36
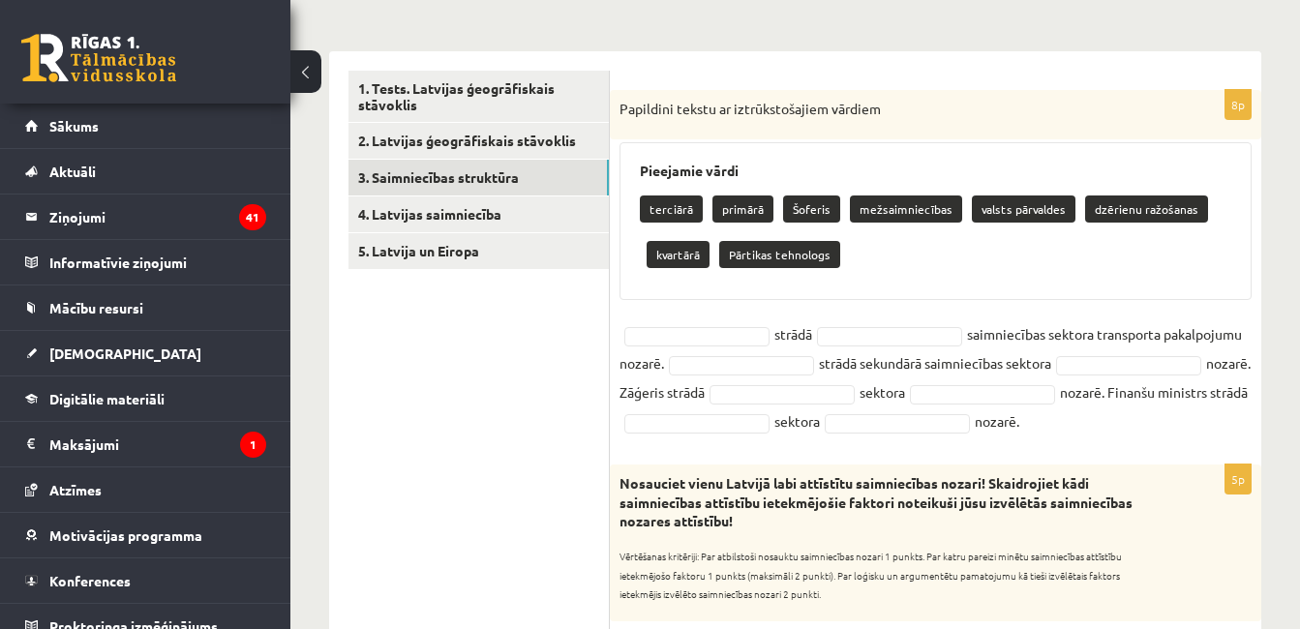
scroll to position [276, 0]
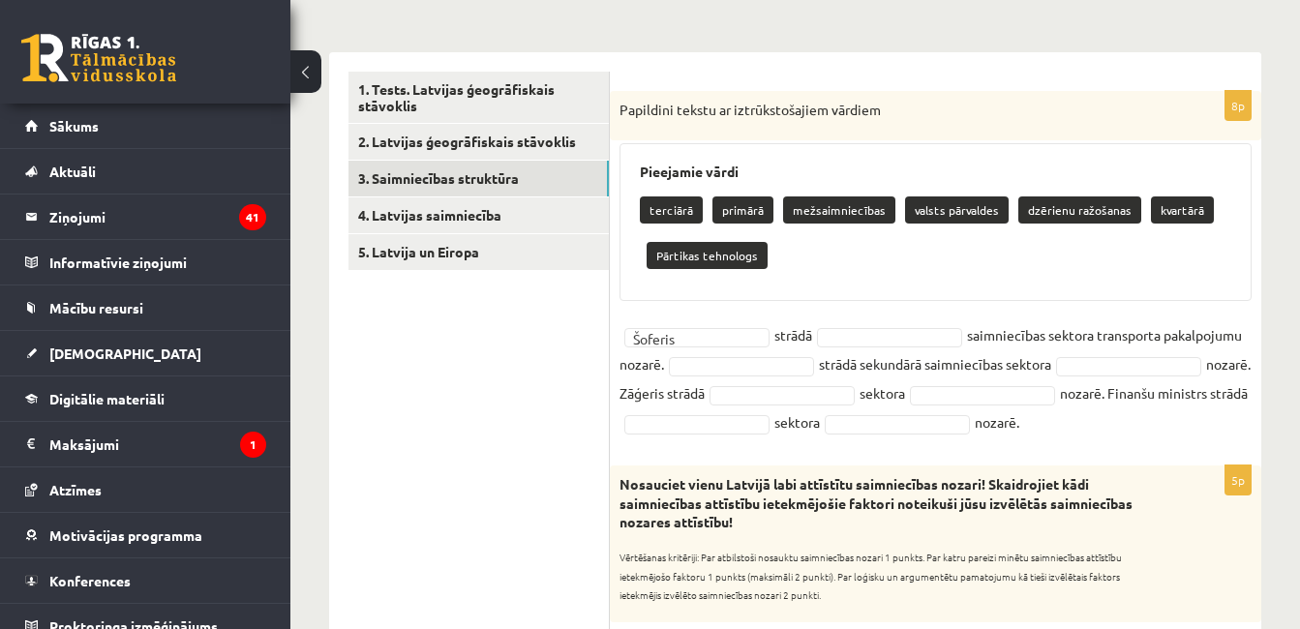
drag, startPoint x: 693, startPoint y: 481, endPoint x: 939, endPoint y: 308, distance: 300.8
click at [939, 308] on div "8p Papildini tekstu ar iztrūkstošajiem vārdiem Pieejamie vārdi terciārā primārā…" at bounding box center [935, 268] width 651 height 355
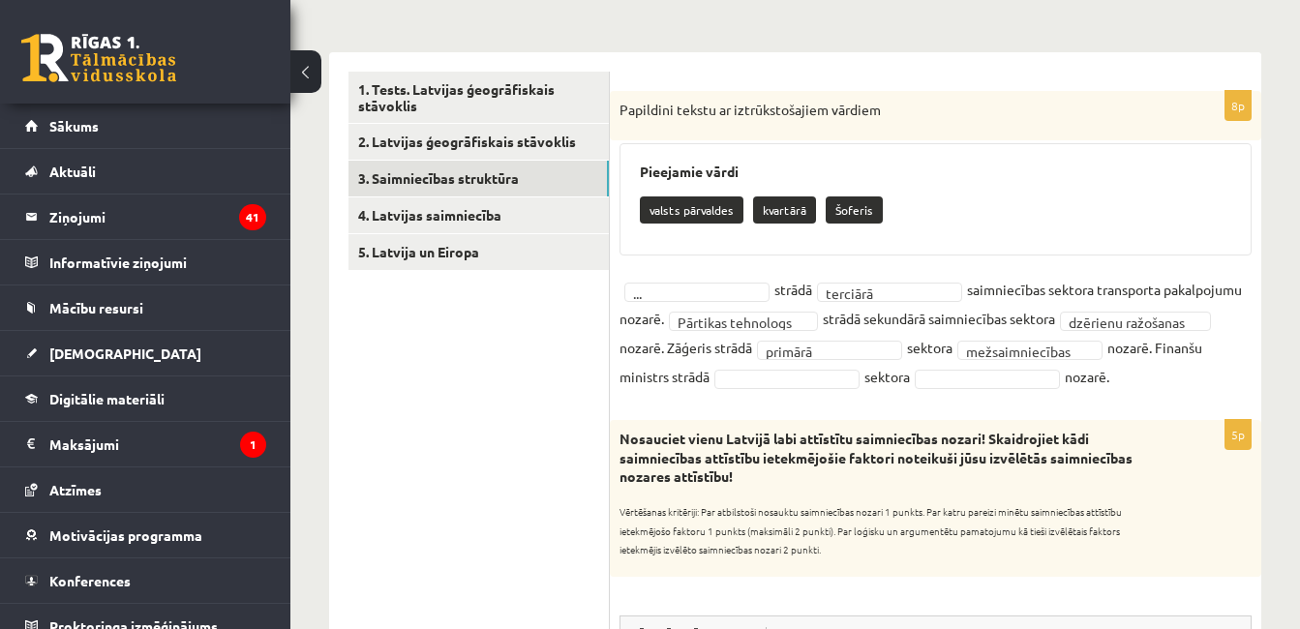
click at [872, 302] on fieldset "**********" at bounding box center [935, 333] width 632 height 116
click at [878, 281] on fieldset "**********" at bounding box center [935, 333] width 632 height 116
click at [956, 361] on fieldset "**********" at bounding box center [935, 333] width 632 height 116
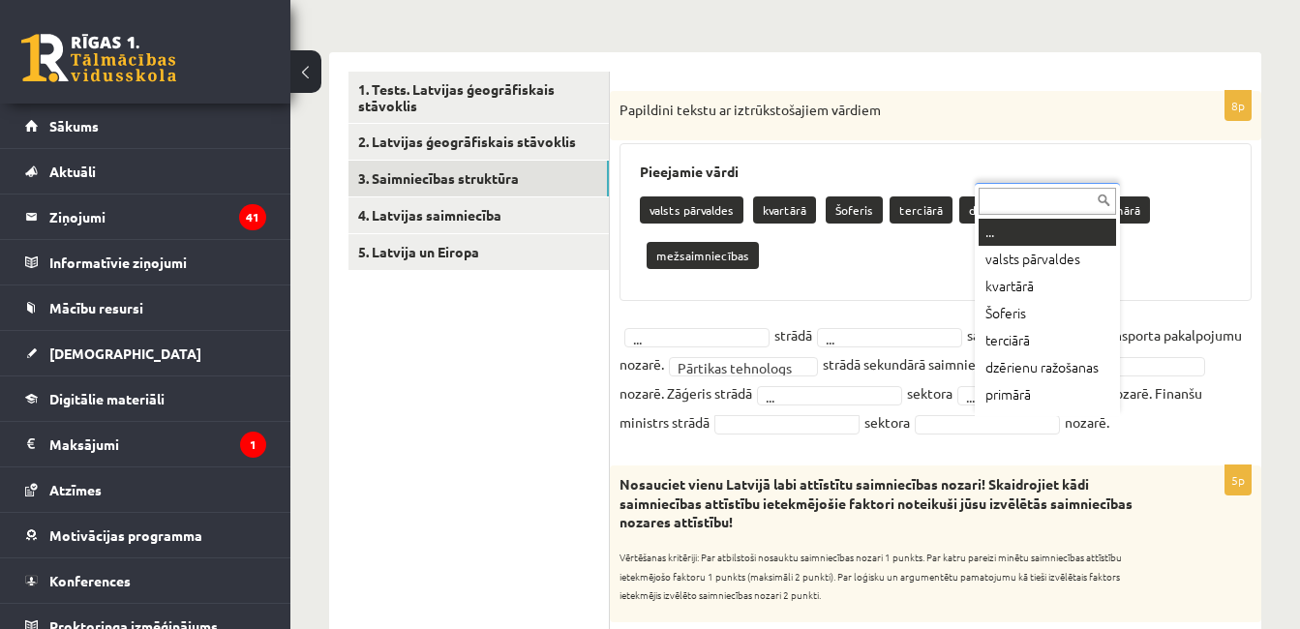
scroll to position [16, 0]
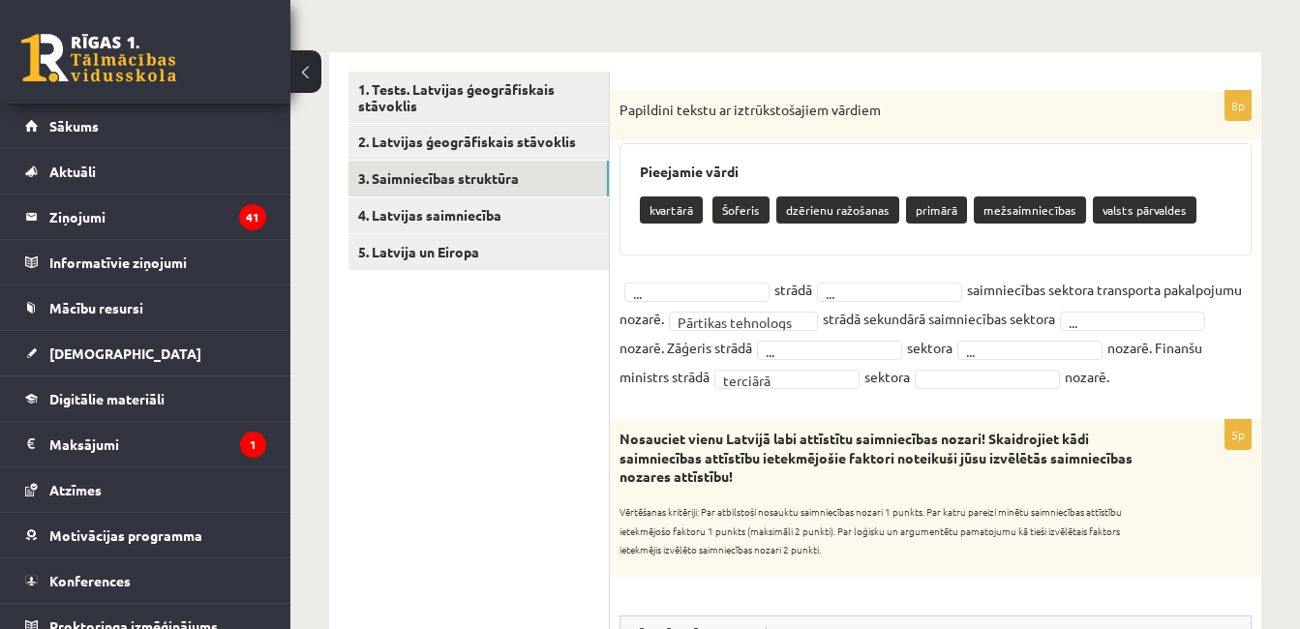
click at [740, 391] on fieldset "**********" at bounding box center [935, 333] width 632 height 116
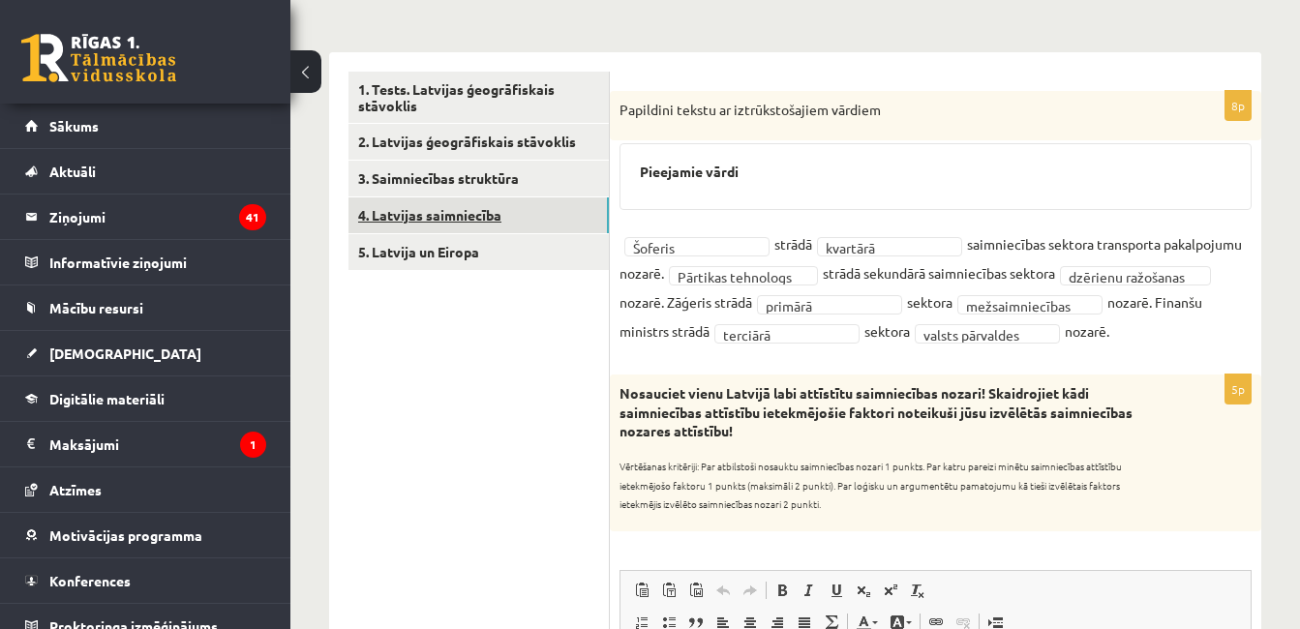
click at [603, 214] on link "4. Latvijas saimniecība" at bounding box center [478, 215] width 260 height 36
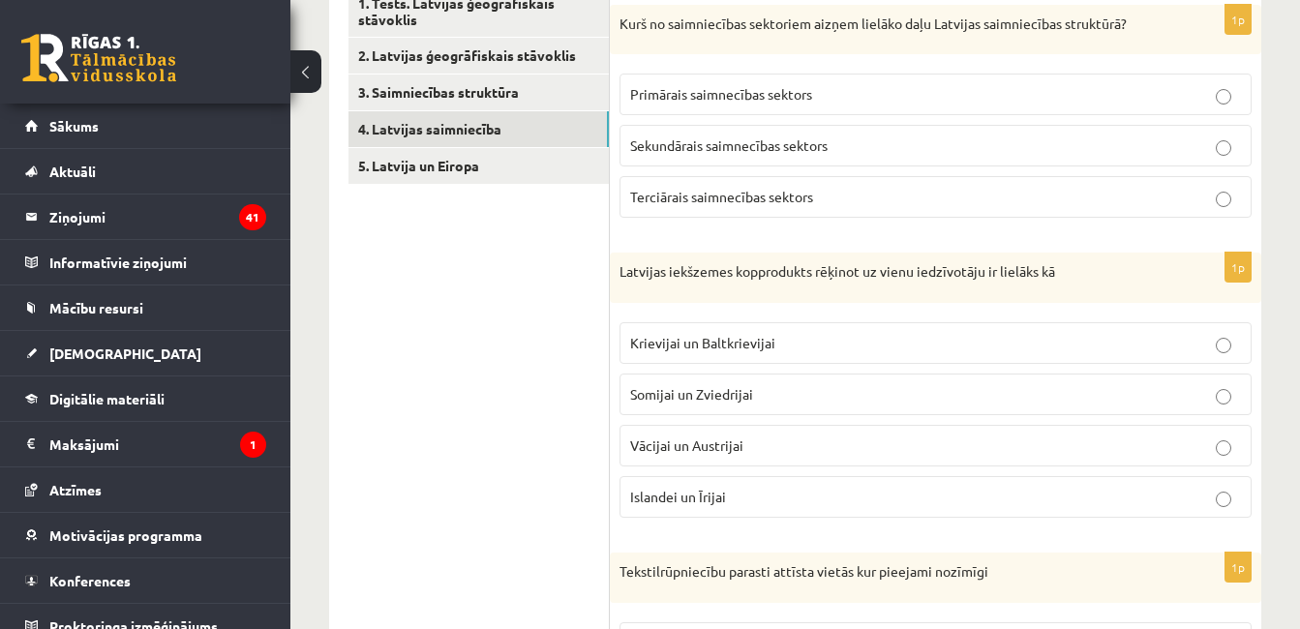
scroll to position [353, 0]
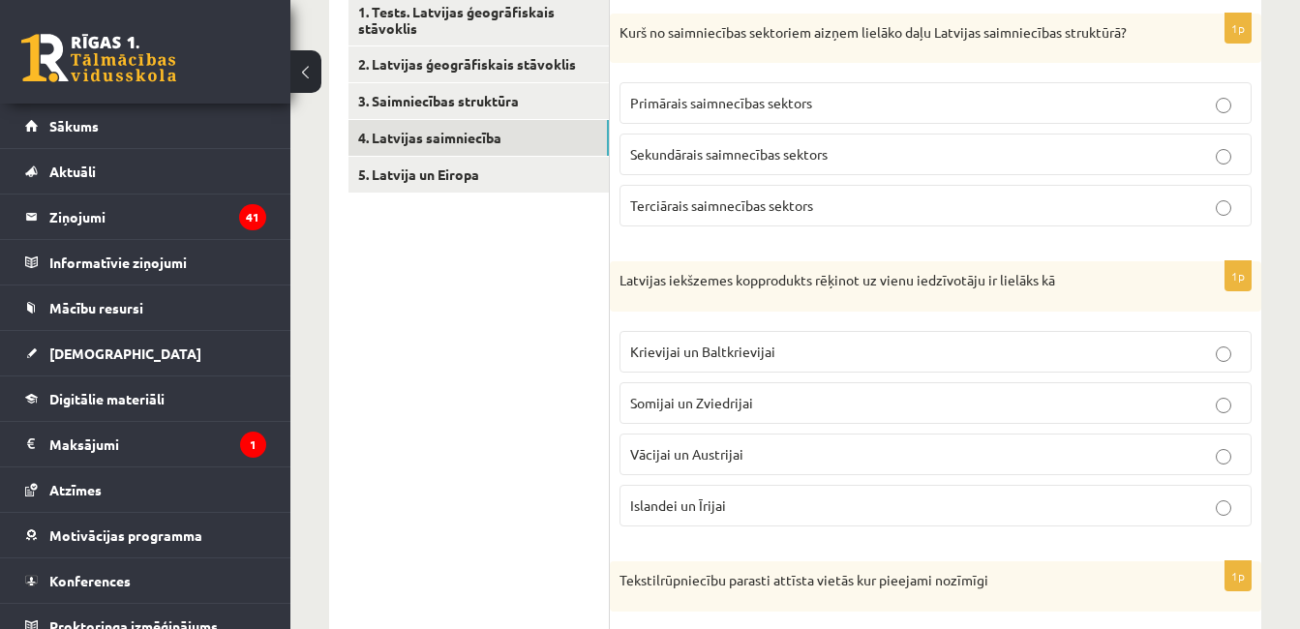
click at [949, 193] on label "Terciārais saimnecības sektors" at bounding box center [935, 206] width 632 height 42
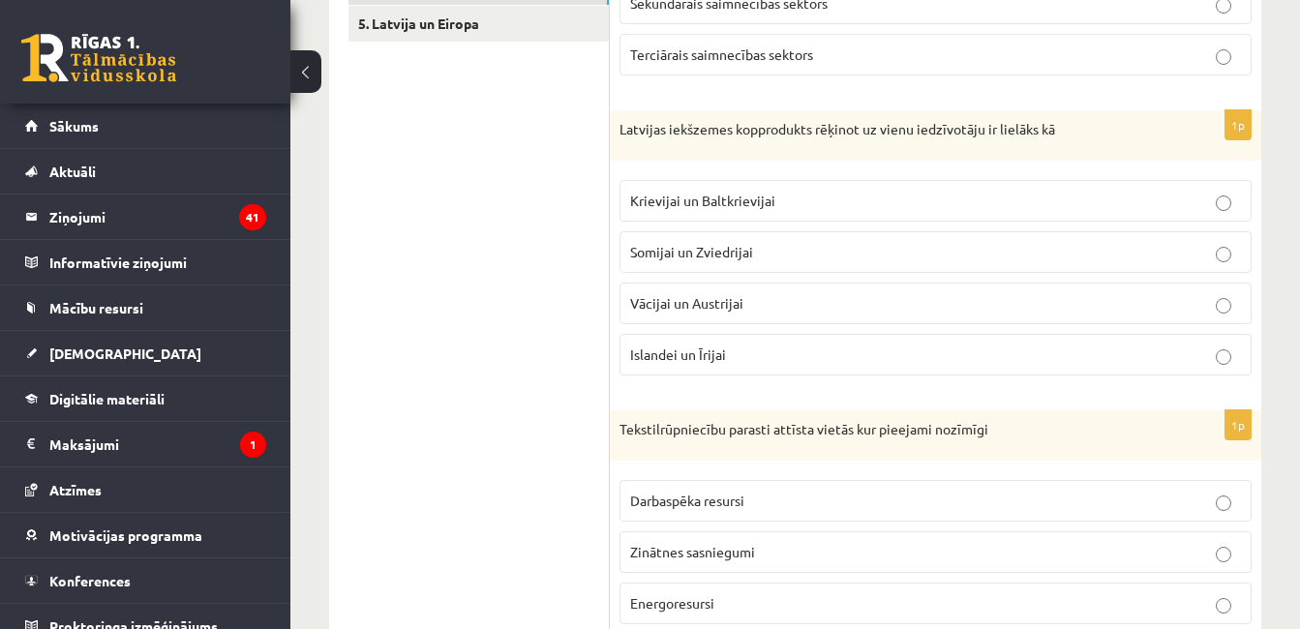
scroll to position [547, 0]
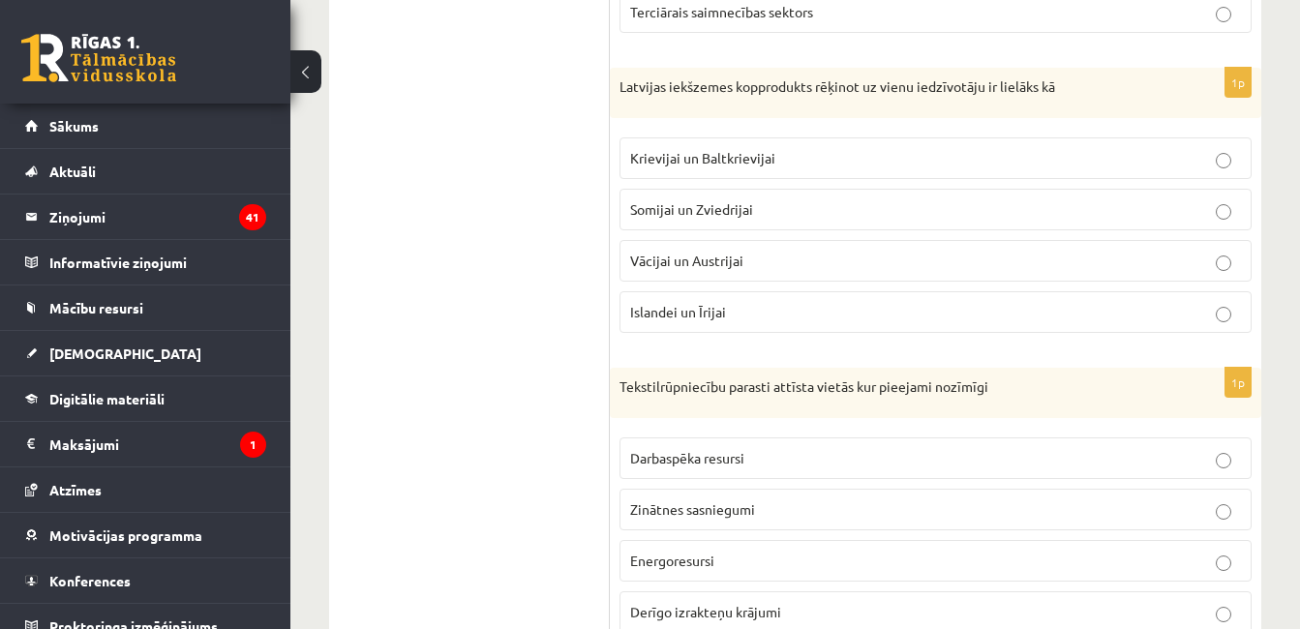
click at [902, 158] on p "Krievijai un Baltkrievijai" at bounding box center [935, 158] width 611 height 20
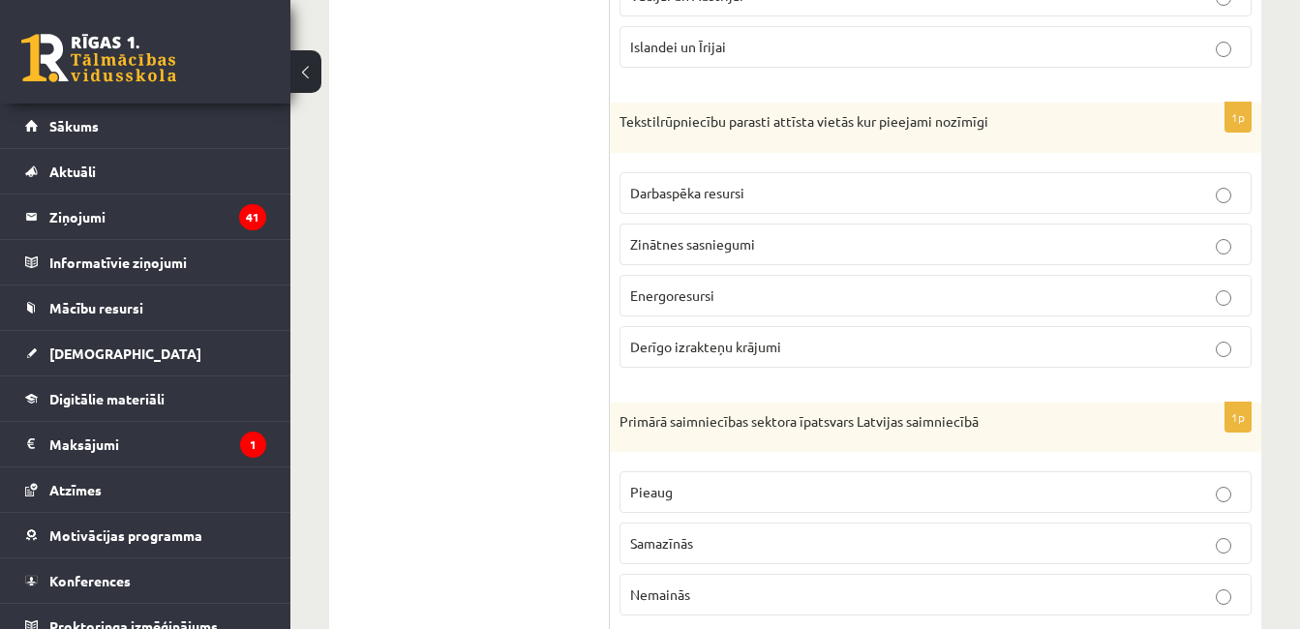
scroll to position [818, 0]
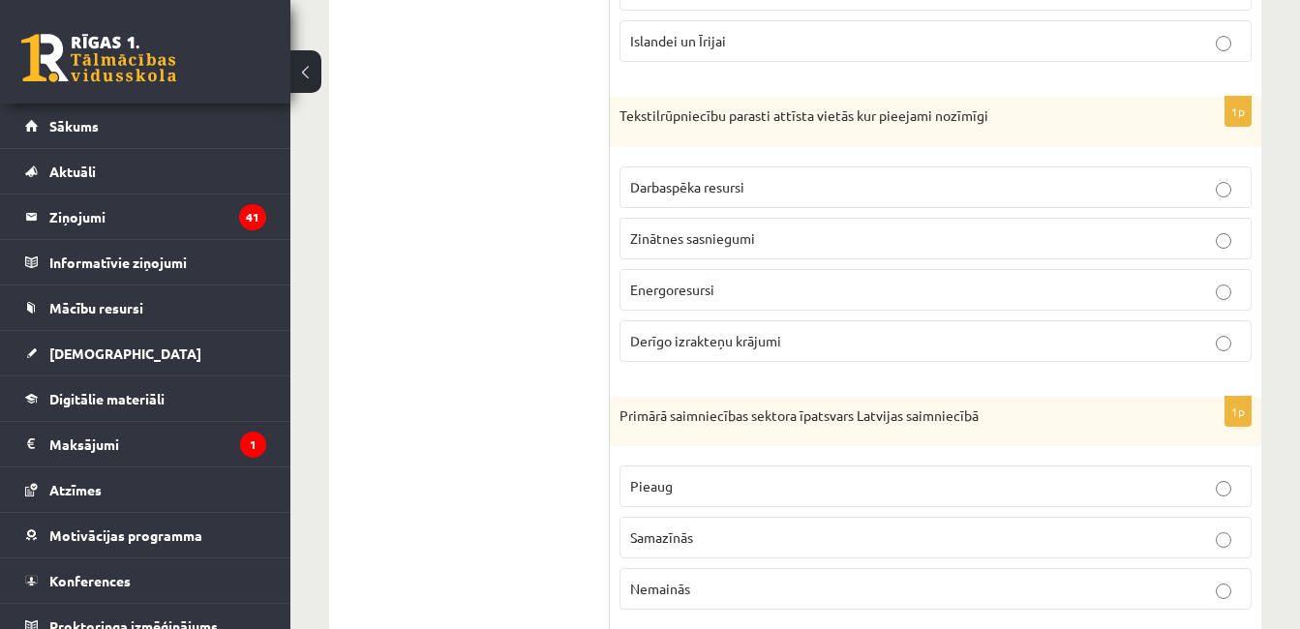
click at [932, 196] on p "Darbaspēka resursi" at bounding box center [935, 187] width 611 height 20
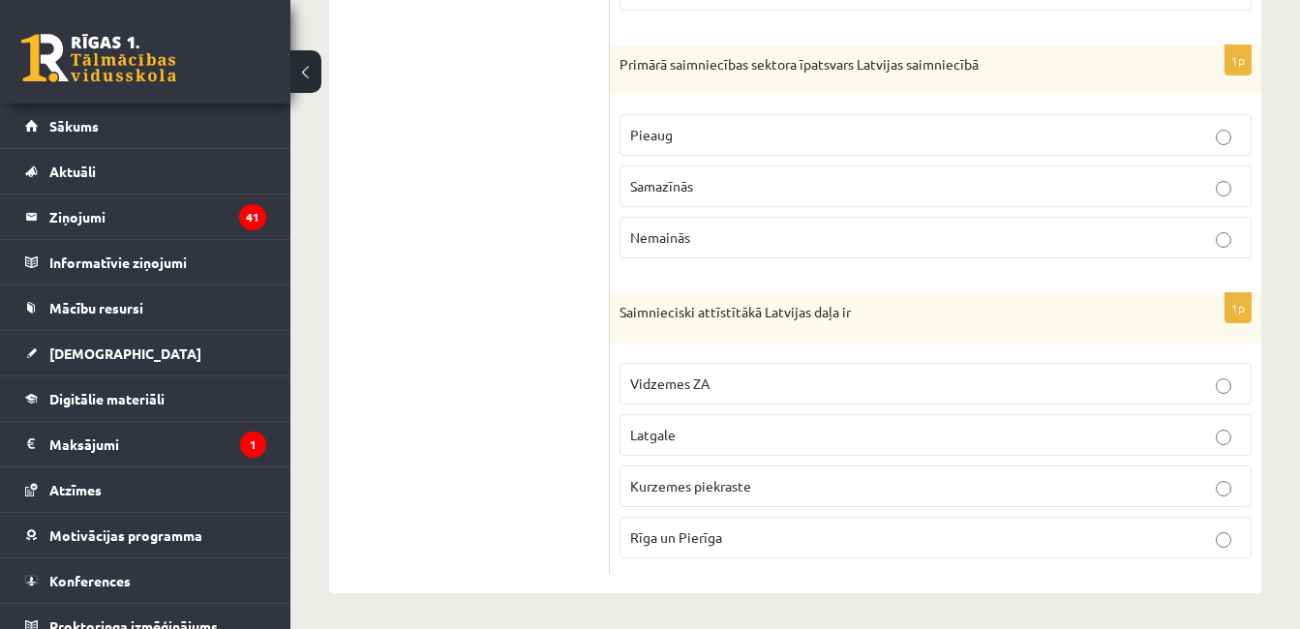
scroll to position [1174, 0]
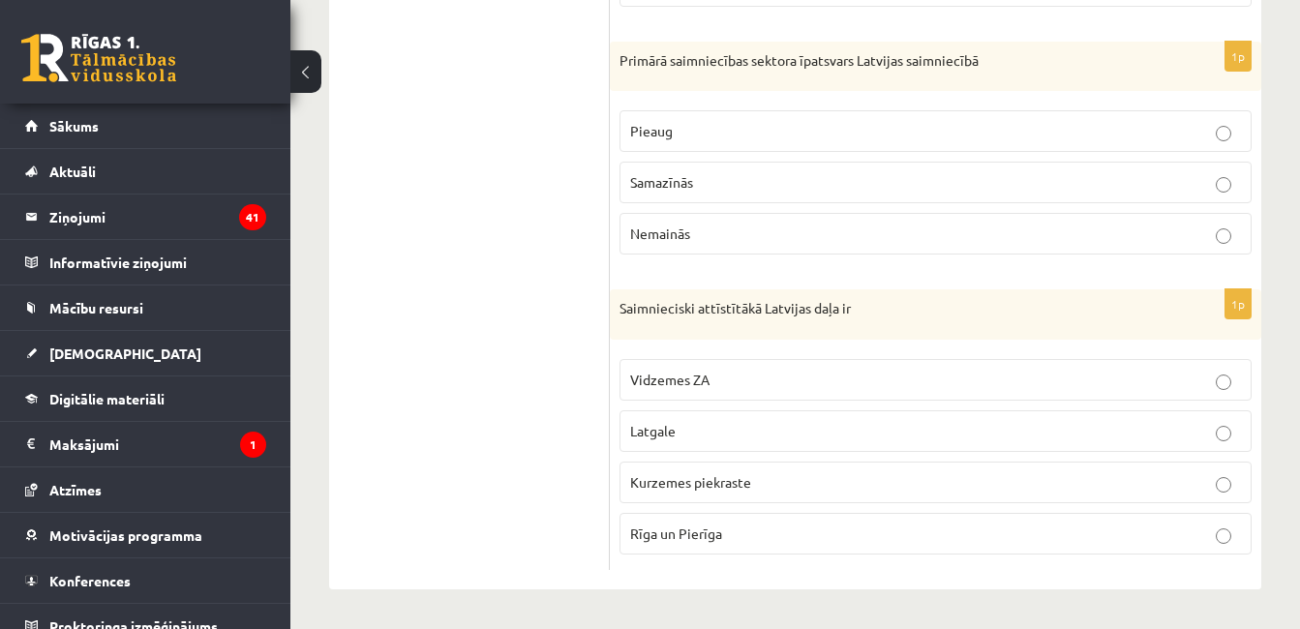
click at [967, 177] on p "Samazīnās" at bounding box center [935, 182] width 611 height 20
click at [864, 527] on p "Rīga un Pierīga" at bounding box center [935, 534] width 611 height 20
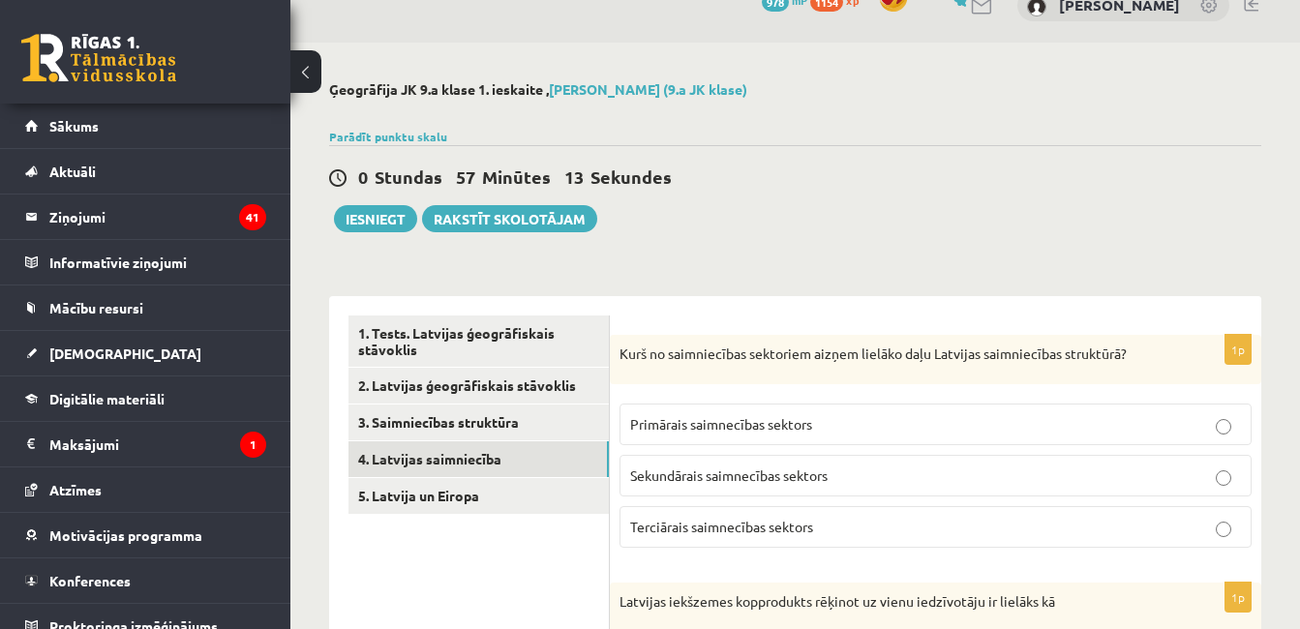
scroll to position [0, 0]
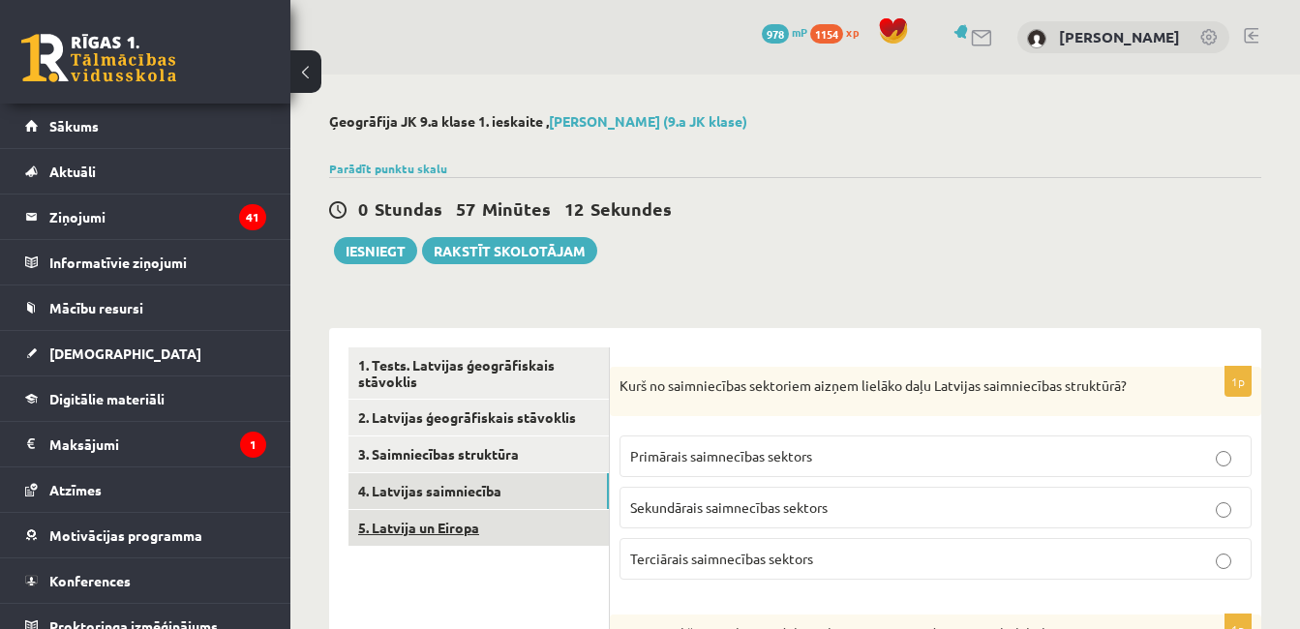
click at [581, 530] on link "5. Latvija un Eiropa" at bounding box center [478, 528] width 260 height 36
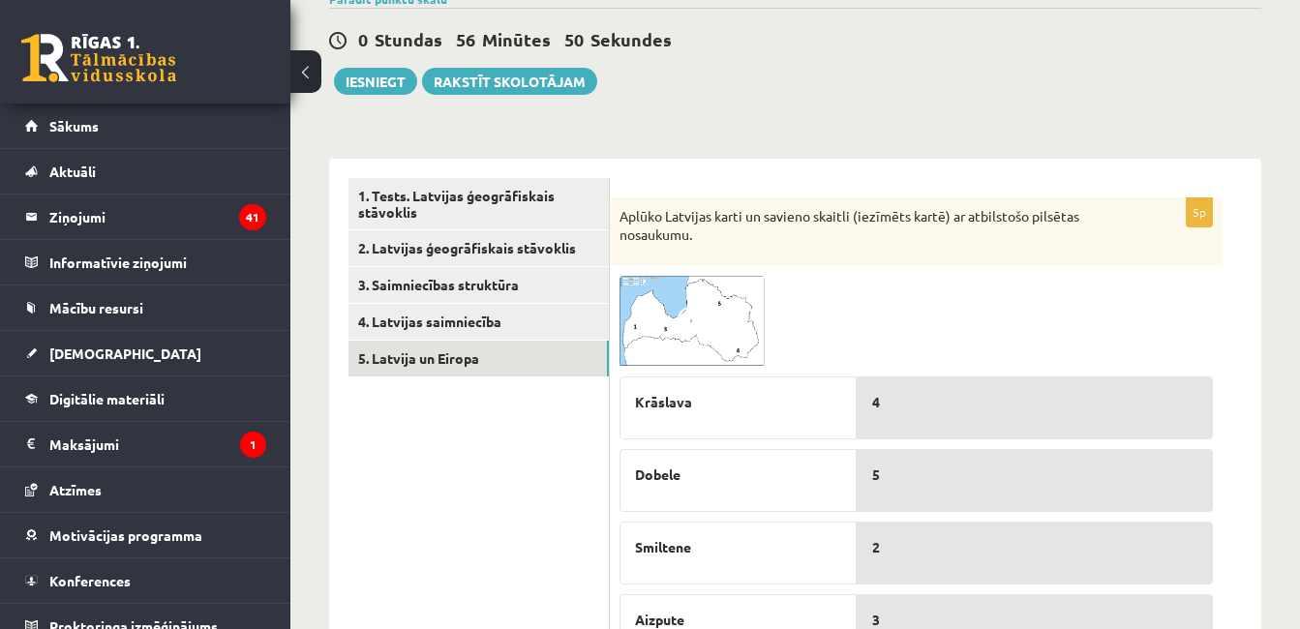
scroll to position [177, 0]
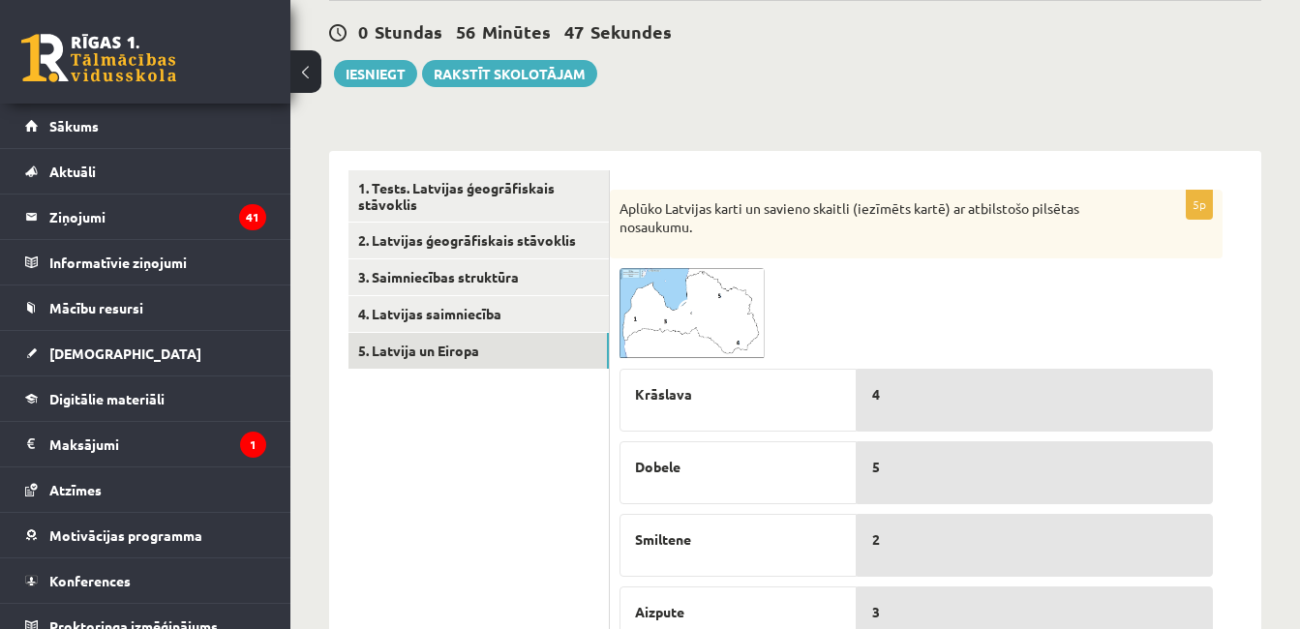
click at [694, 307] on span at bounding box center [693, 314] width 31 height 31
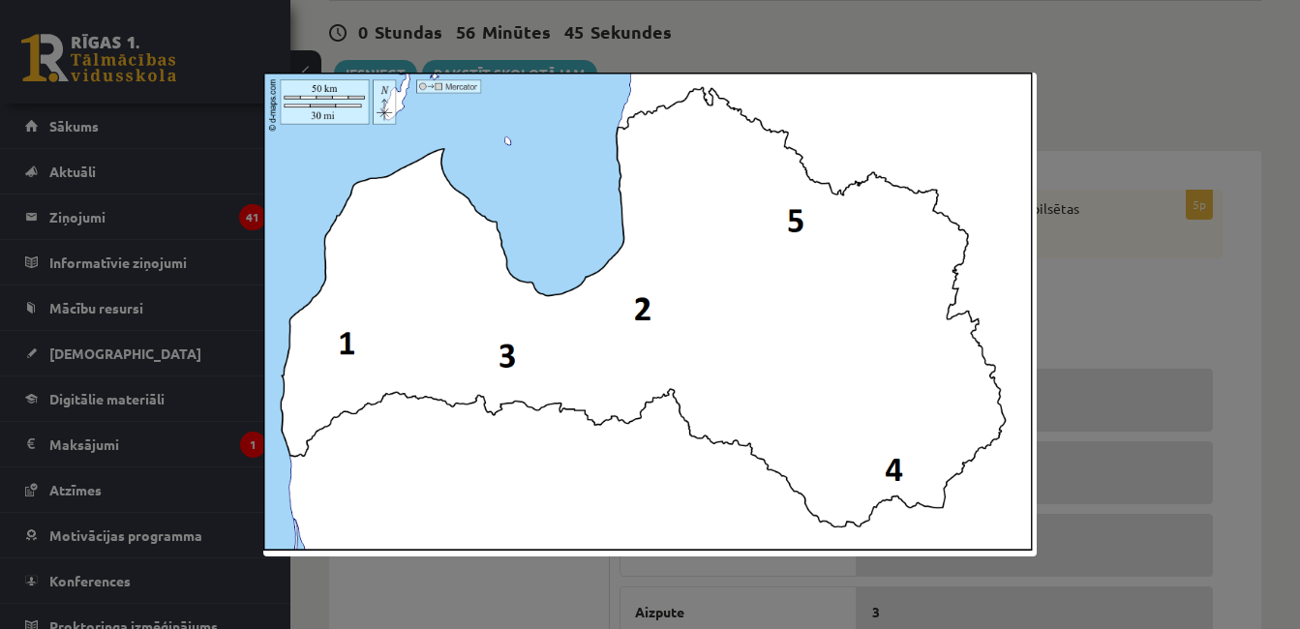
click at [1126, 195] on div at bounding box center [650, 314] width 1300 height 629
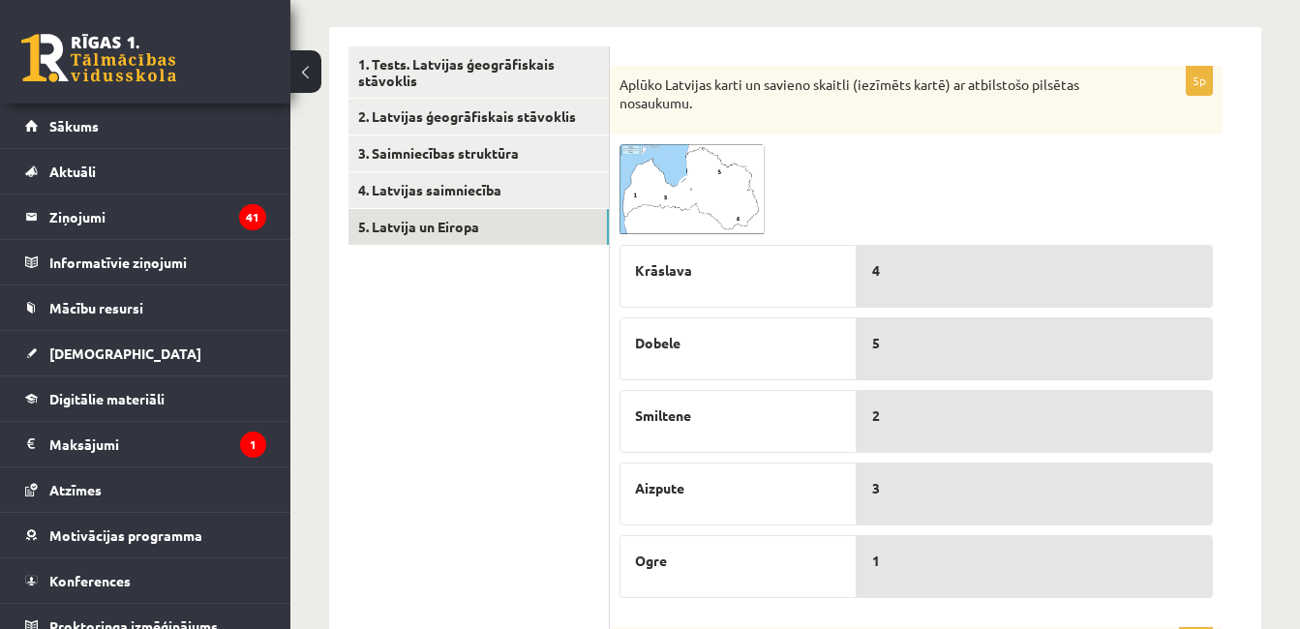
scroll to position [332, 0]
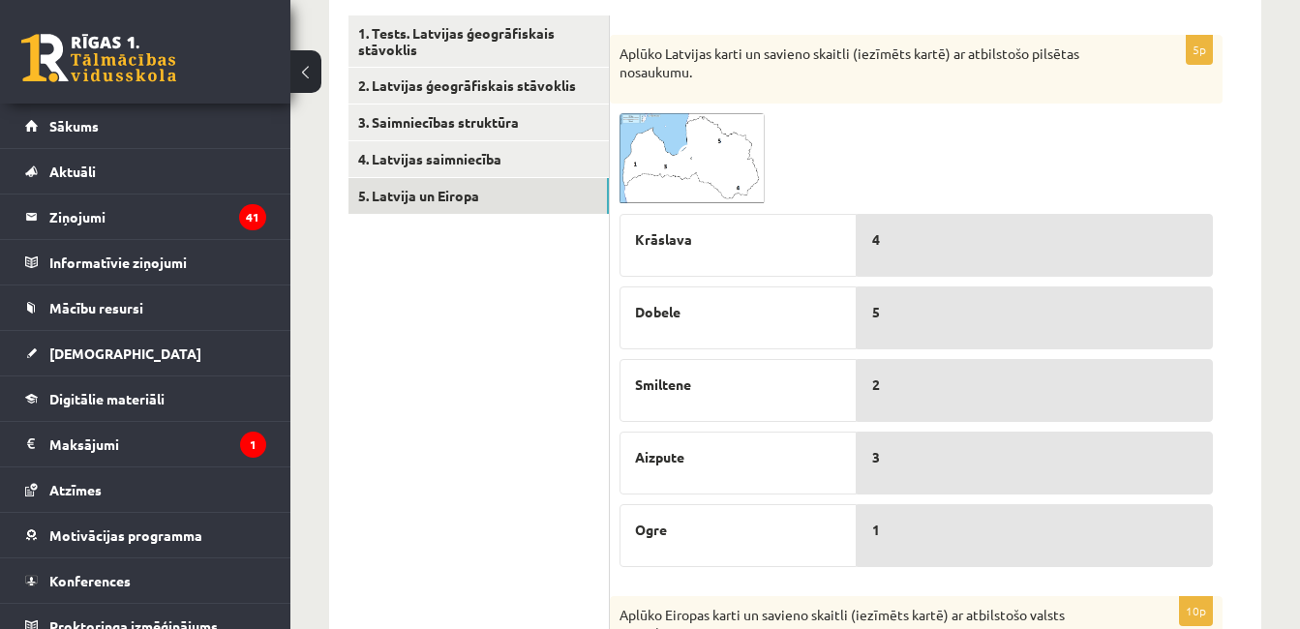
click at [705, 167] on span at bounding box center [693, 159] width 31 height 31
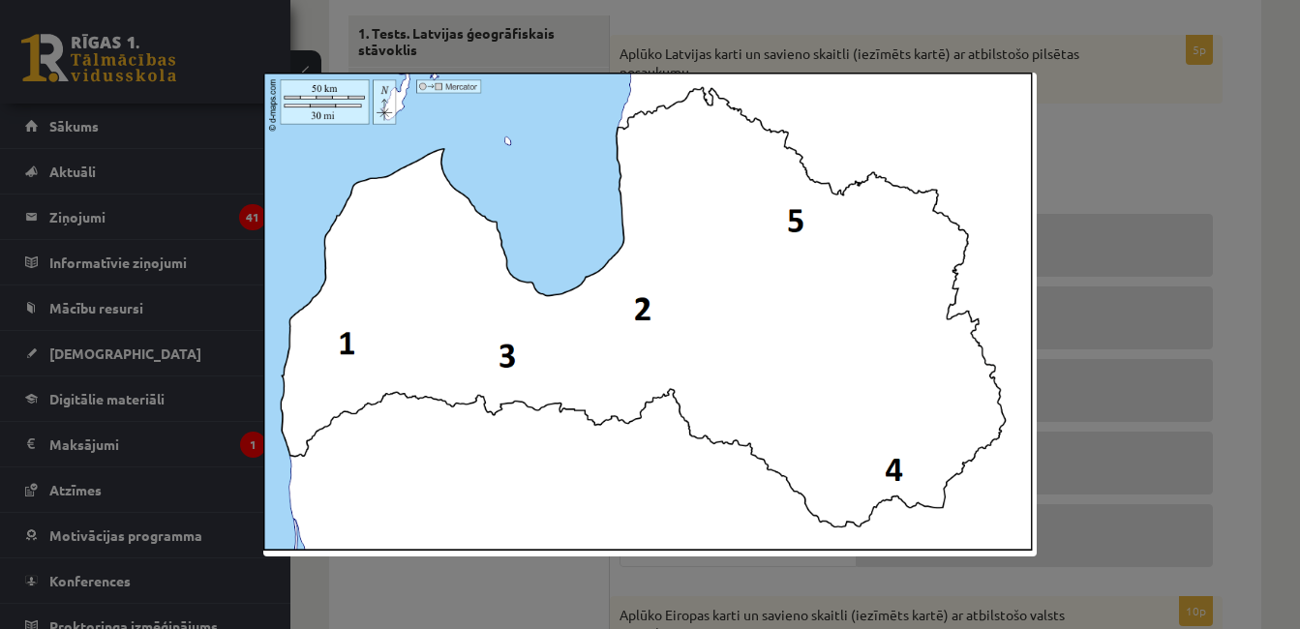
click at [1064, 174] on div at bounding box center [650, 314] width 1300 height 629
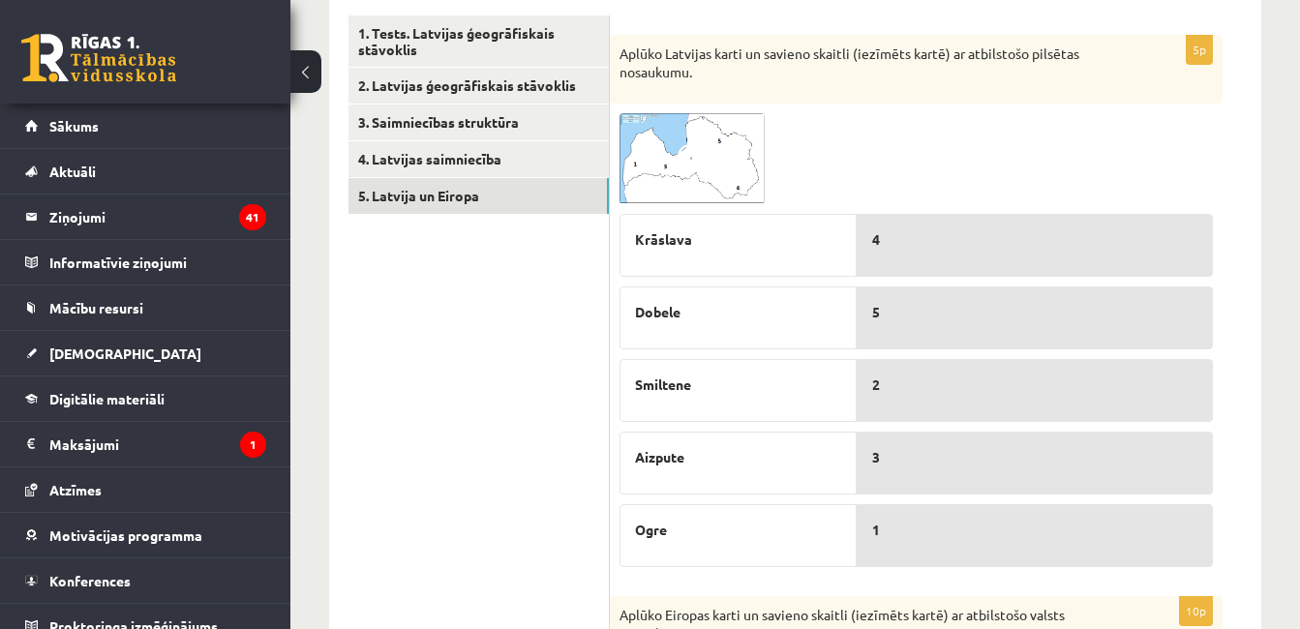
click at [735, 156] on img at bounding box center [691, 158] width 145 height 91
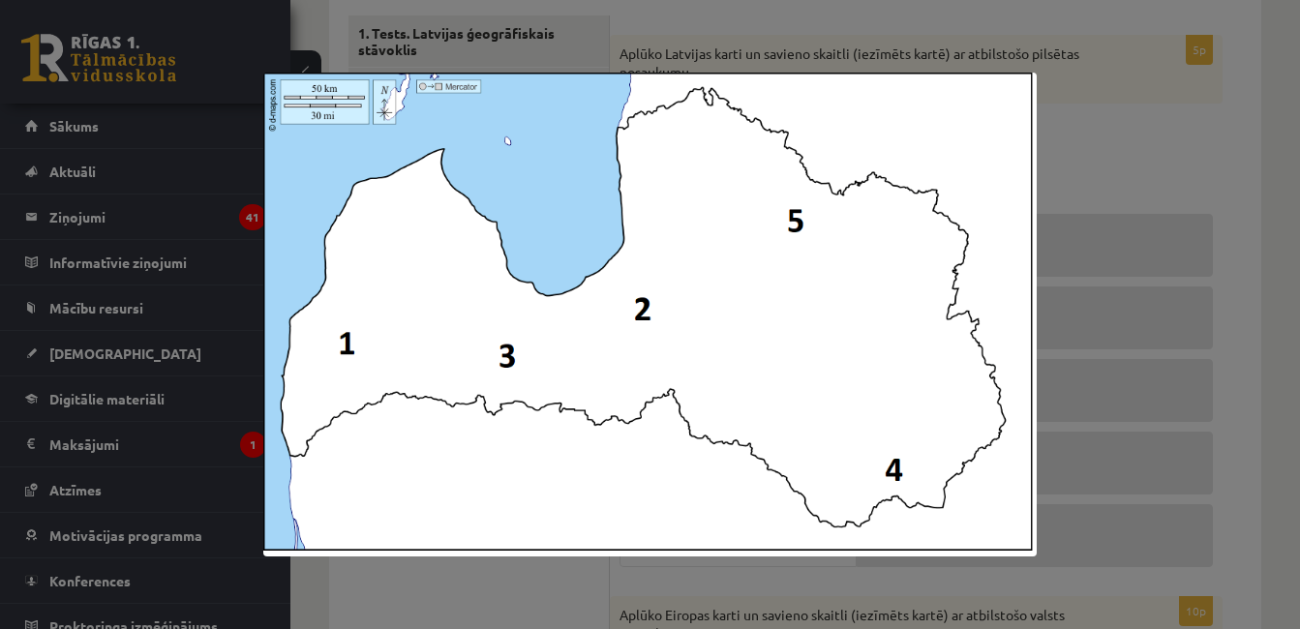
click at [1071, 169] on div at bounding box center [650, 314] width 1300 height 629
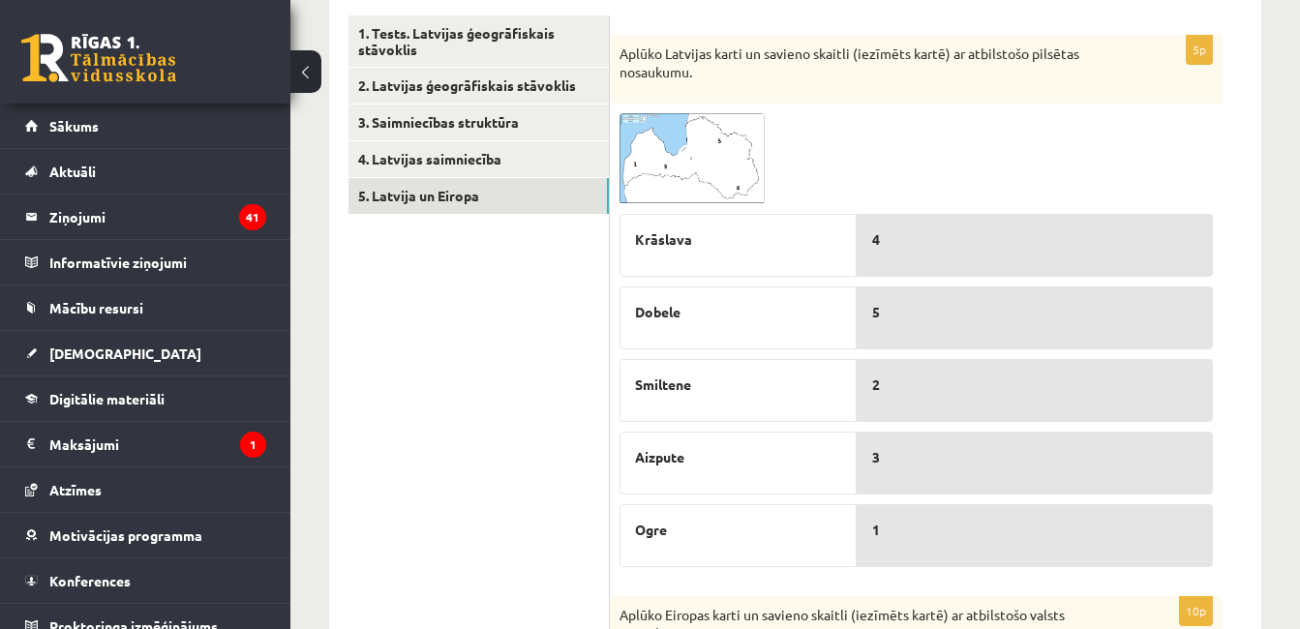
click at [752, 198] on img at bounding box center [691, 158] width 145 height 91
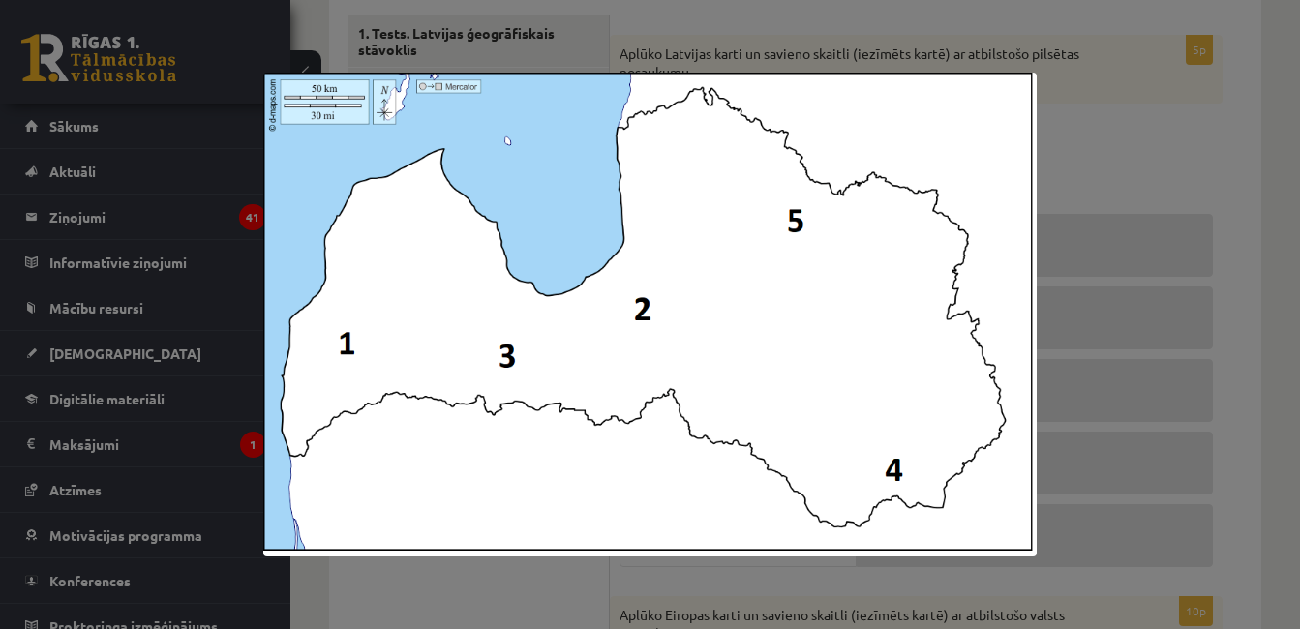
scroll to position [0, 0]
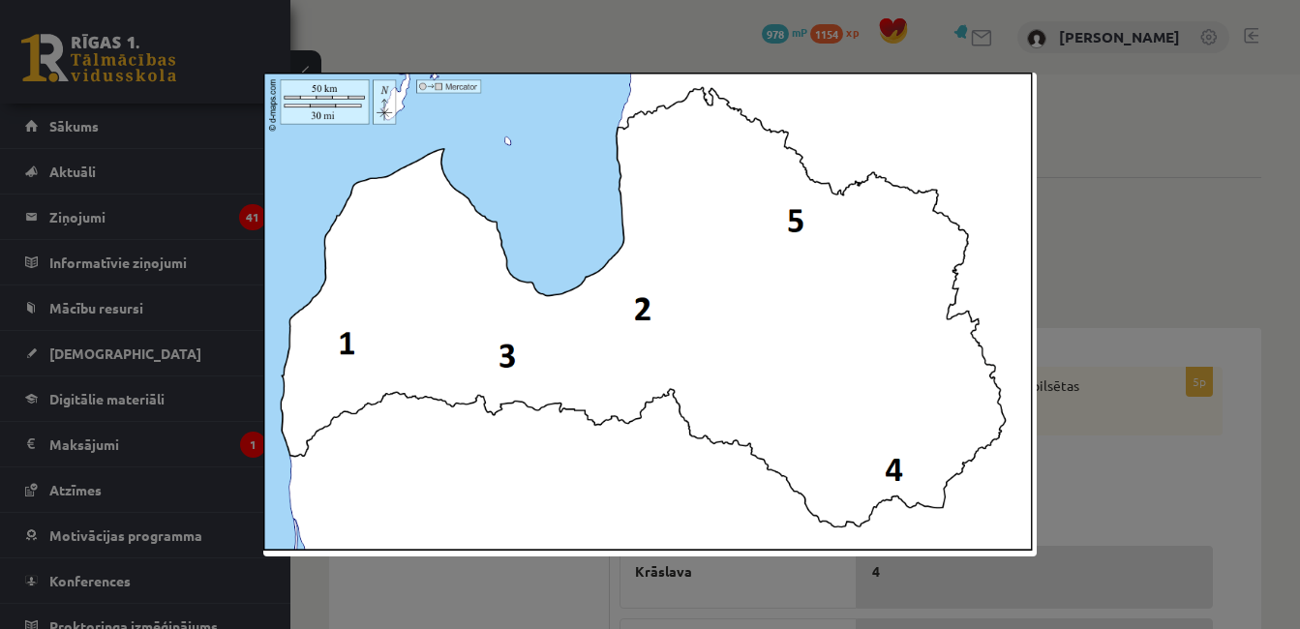
click at [1157, 208] on div at bounding box center [650, 314] width 1300 height 629
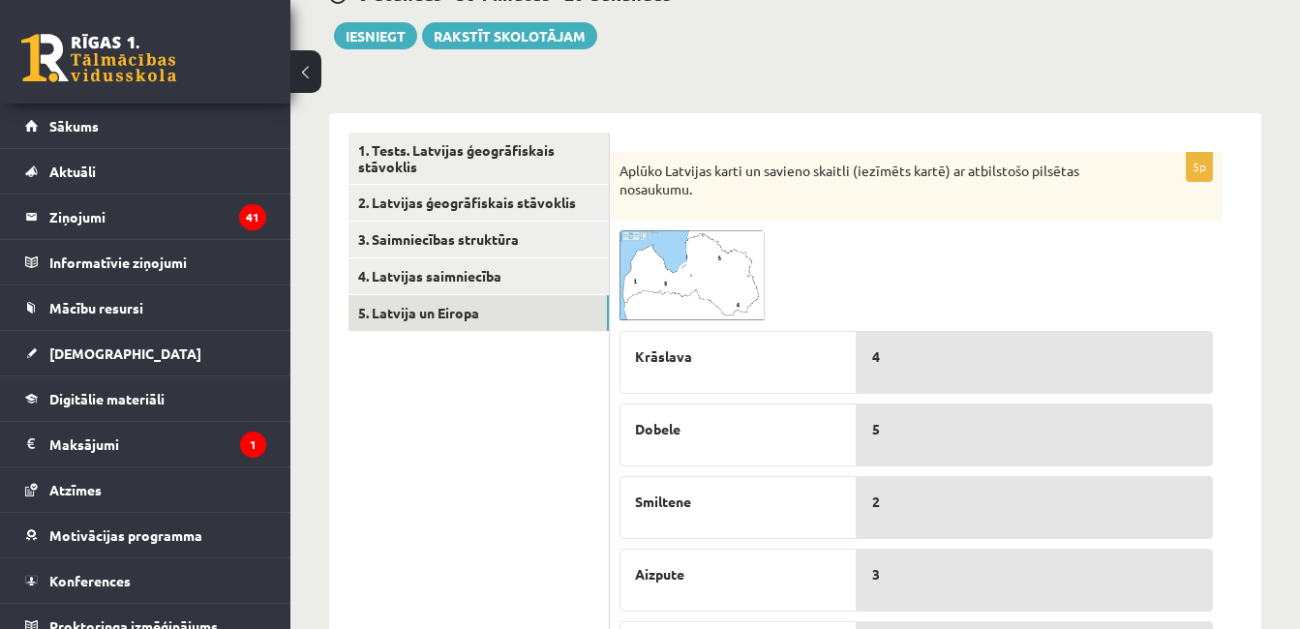
scroll to position [232, 0]
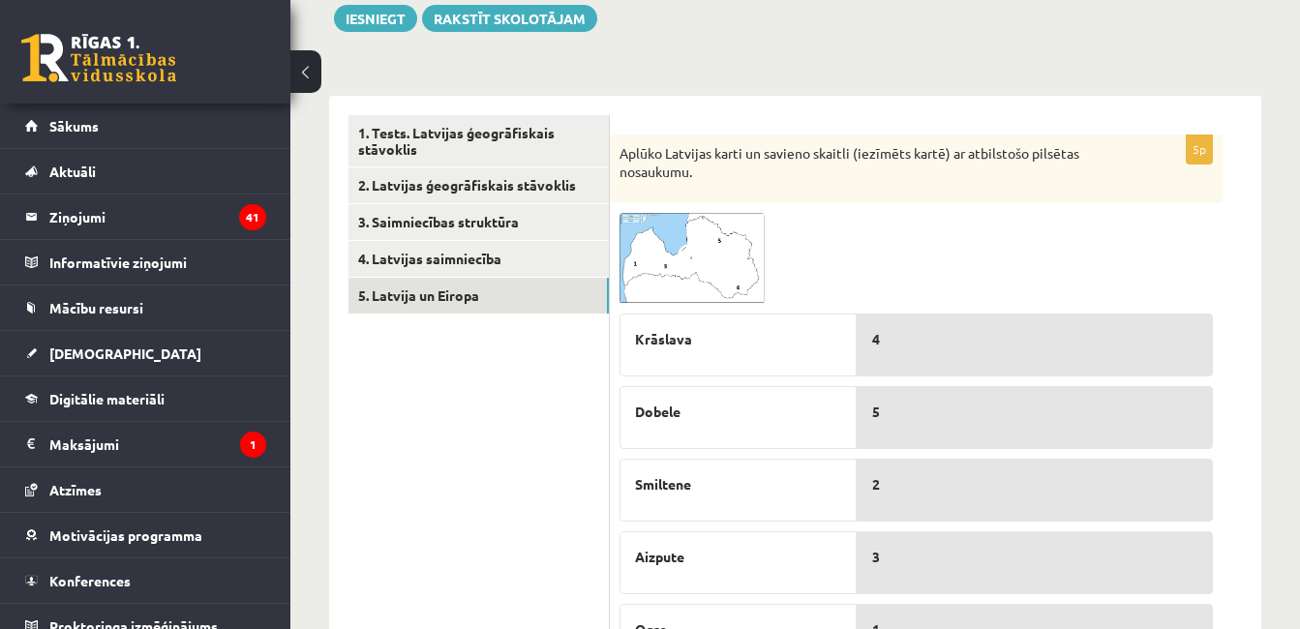
click at [746, 262] on img at bounding box center [691, 258] width 145 height 91
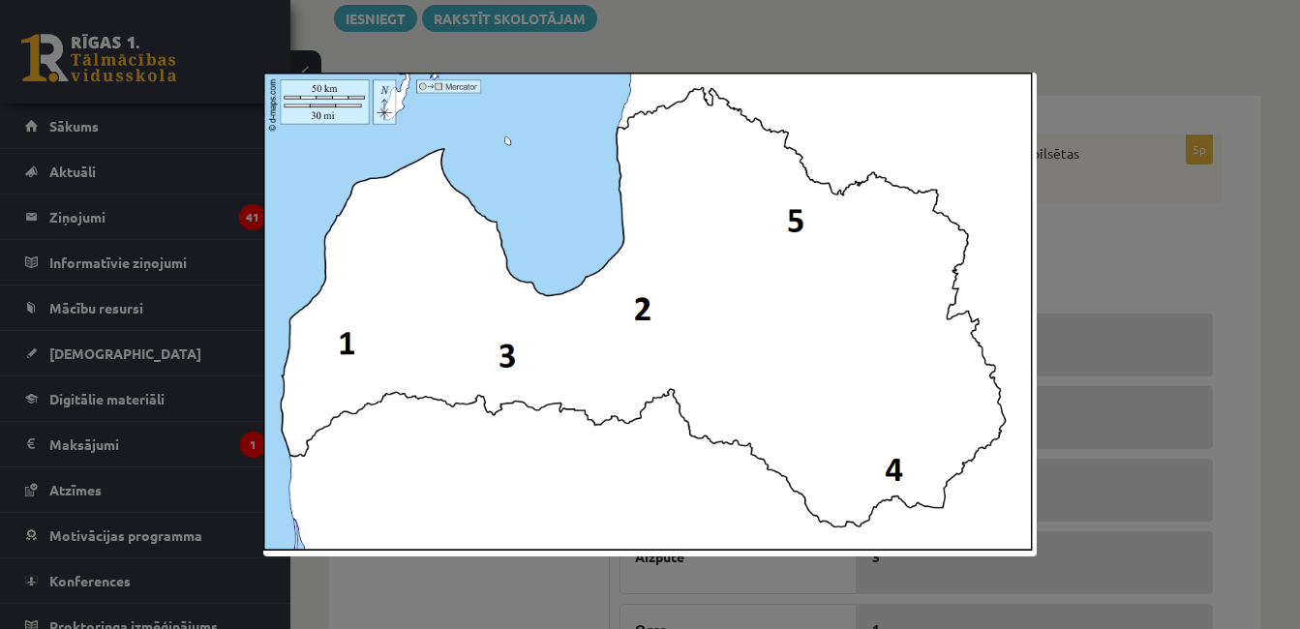
click at [1018, 195] on img at bounding box center [650, 315] width 774 height 484
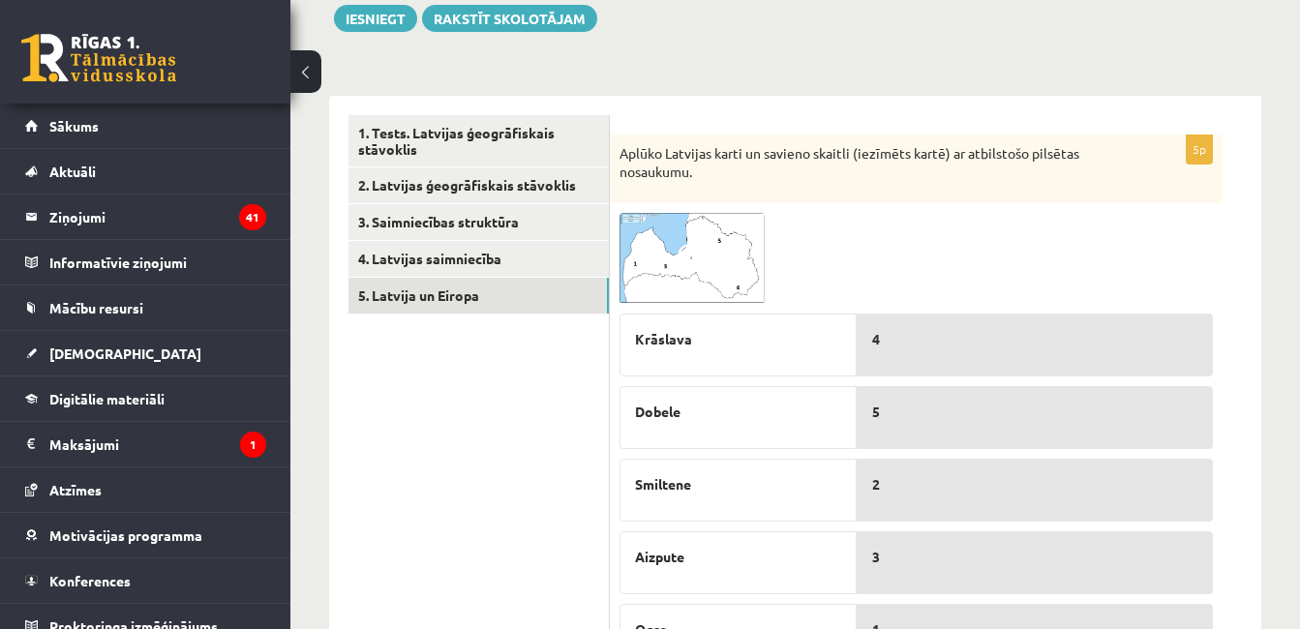
click at [1018, 195] on div "Aplūko Latvijas karti un savieno skaitli (iezīmēts kartē) ar atbilstošo pilsēta…" at bounding box center [916, 169] width 613 height 69
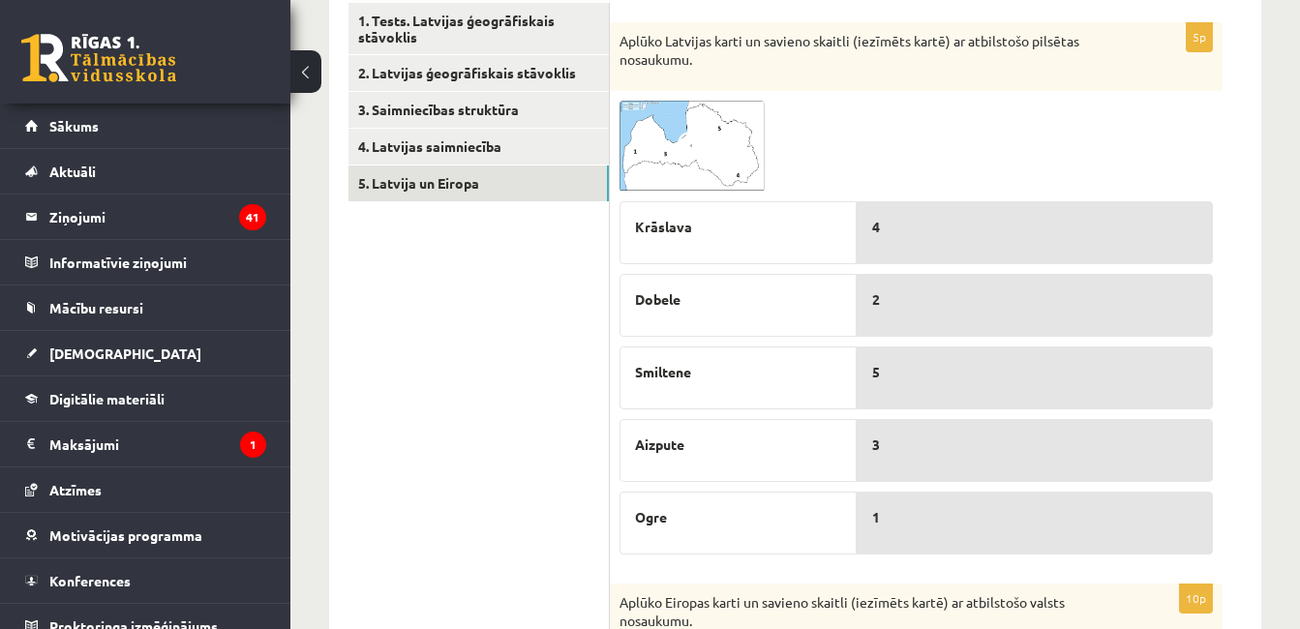
scroll to position [348, 0]
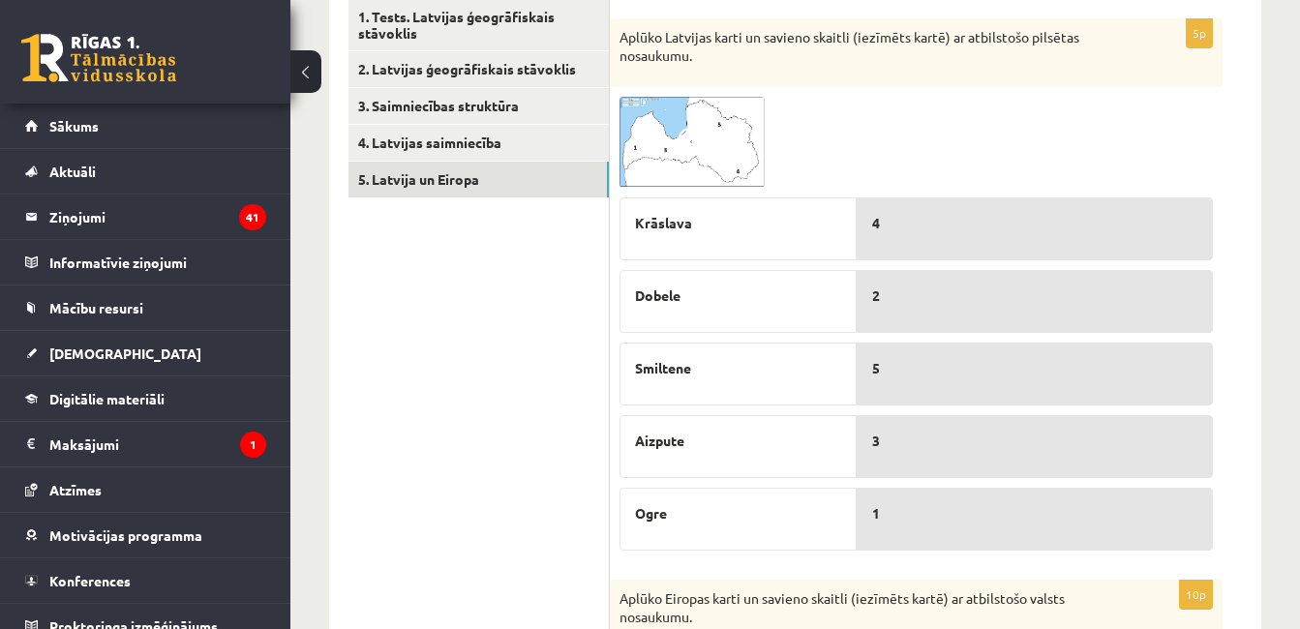
click at [745, 153] on img at bounding box center [691, 142] width 145 height 91
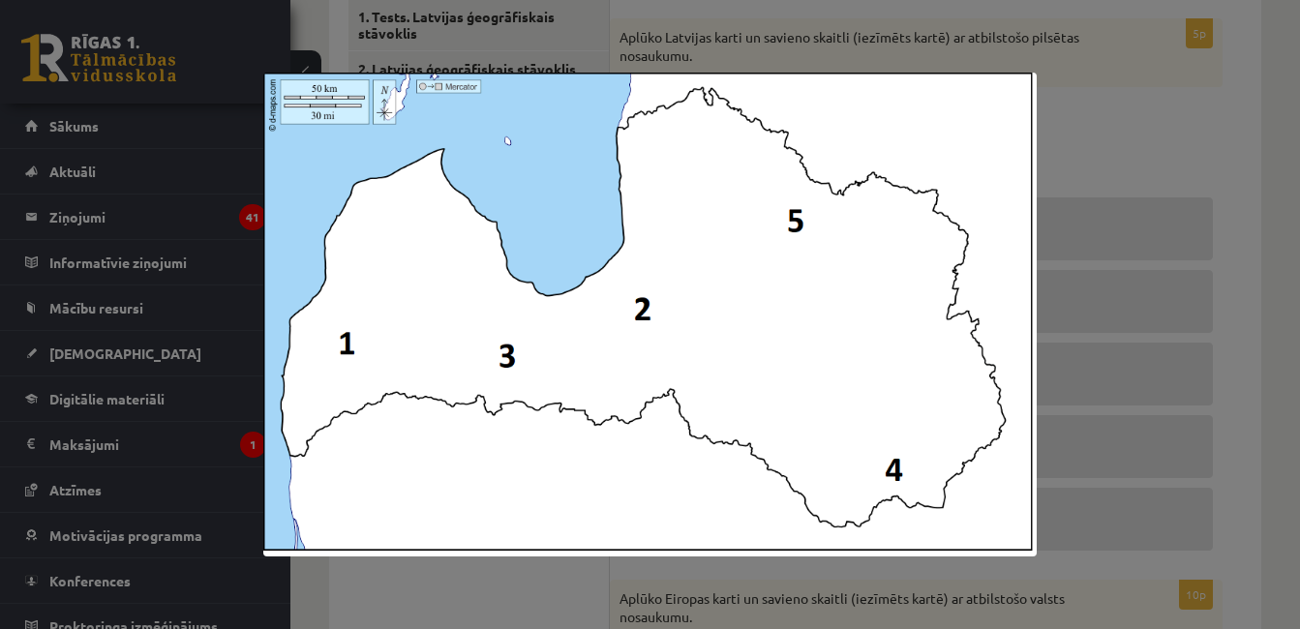
click at [1072, 170] on div at bounding box center [650, 314] width 1300 height 629
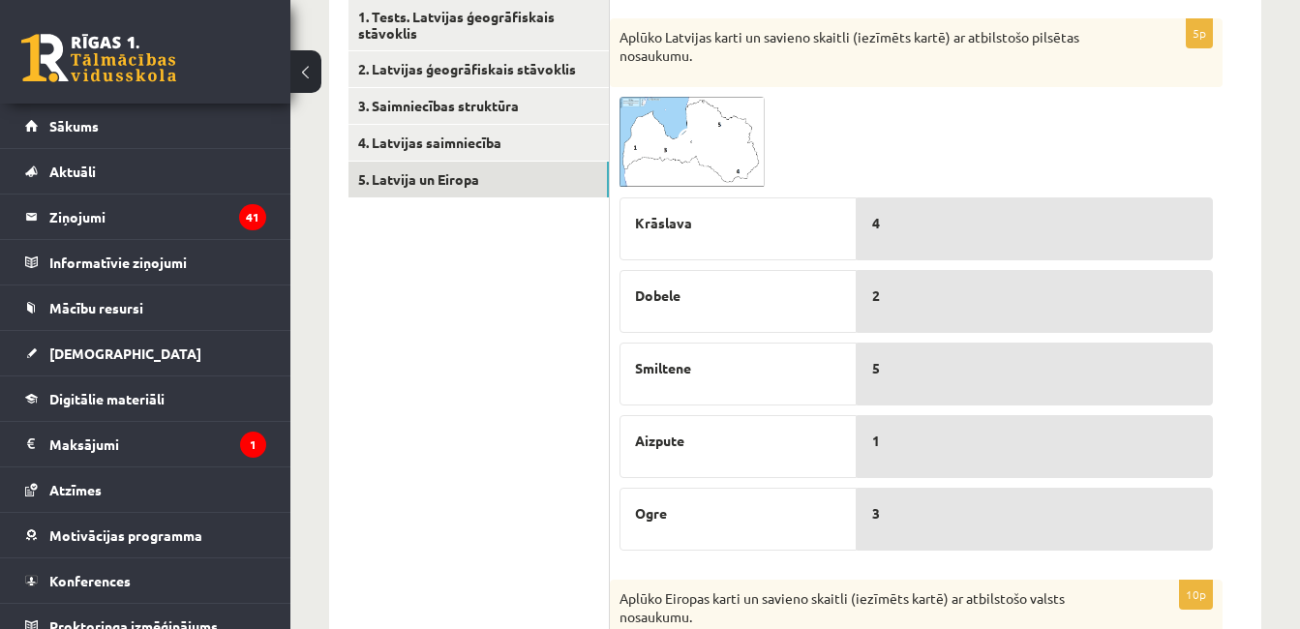
click at [719, 141] on img at bounding box center [691, 142] width 145 height 91
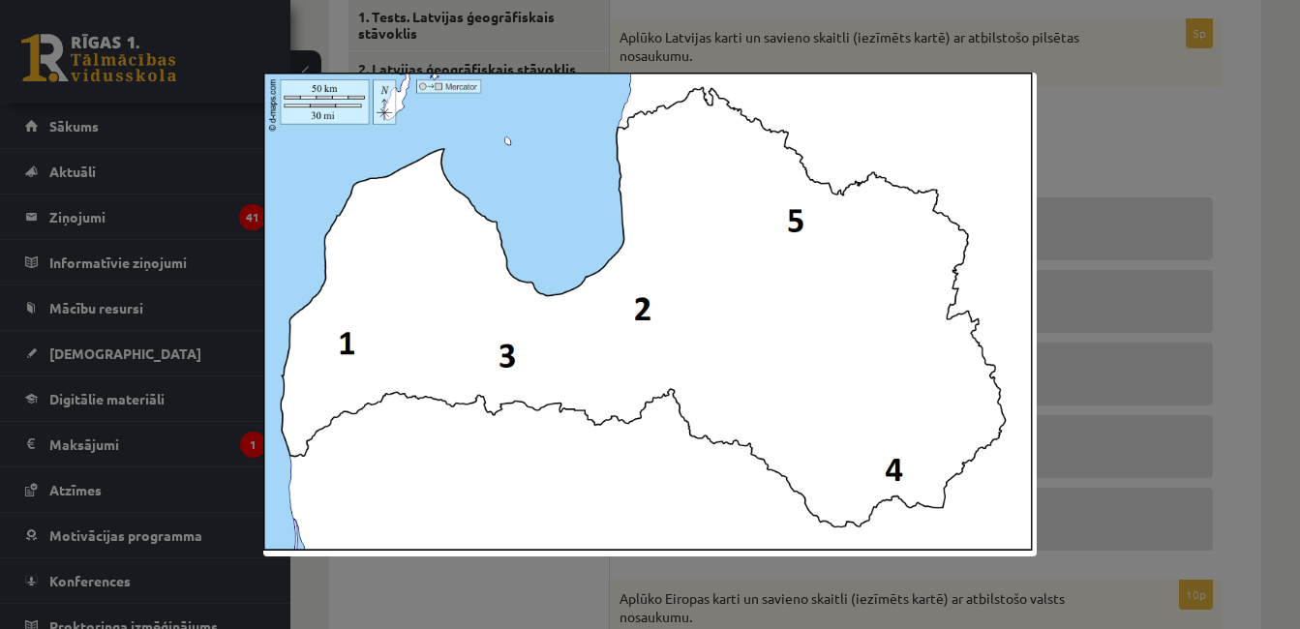
click at [1103, 165] on div at bounding box center [650, 314] width 1300 height 629
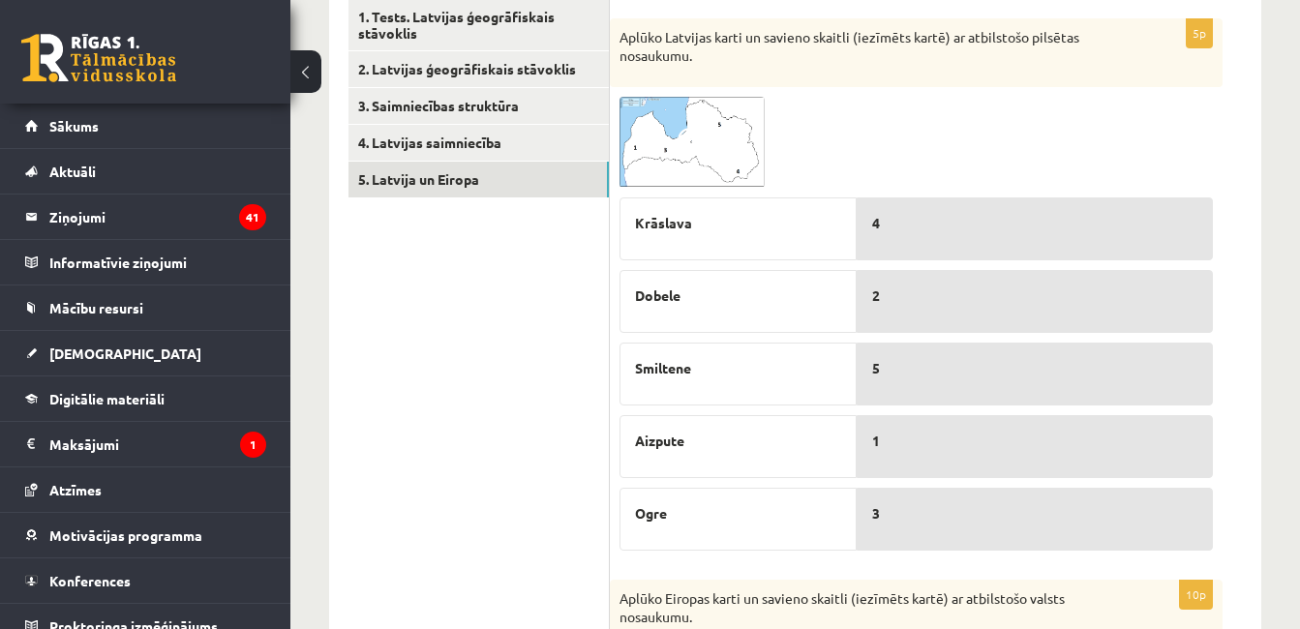
click at [729, 196] on div "Krāslava Dobele [GEOGRAPHIC_DATA] Aizpute [GEOGRAPHIC_DATA]" at bounding box center [737, 369] width 237 height 363
click at [739, 164] on img at bounding box center [691, 142] width 145 height 91
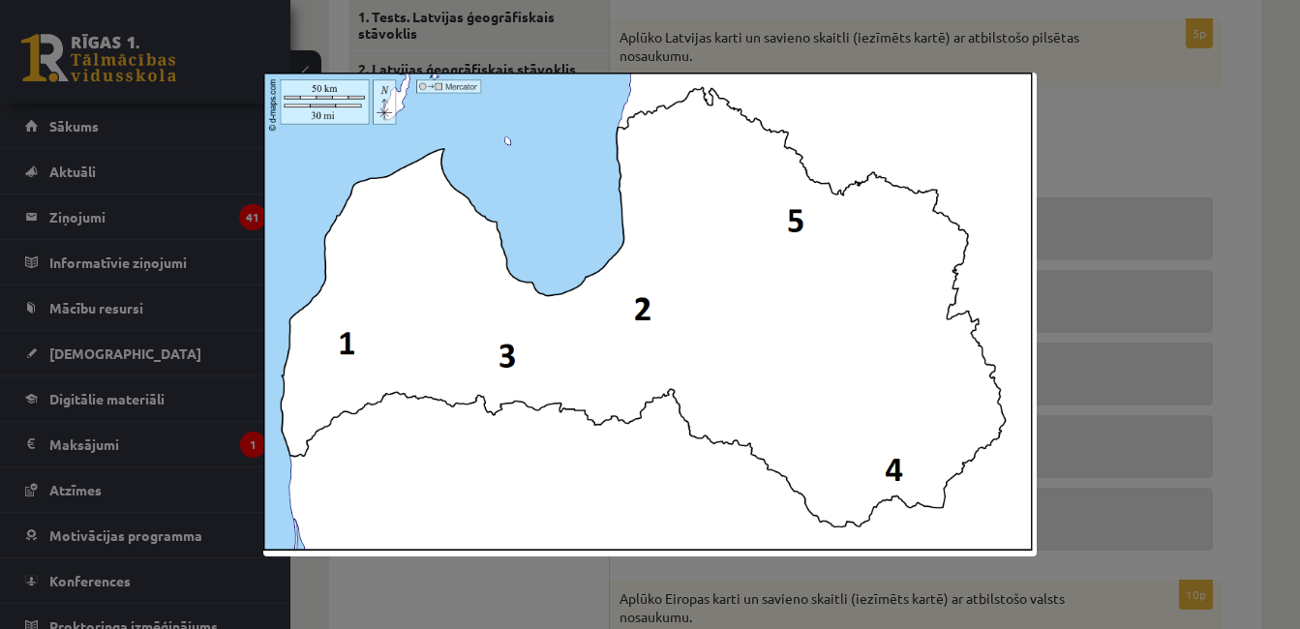
click at [1140, 208] on div at bounding box center [650, 314] width 1300 height 629
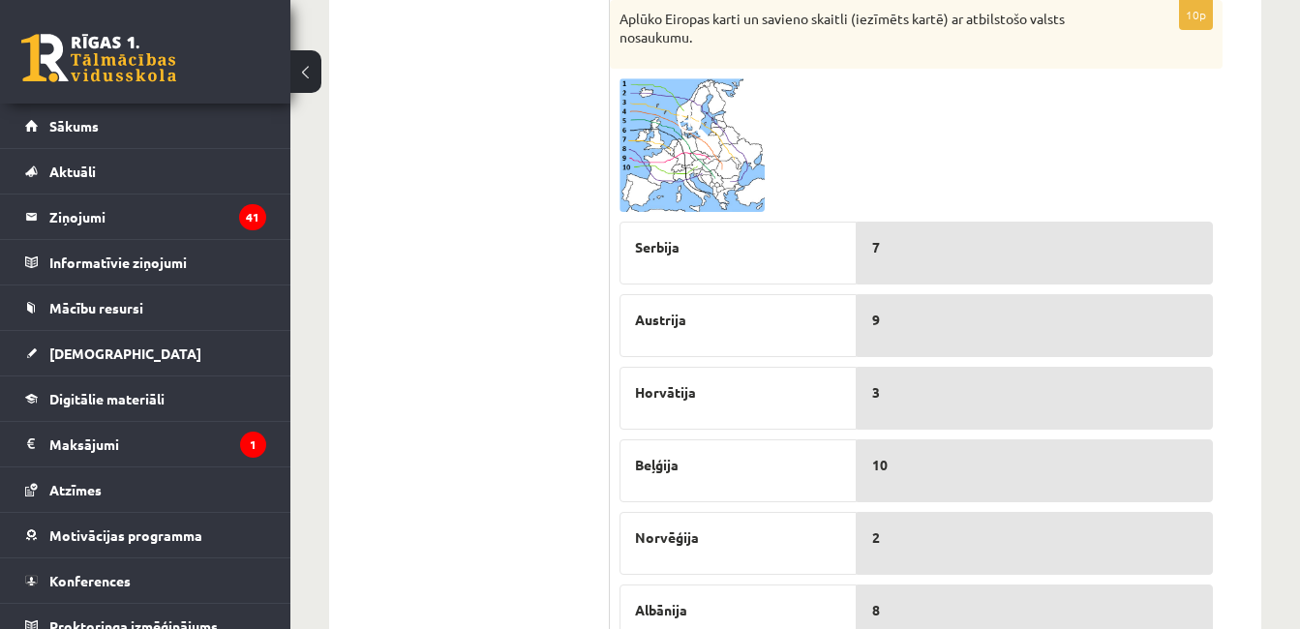
scroll to position [929, 0]
click at [745, 163] on img at bounding box center [691, 144] width 145 height 134
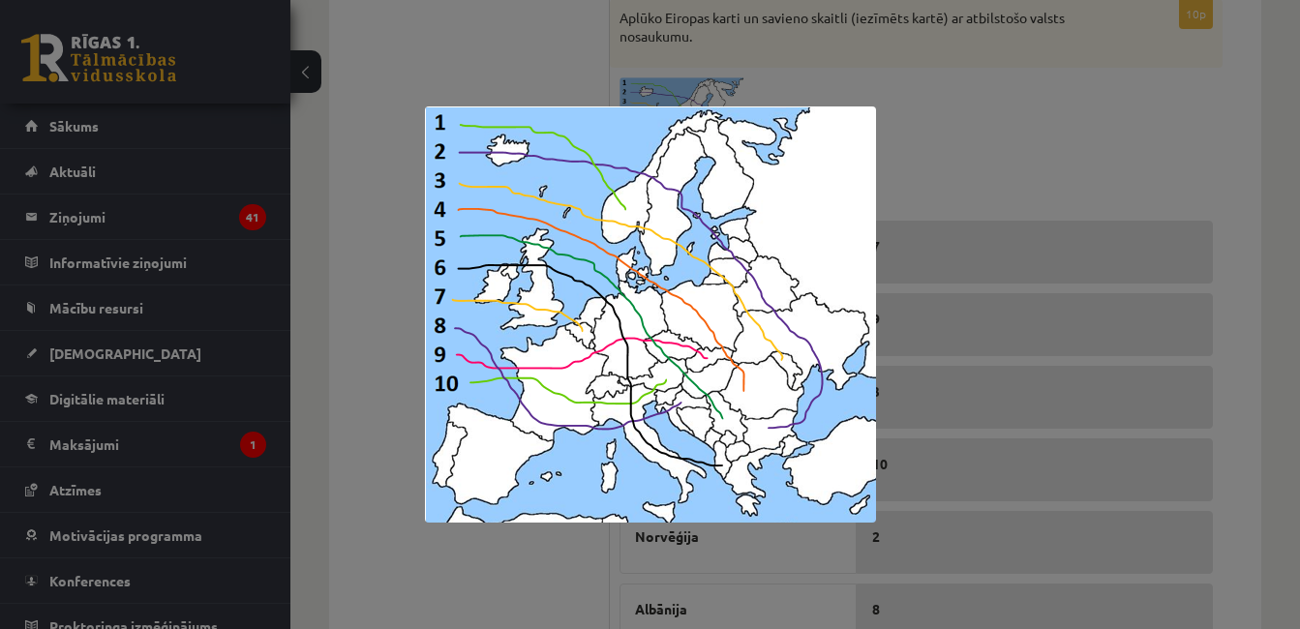
click at [942, 175] on div at bounding box center [650, 314] width 1300 height 629
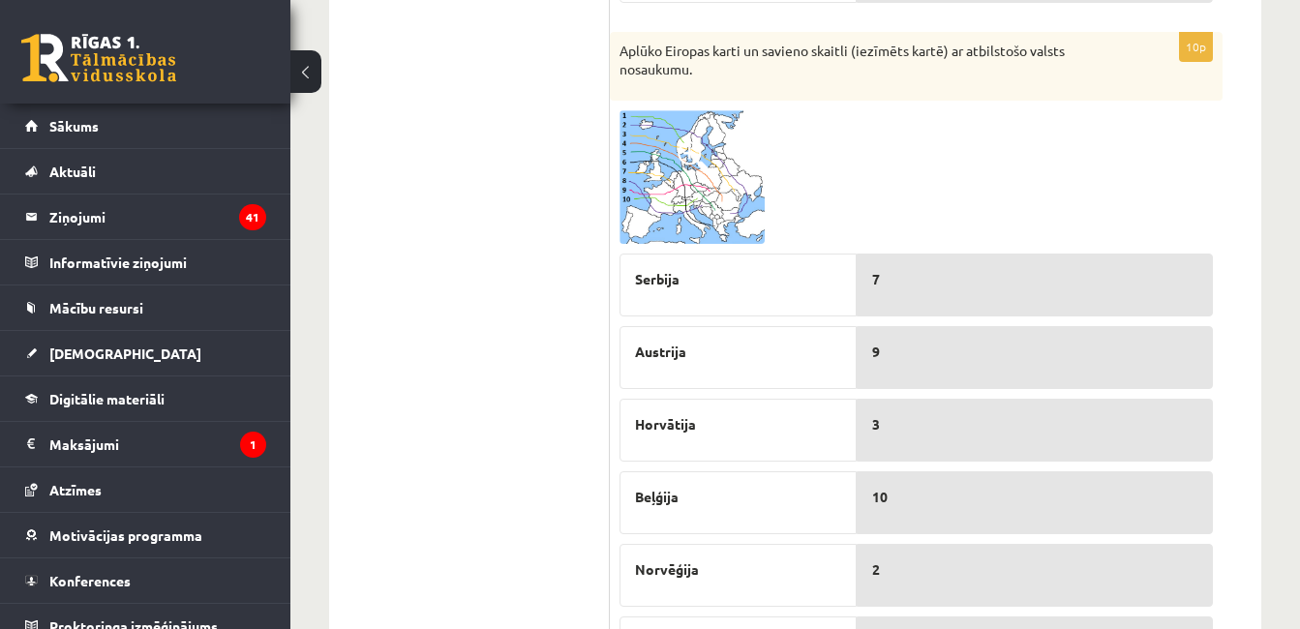
scroll to position [891, 0]
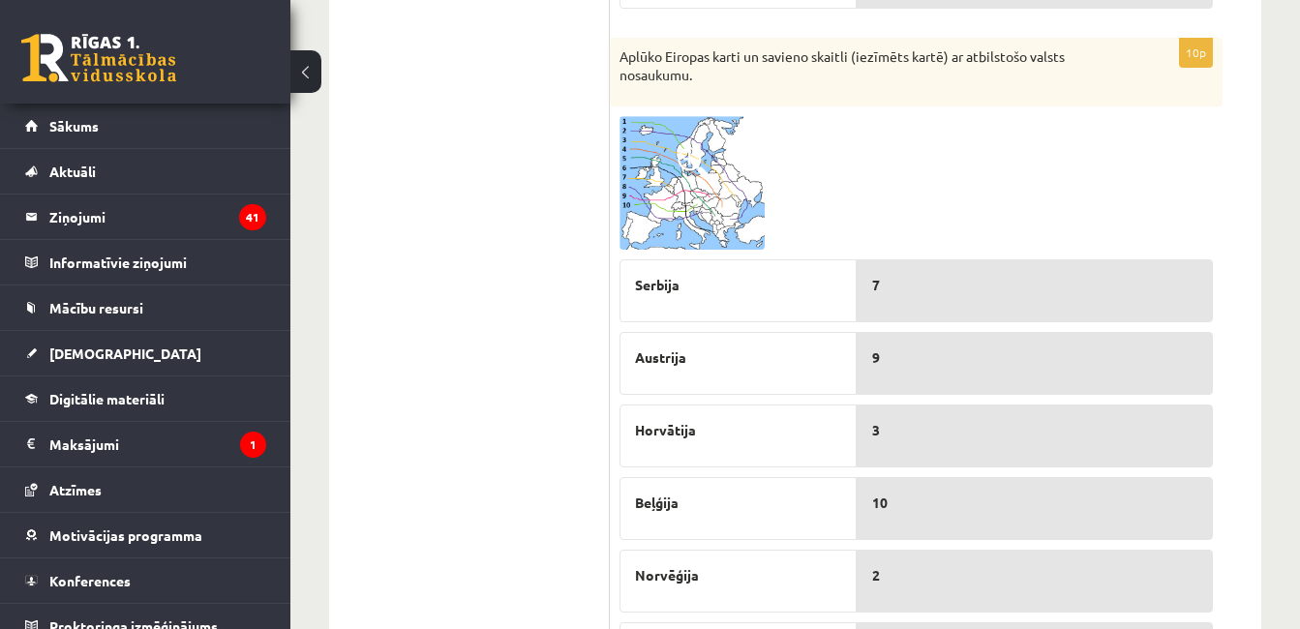
click at [735, 172] on img at bounding box center [691, 183] width 145 height 134
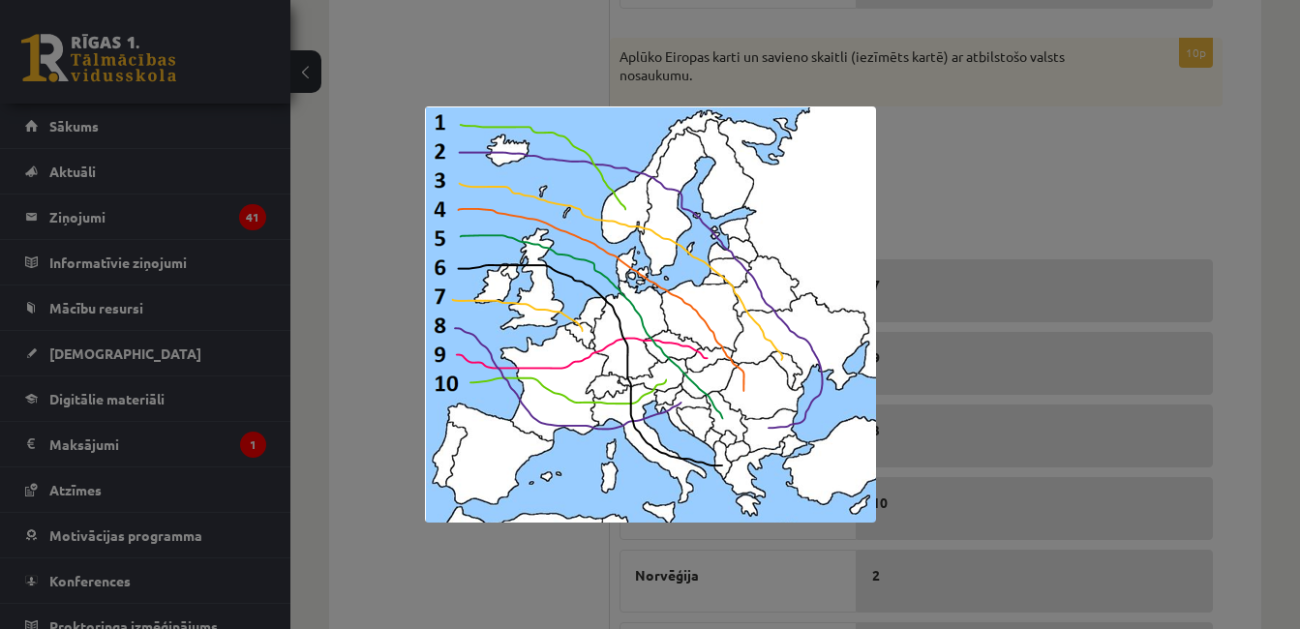
click at [1176, 136] on div at bounding box center [650, 314] width 1300 height 629
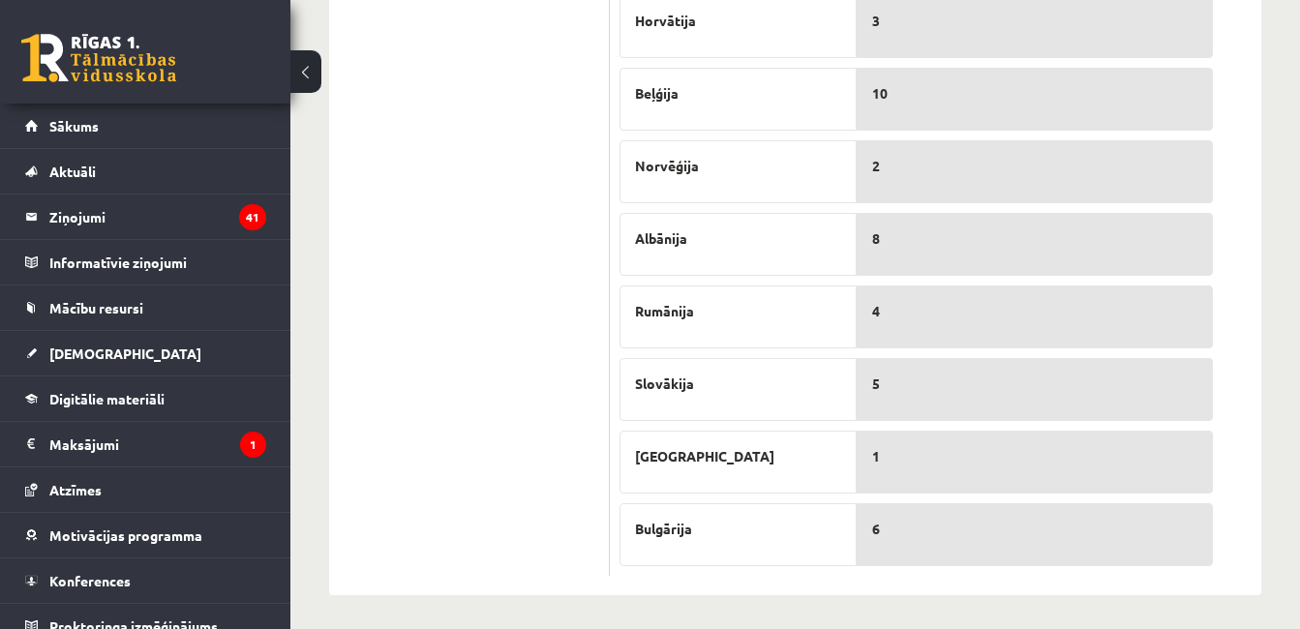
scroll to position [1307, 0]
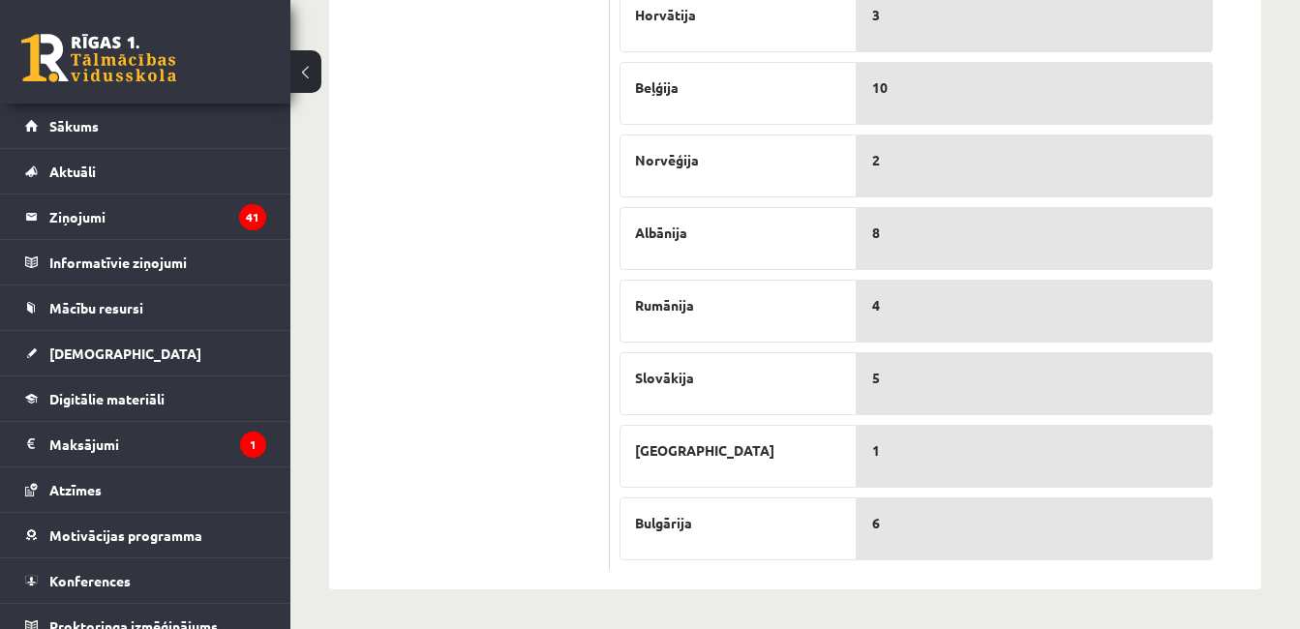
drag, startPoint x: 1296, startPoint y: 38, endPoint x: 1298, endPoint y: 20, distance: 17.5
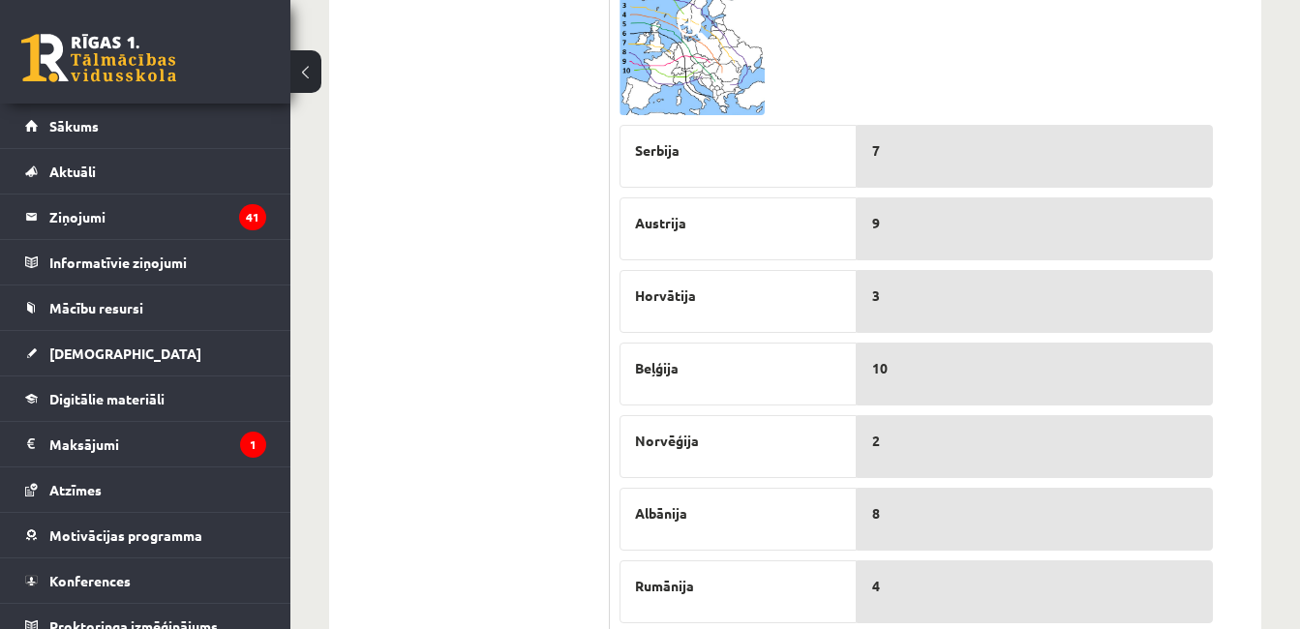
scroll to position [997, 0]
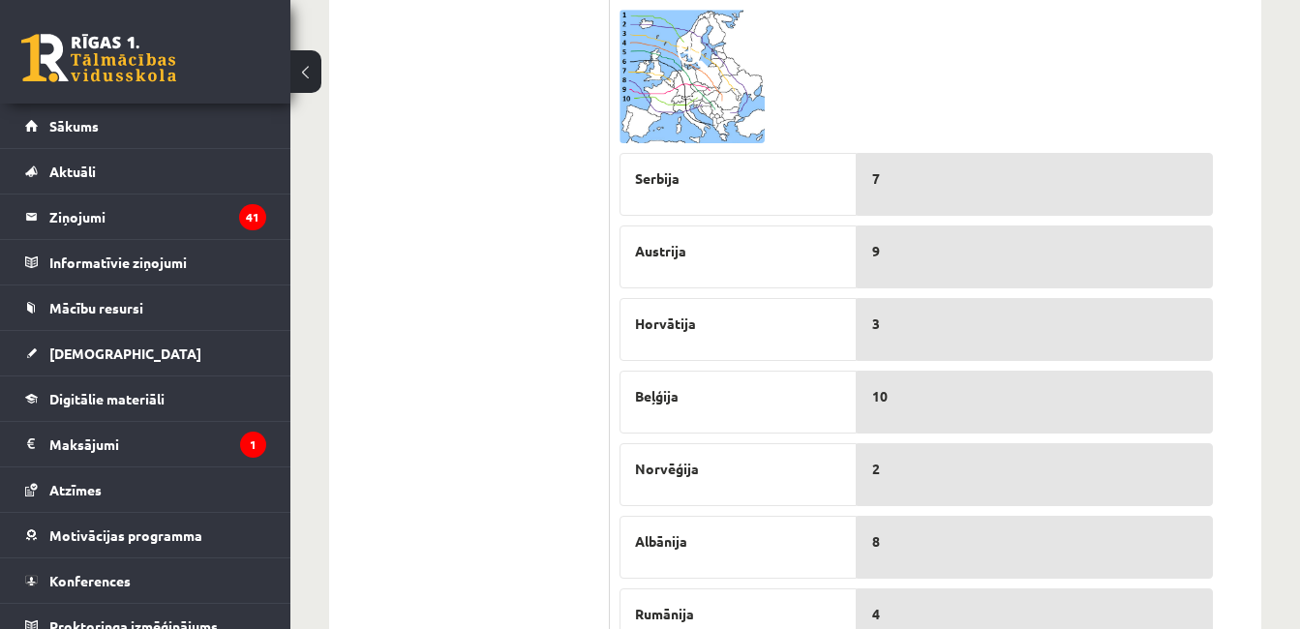
click at [777, 106] on div at bounding box center [915, 77] width 593 height 134
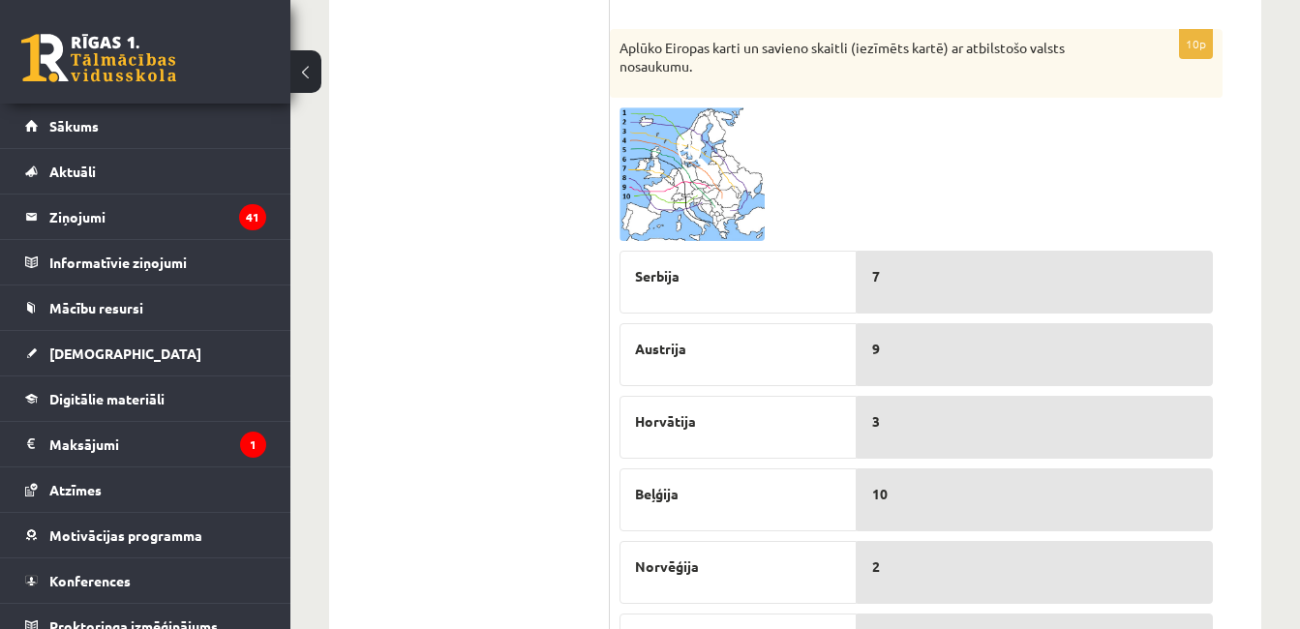
scroll to position [881, 0]
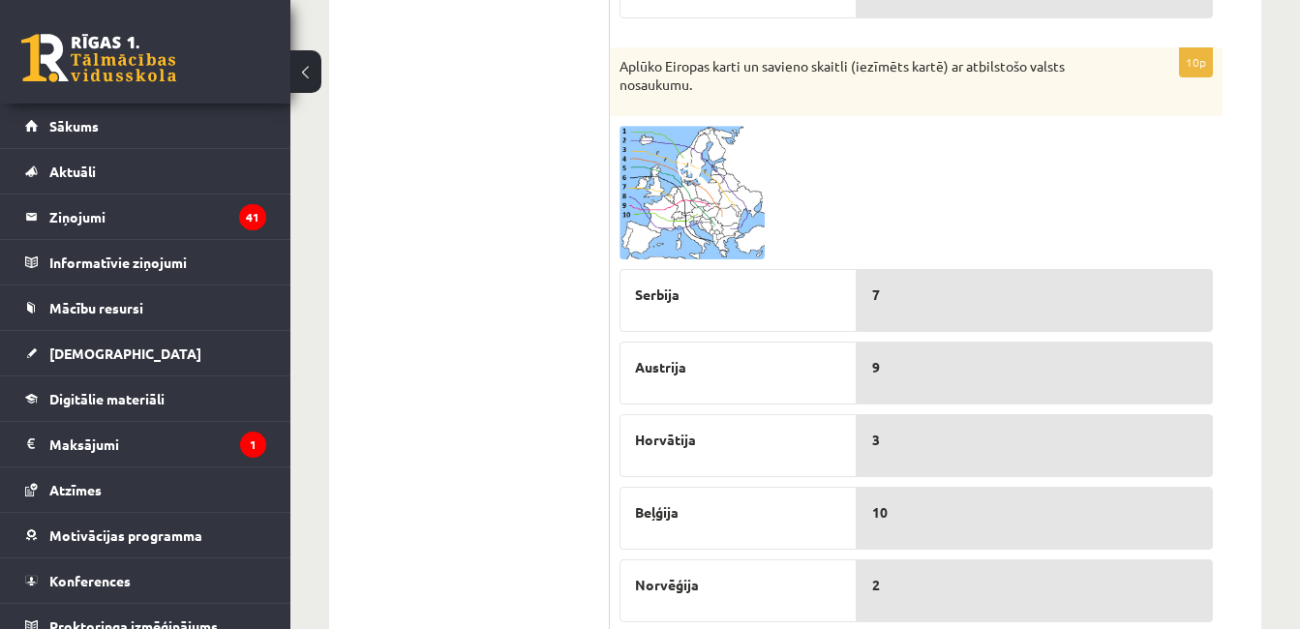
click at [730, 180] on img at bounding box center [691, 193] width 145 height 134
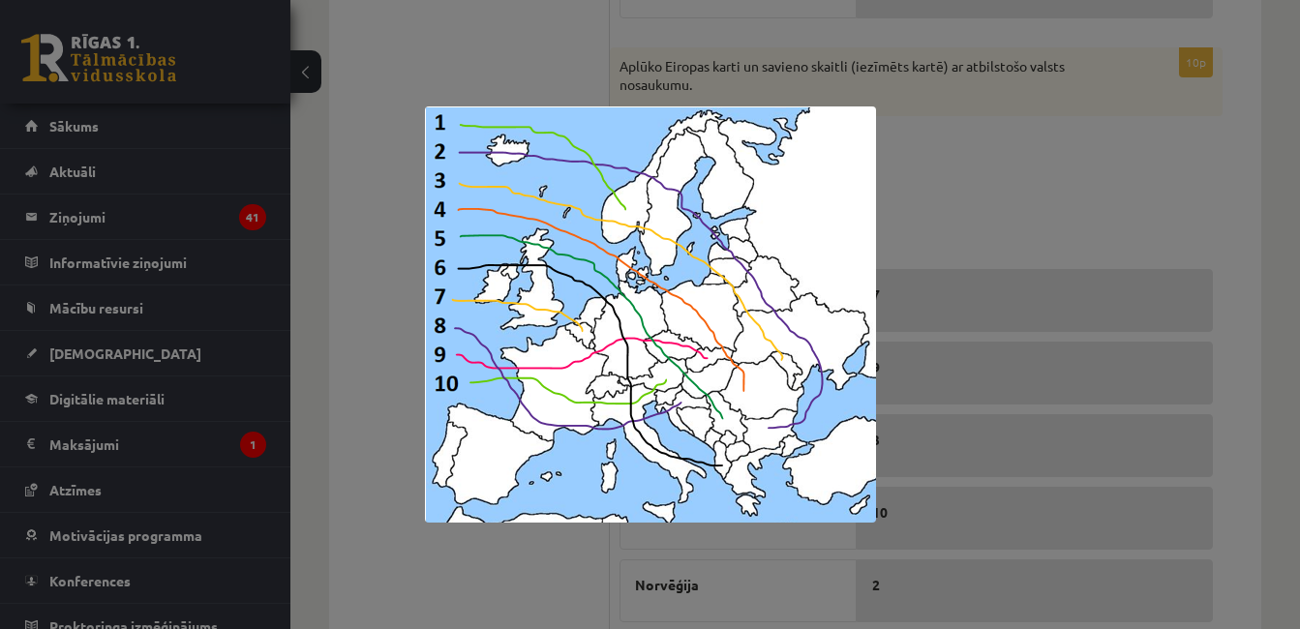
click at [1103, 219] on div at bounding box center [650, 314] width 1300 height 629
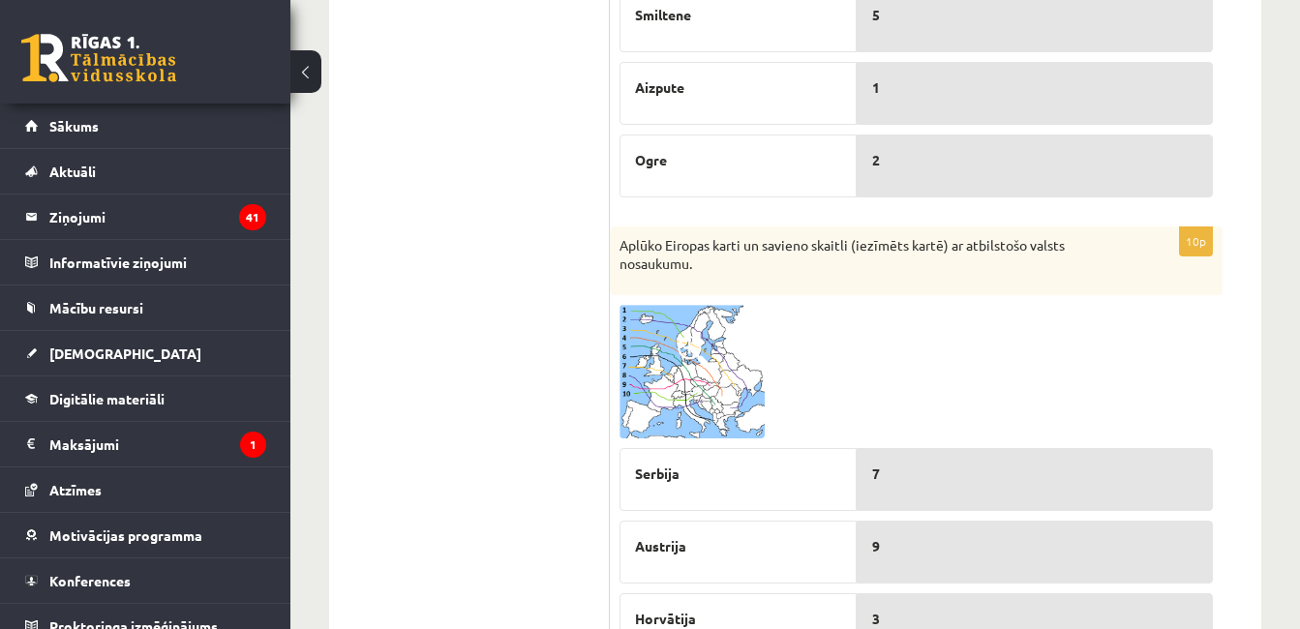
scroll to position [726, 0]
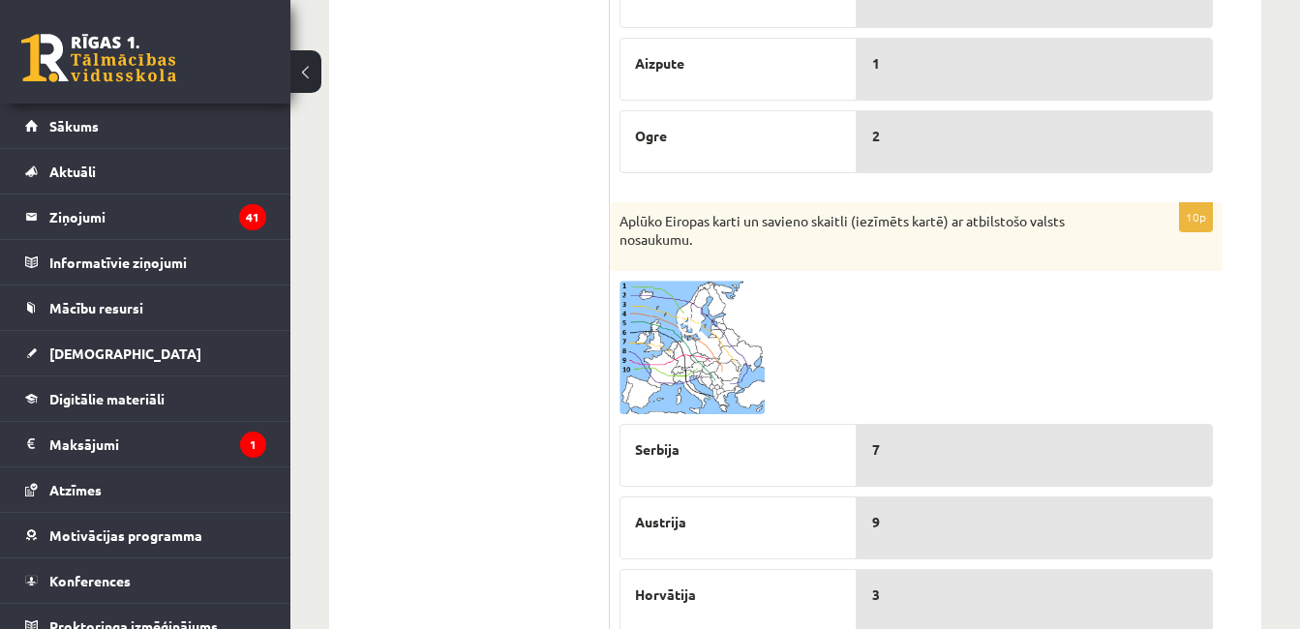
click at [723, 380] on img at bounding box center [691, 348] width 145 height 134
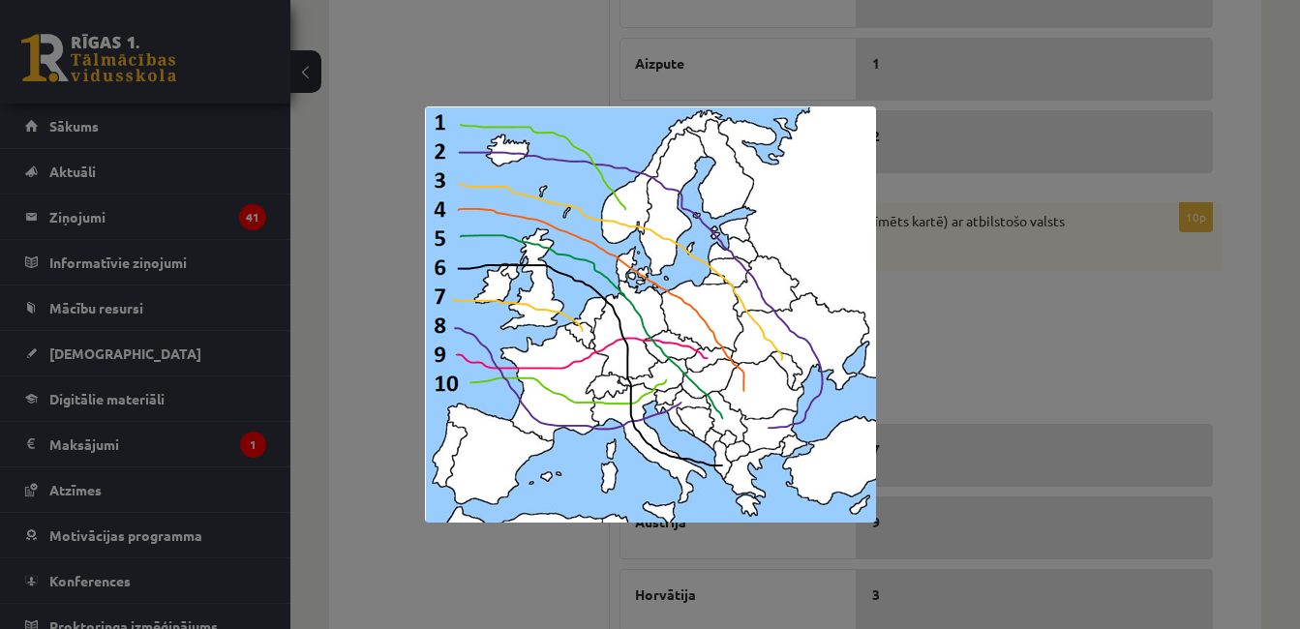
click at [1026, 303] on div at bounding box center [650, 314] width 1300 height 629
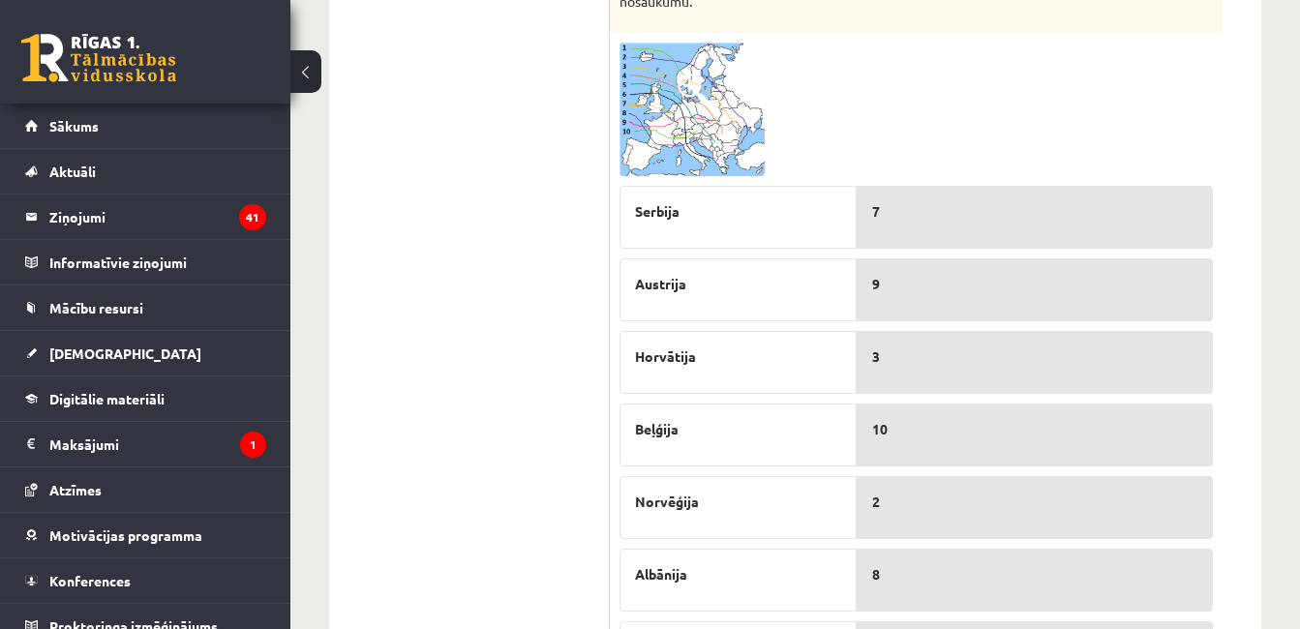
scroll to position [958, 0]
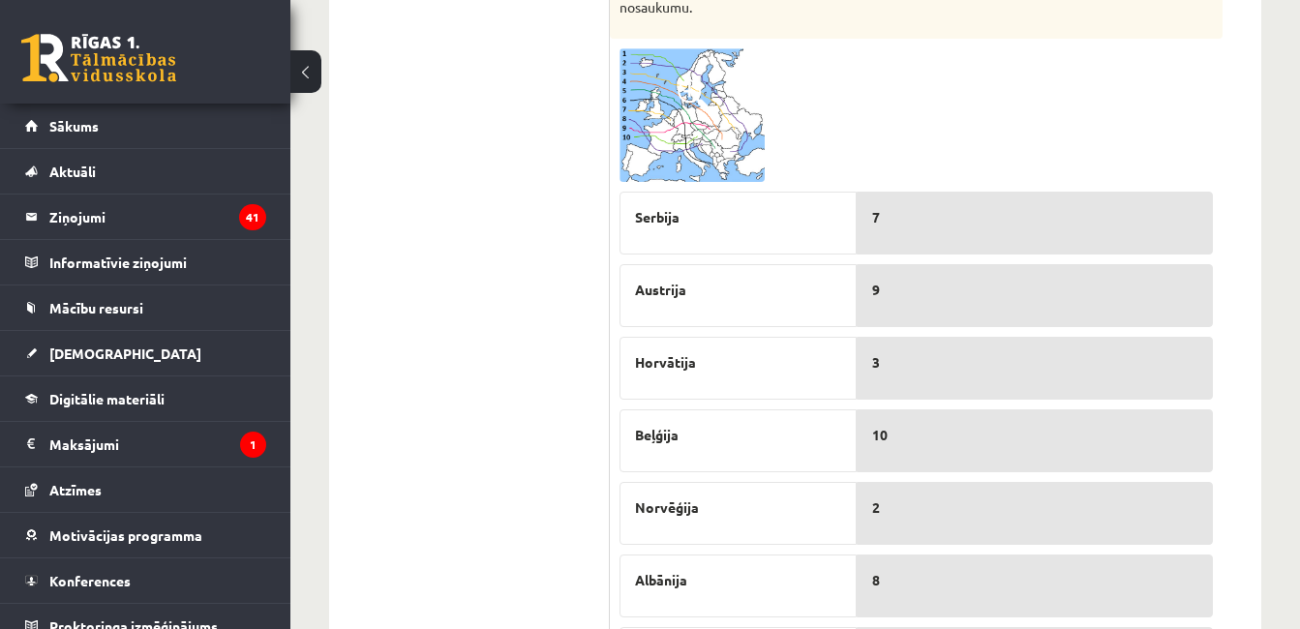
click at [748, 109] on img at bounding box center [691, 115] width 145 height 134
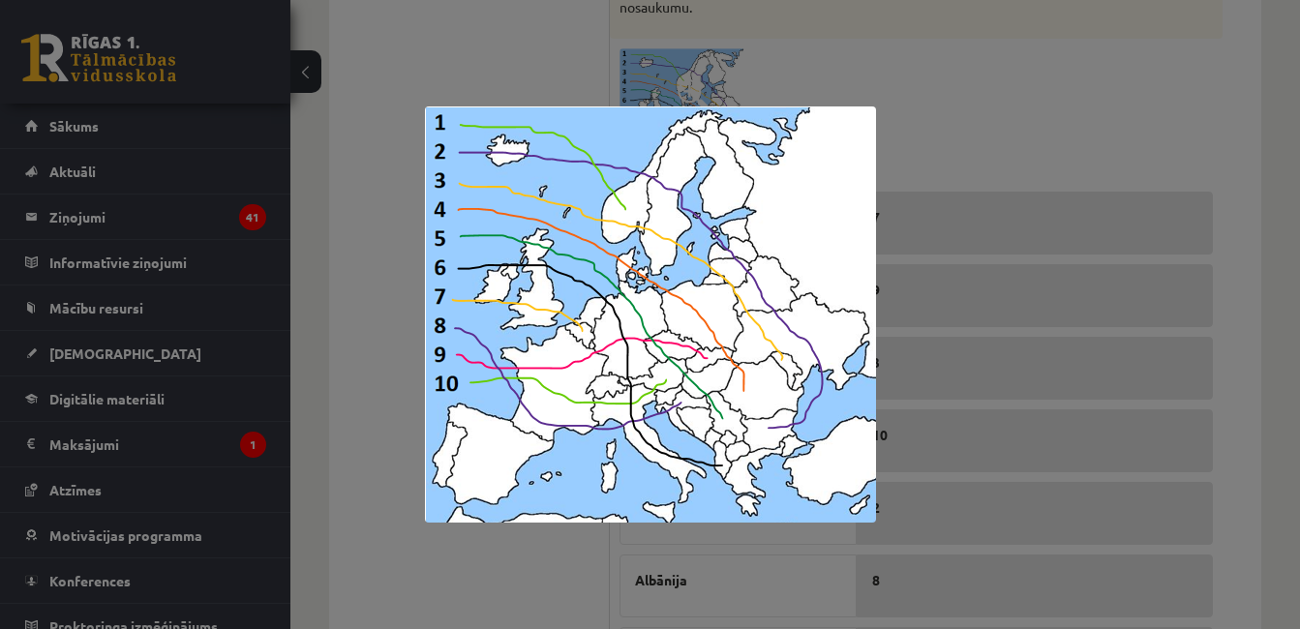
click at [1102, 113] on div at bounding box center [650, 314] width 1300 height 629
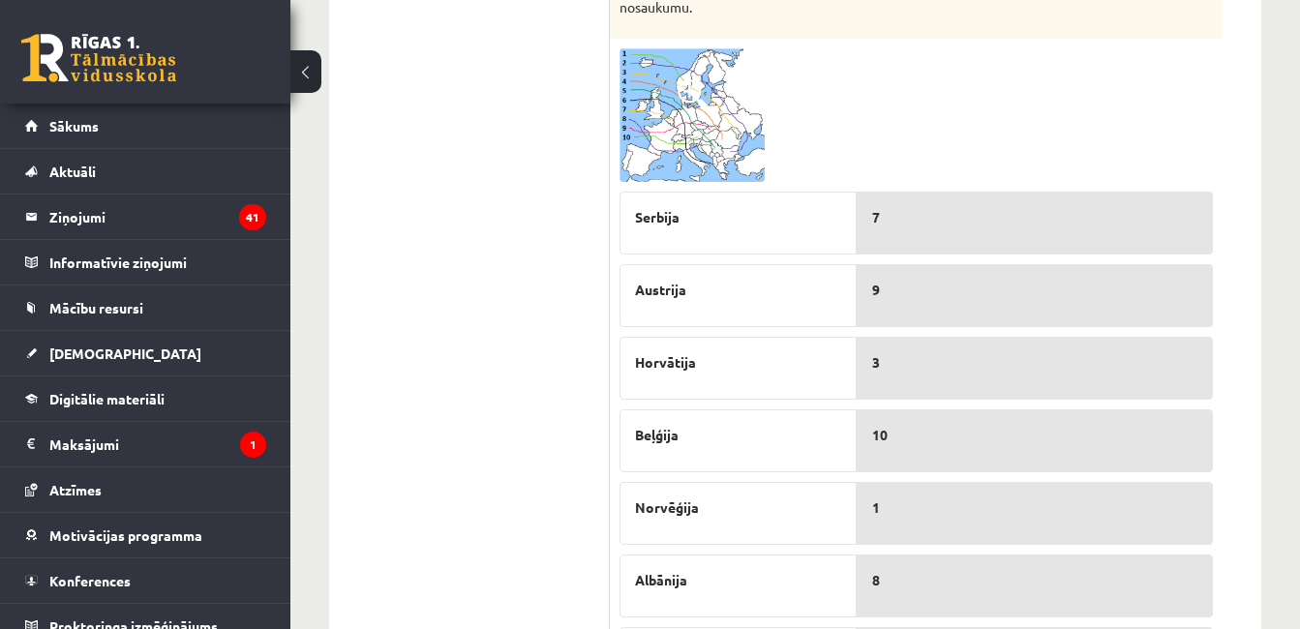
drag, startPoint x: 786, startPoint y: 89, endPoint x: 715, endPoint y: 121, distance: 77.5
click at [715, 121] on div at bounding box center [915, 115] width 593 height 134
click at [713, 121] on img at bounding box center [691, 115] width 145 height 134
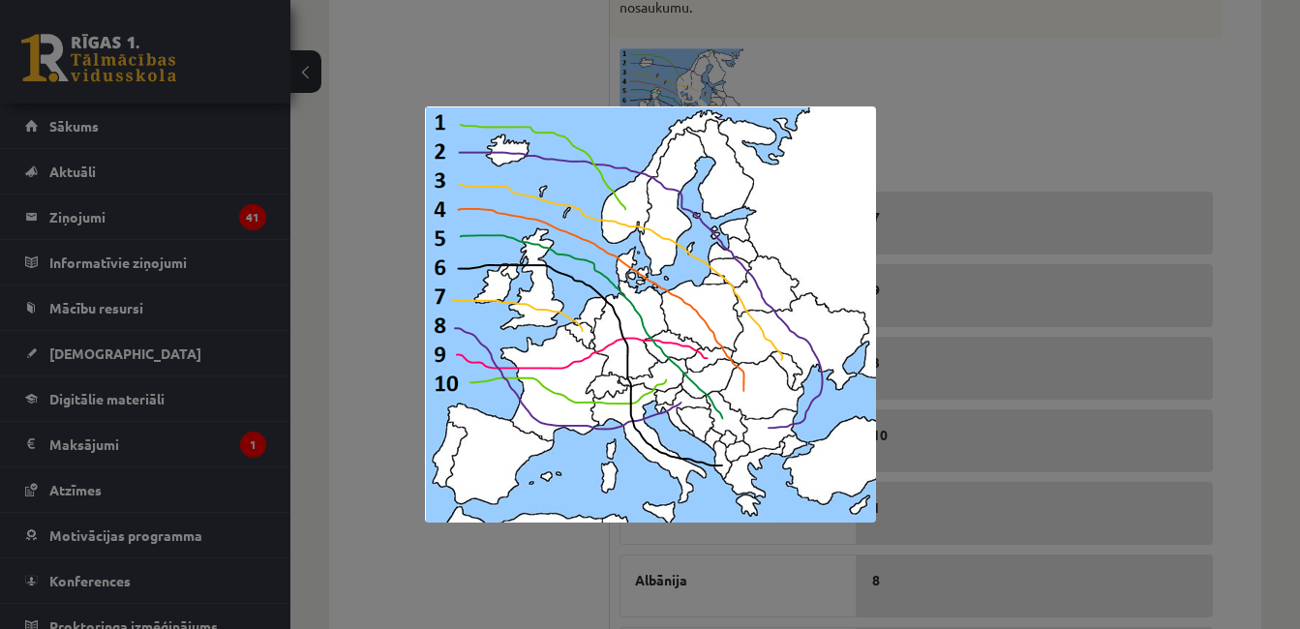
click at [1224, 256] on div at bounding box center [650, 314] width 1300 height 629
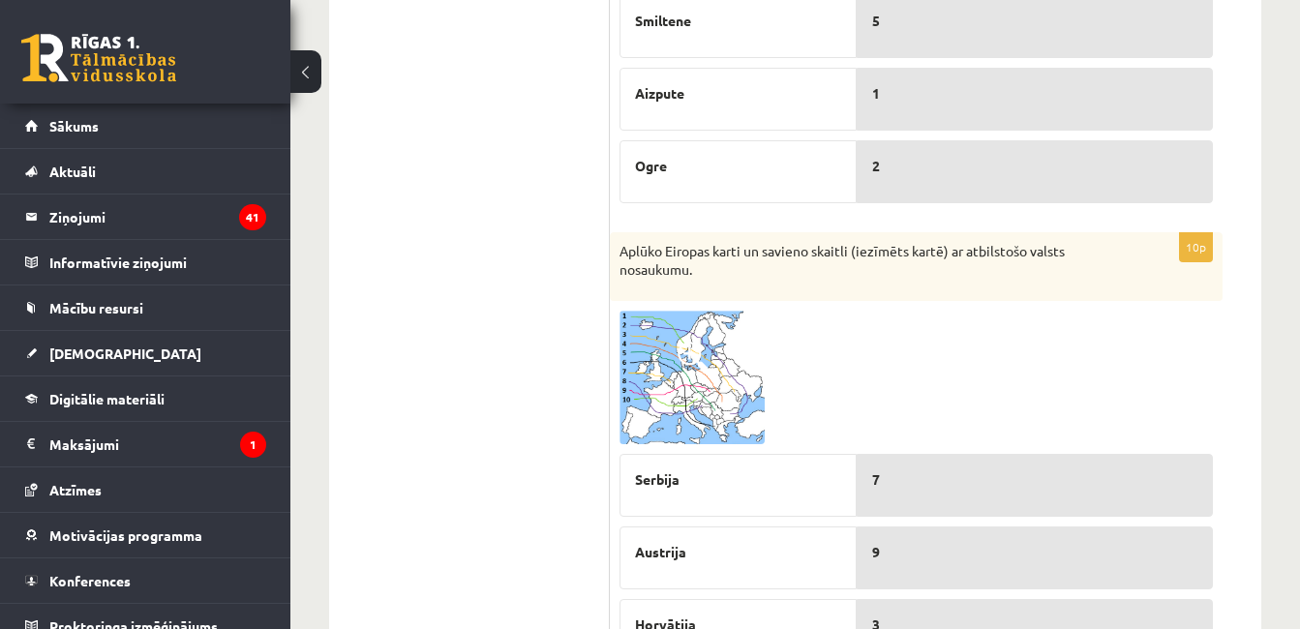
scroll to position [685, 0]
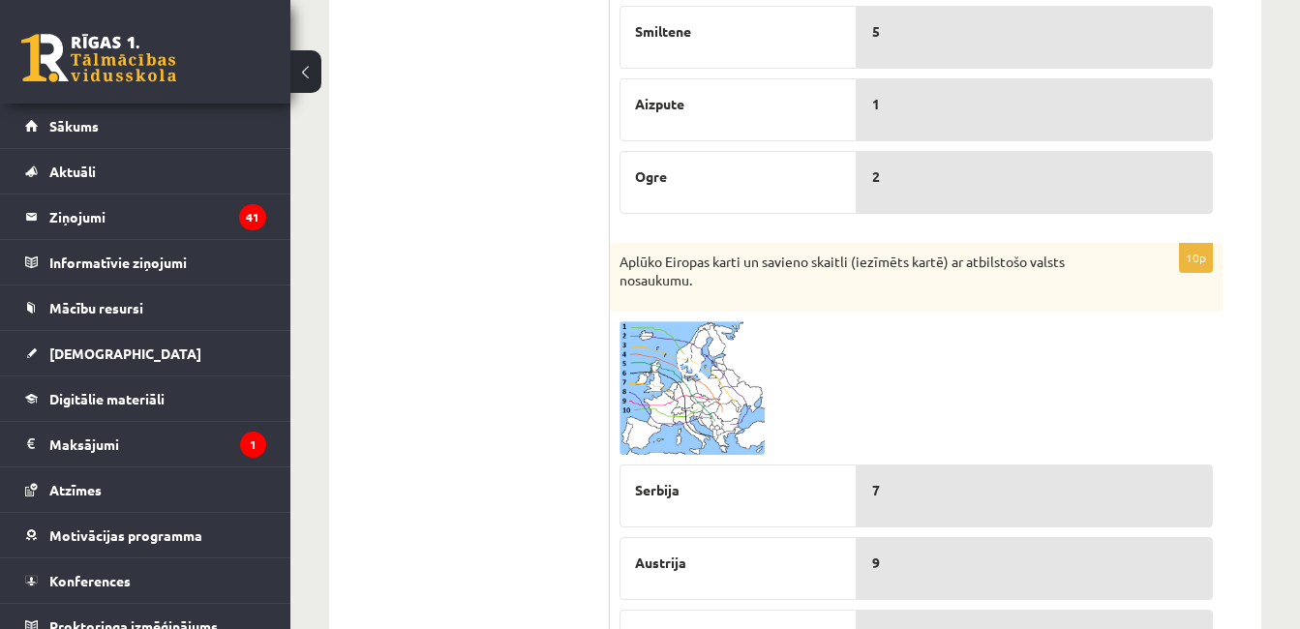
click at [710, 398] on img at bounding box center [691, 388] width 145 height 134
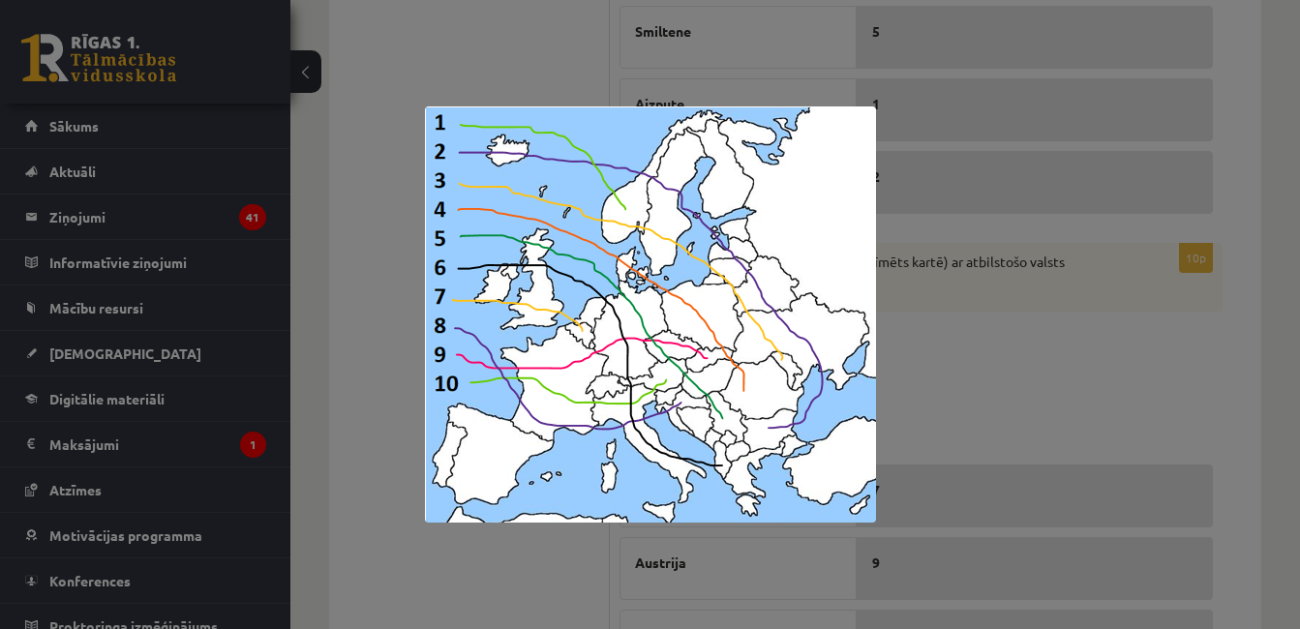
click at [1103, 442] on div at bounding box center [650, 314] width 1300 height 629
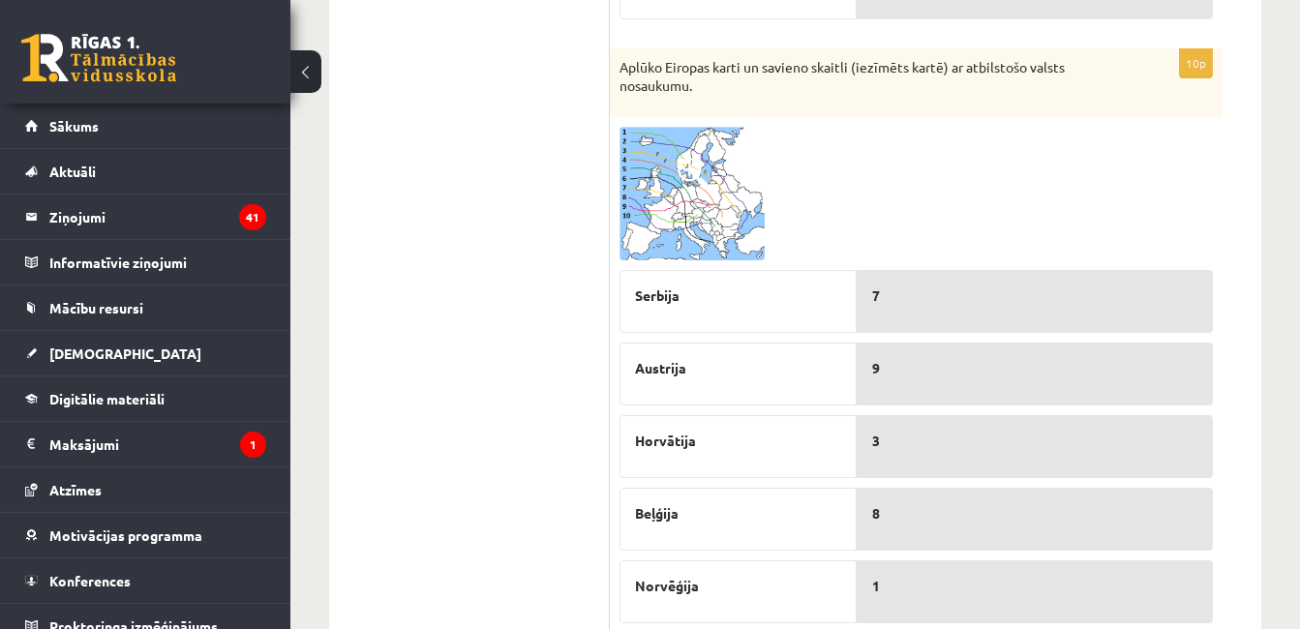
scroll to position [878, 0]
drag, startPoint x: 586, startPoint y: 272, endPoint x: 668, endPoint y: 229, distance: 92.6
click at [668, 229] on div "**********" at bounding box center [795, 234] width 932 height 1568
click at [668, 229] on img at bounding box center [691, 196] width 145 height 134
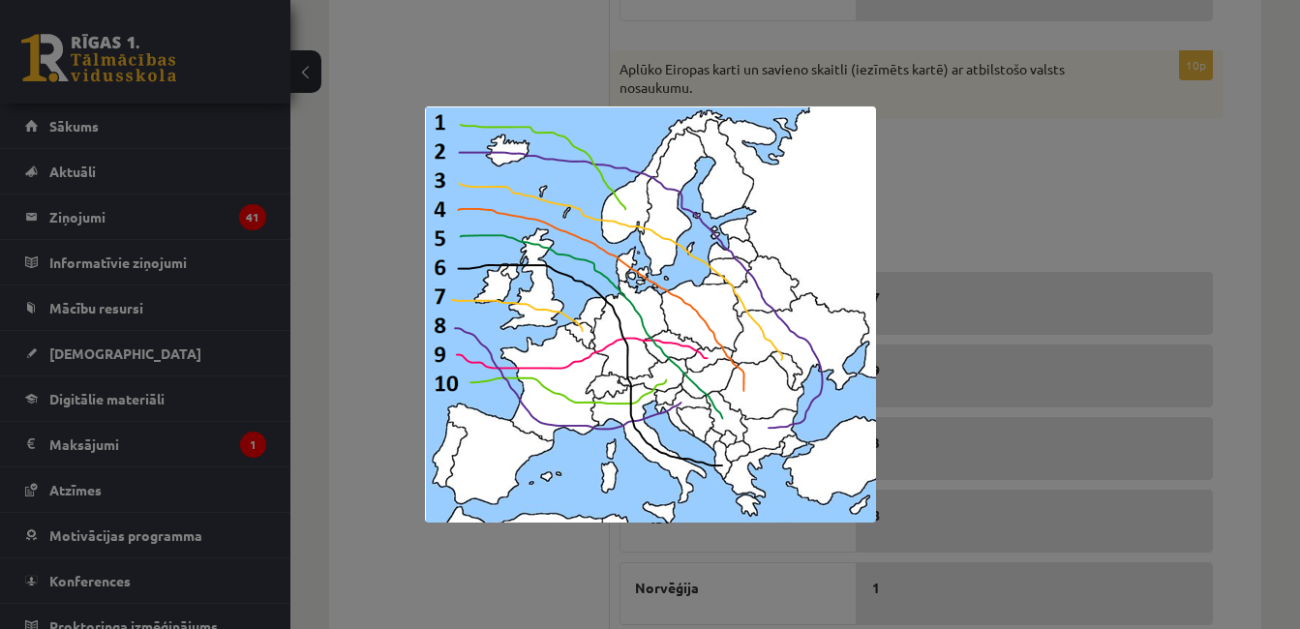
click at [892, 204] on div at bounding box center [650, 314] width 1300 height 629
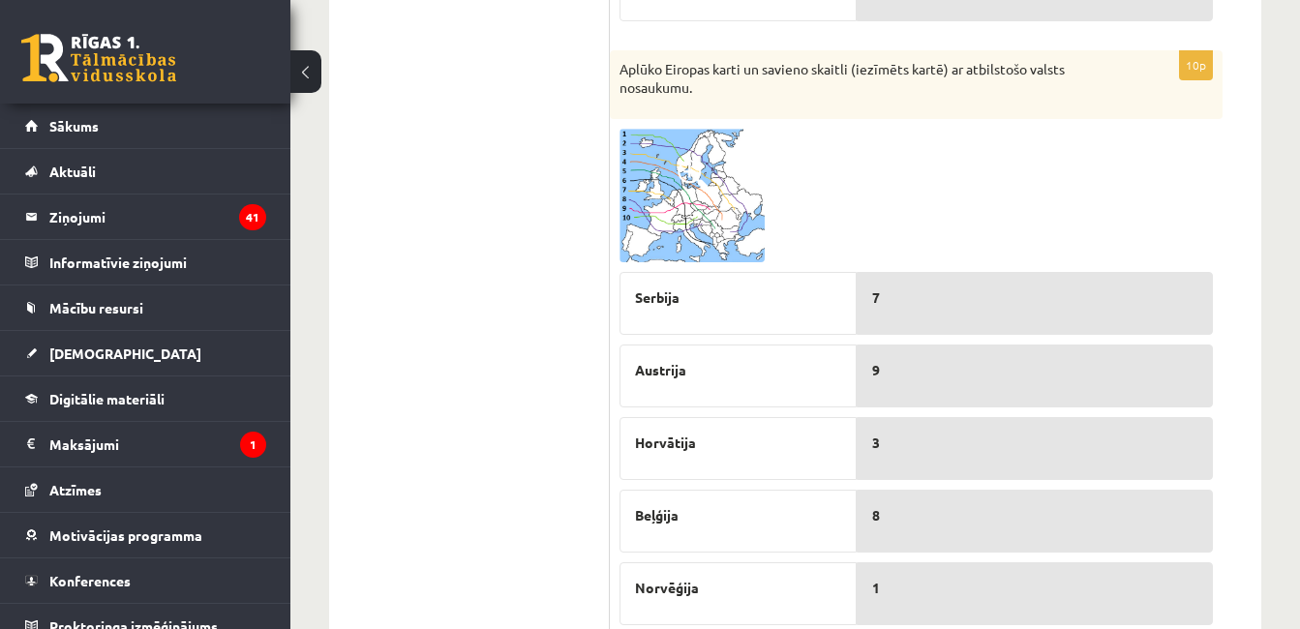
click at [934, 197] on div at bounding box center [915, 196] width 593 height 134
click at [704, 192] on img at bounding box center [691, 196] width 145 height 134
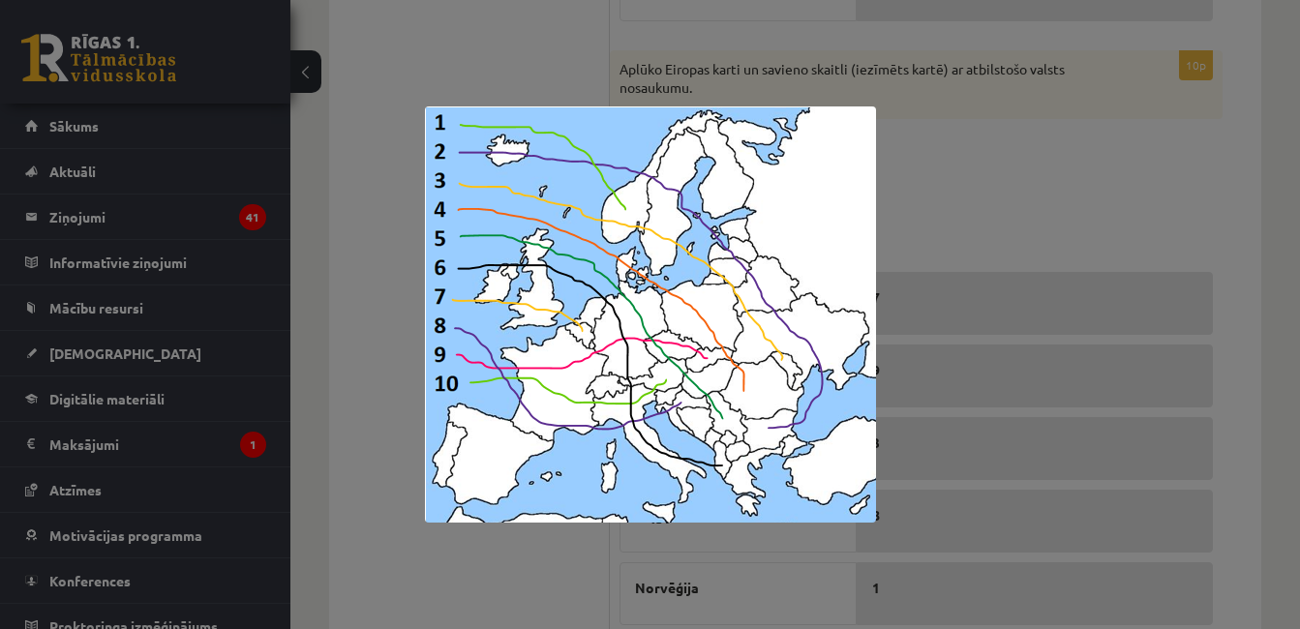
click at [1095, 186] on div at bounding box center [650, 314] width 1300 height 629
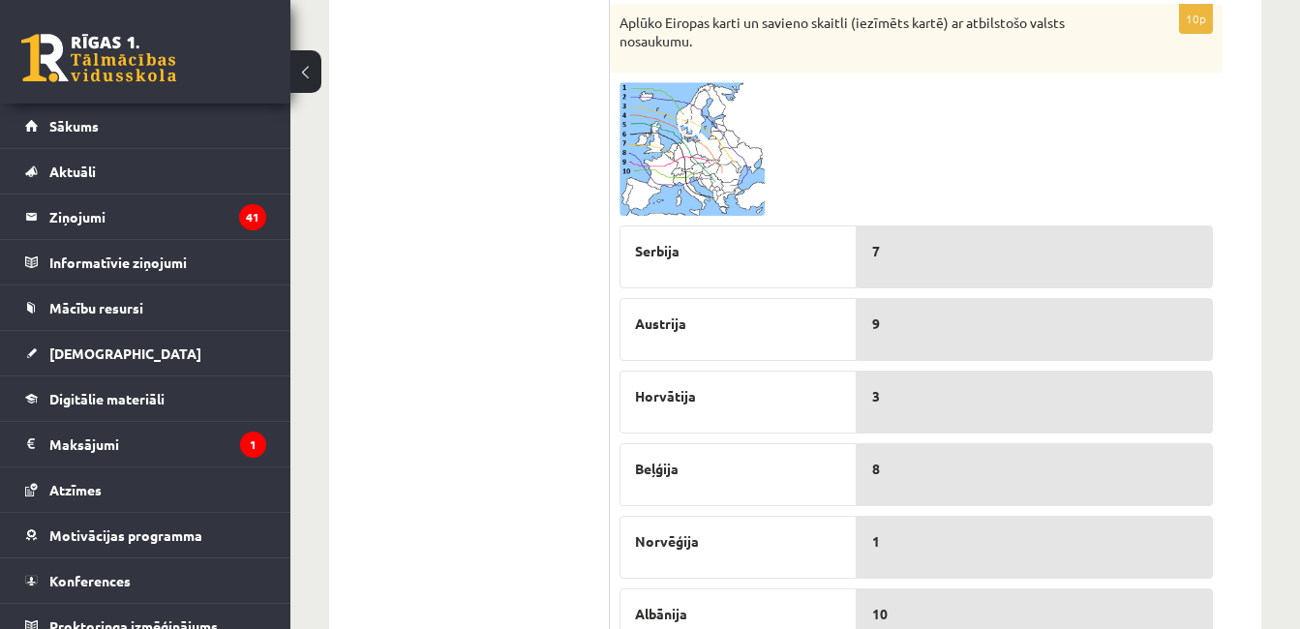
scroll to position [916, 0]
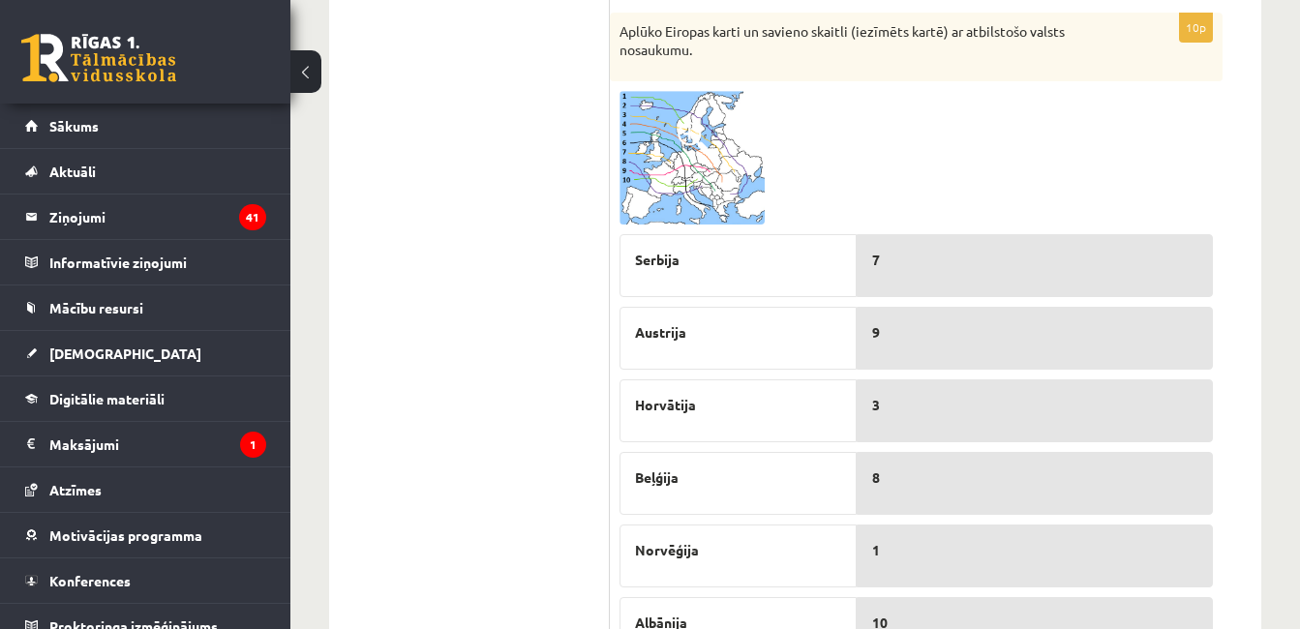
click at [732, 136] on img at bounding box center [691, 158] width 145 height 134
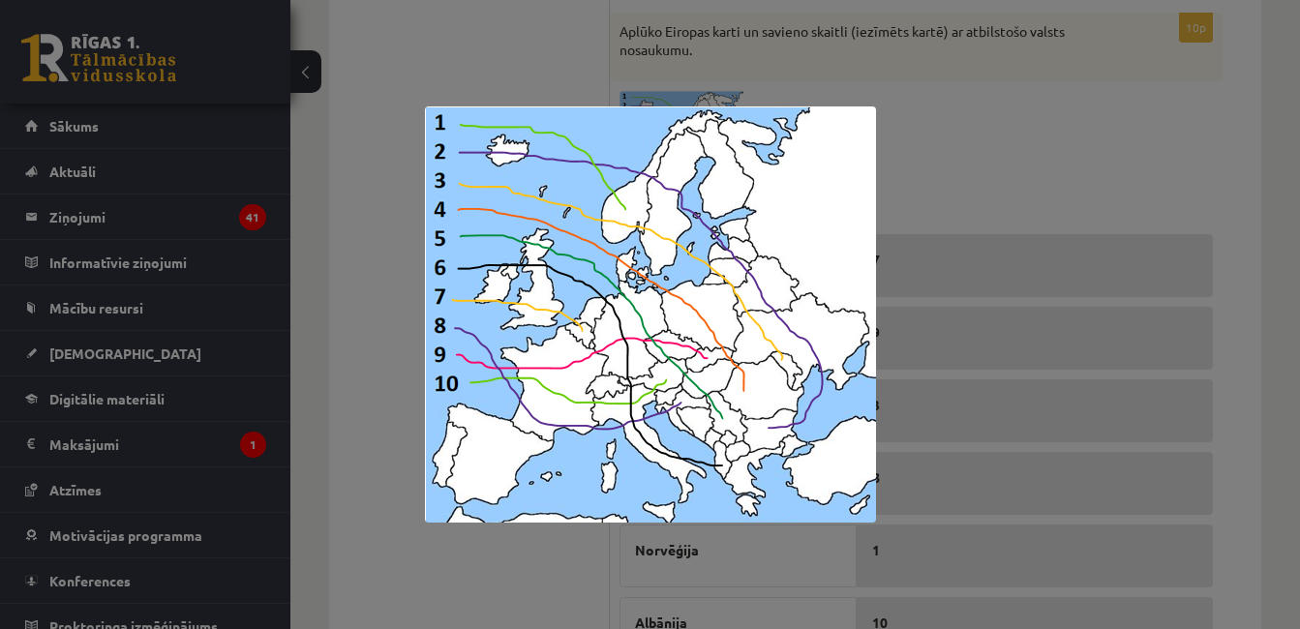
click at [1163, 196] on div at bounding box center [650, 314] width 1300 height 629
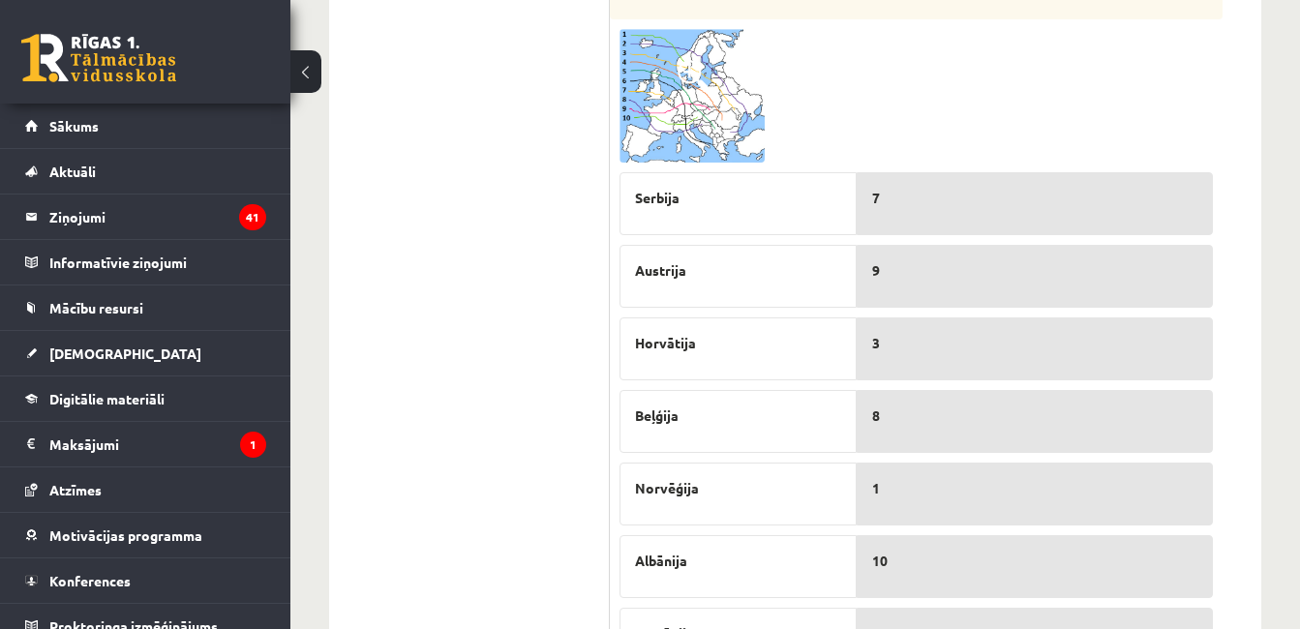
scroll to position [954, 0]
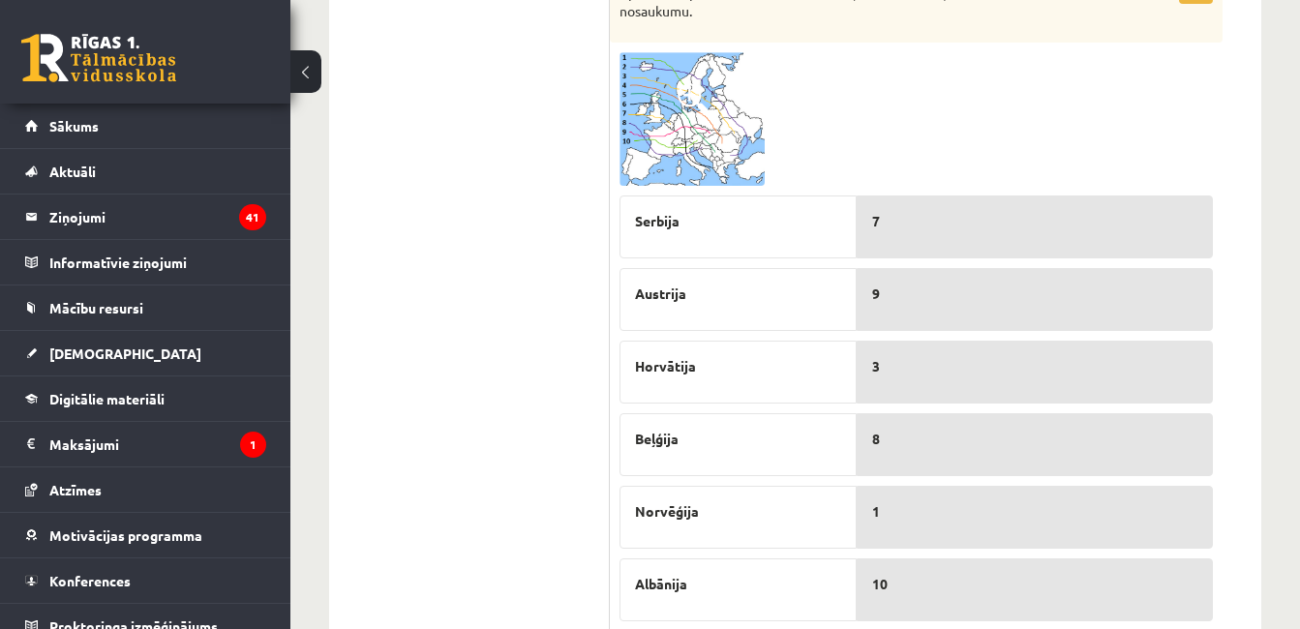
click at [754, 134] on img at bounding box center [691, 119] width 145 height 134
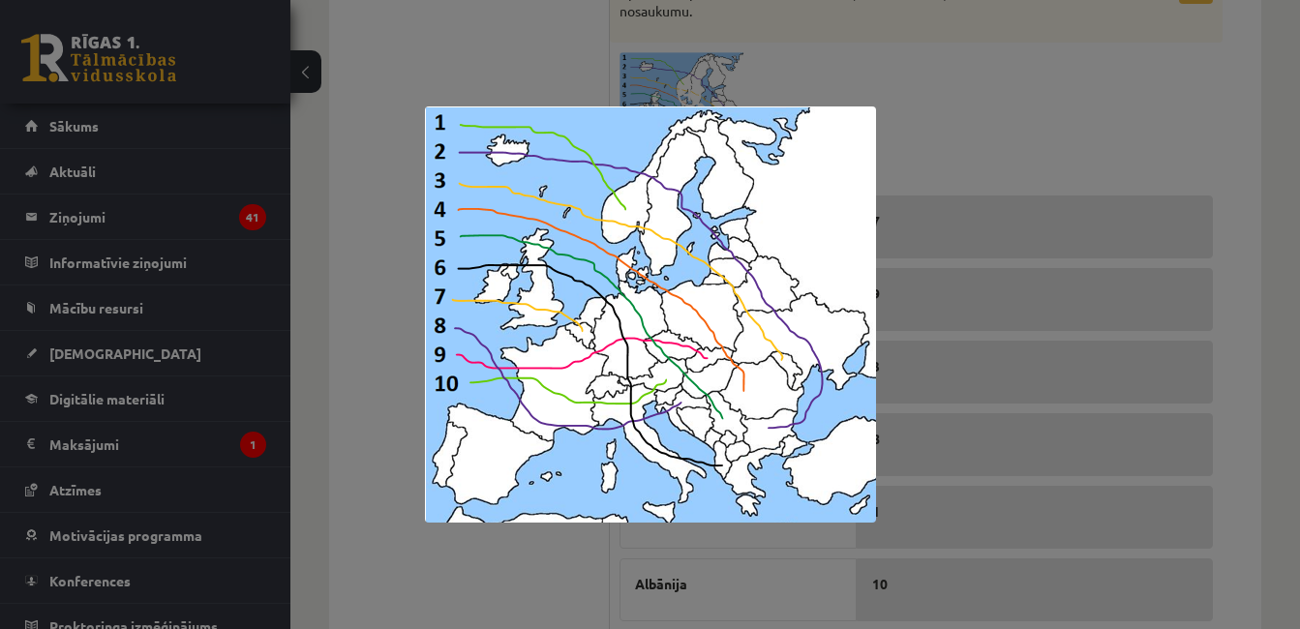
click at [1077, 165] on div at bounding box center [650, 314] width 1300 height 629
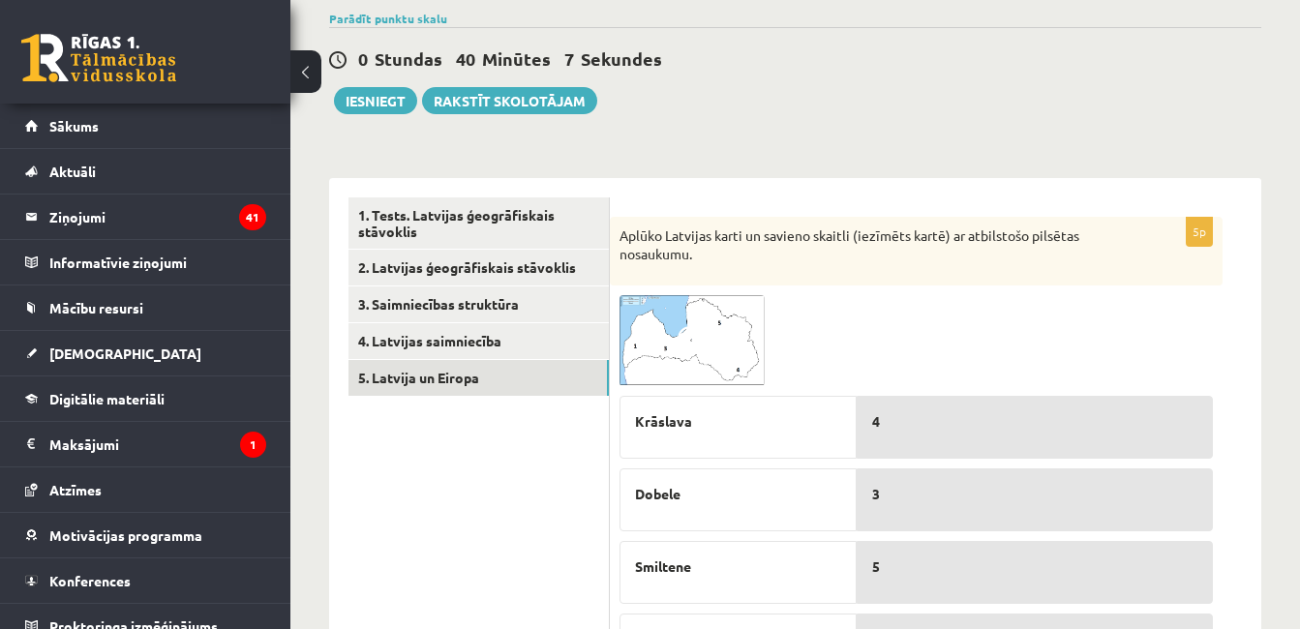
scroll to position [153, 0]
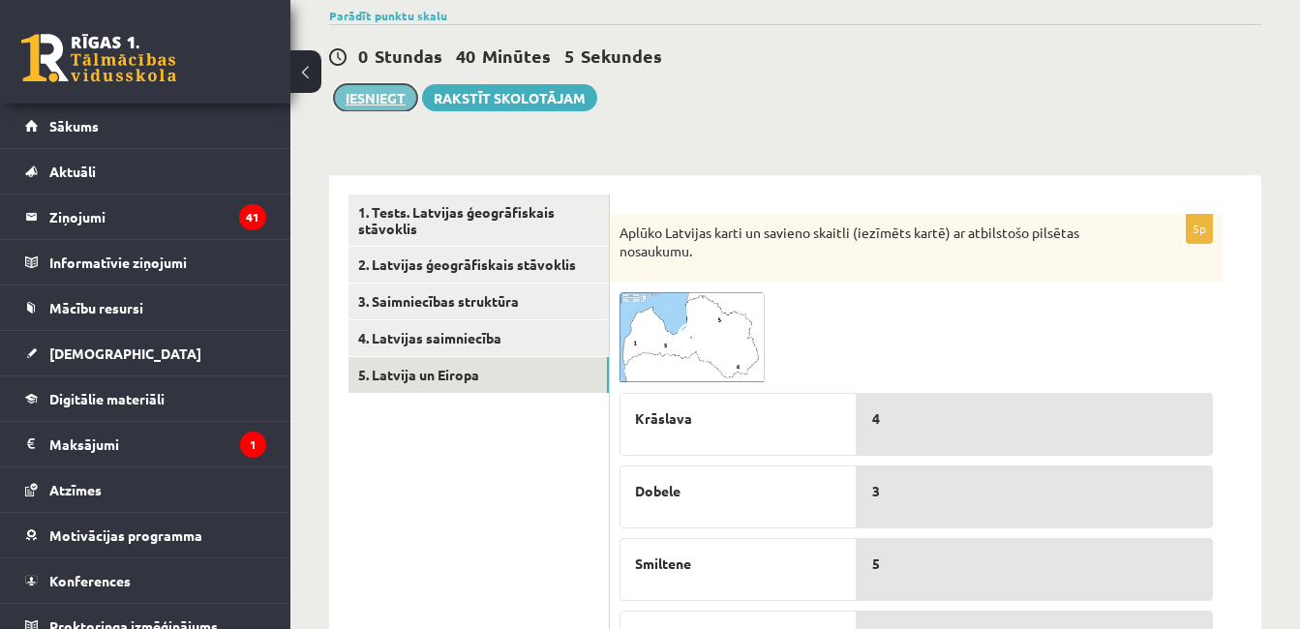
click at [397, 102] on button "Iesniegt" at bounding box center [375, 97] width 83 height 27
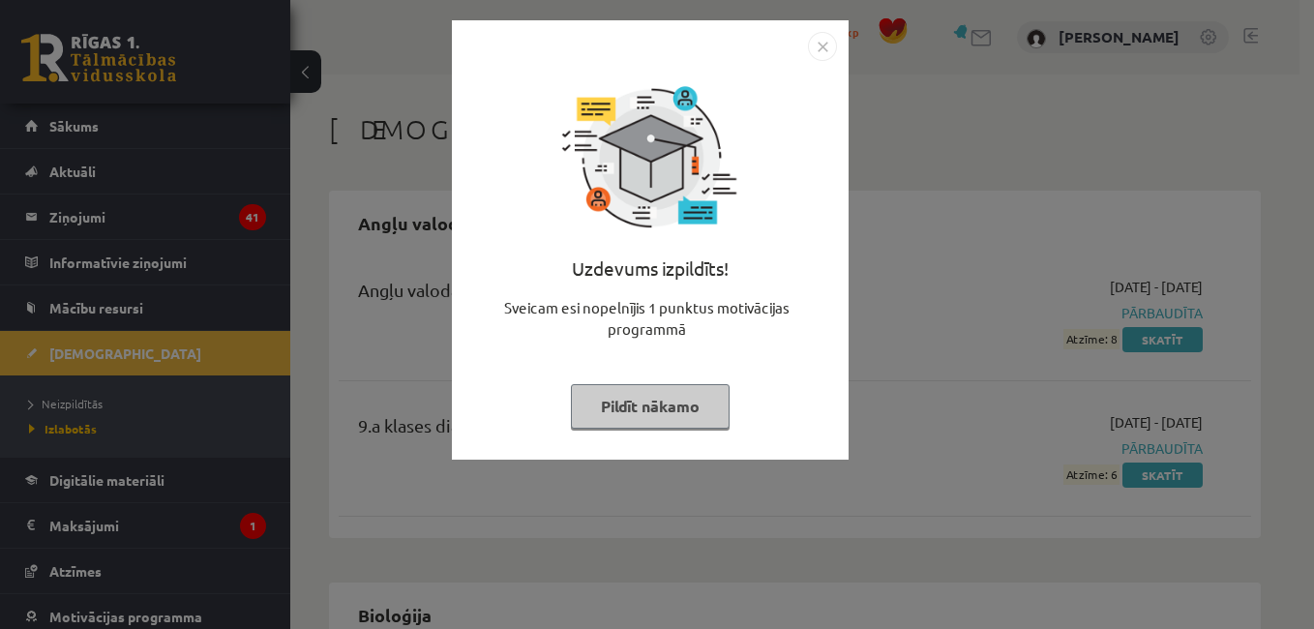
click at [821, 52] on img "Close" at bounding box center [822, 46] width 29 height 29
